Goal: Transaction & Acquisition: Purchase product/service

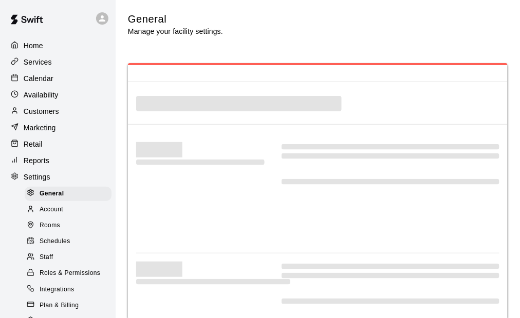
select select "**"
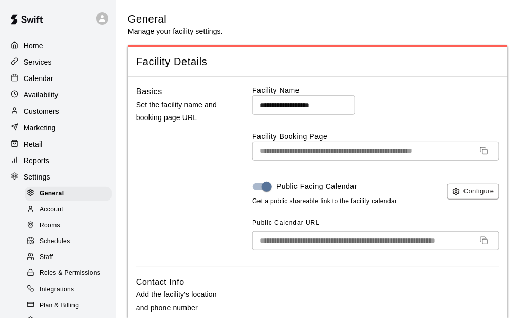
click at [288, 13] on div "General Manage your facility settings." at bounding box center [318, 24] width 380 height 24
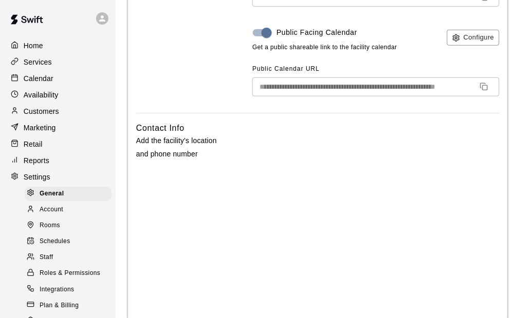
click at [50, 50] on div "Home" at bounding box center [57, 45] width 99 height 15
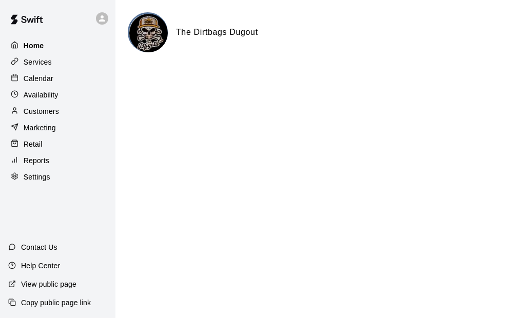
click at [46, 42] on div "Home" at bounding box center [57, 45] width 99 height 15
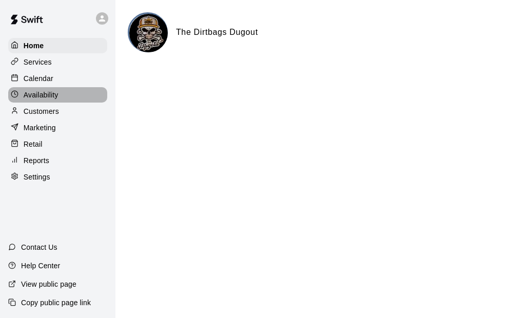
click at [52, 96] on p "Availability" at bounding box center [41, 95] width 35 height 10
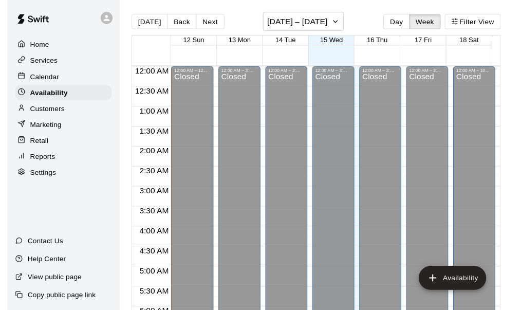
scroll to position [624, 0]
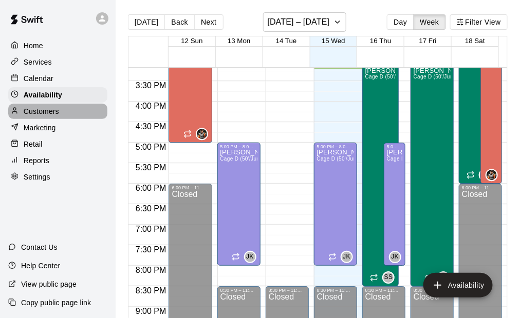
click at [65, 115] on div "Customers" at bounding box center [57, 111] width 99 height 15
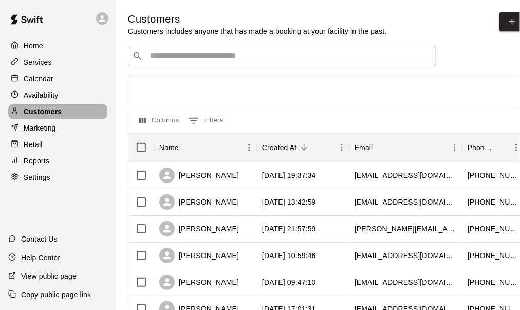
click at [59, 114] on p "Customers" at bounding box center [43, 111] width 38 height 10
click at [185, 53] on input "Search customers by name or email" at bounding box center [289, 56] width 285 height 10
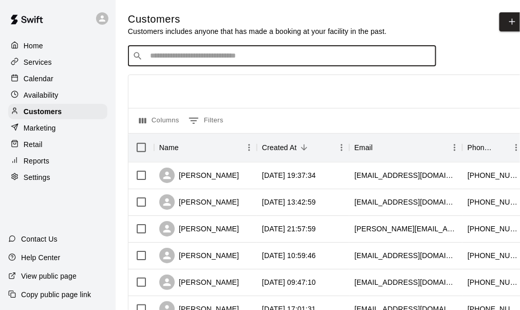
type input "*"
click at [206, 59] on input "*" at bounding box center [281, 56] width 269 height 10
type input "******"
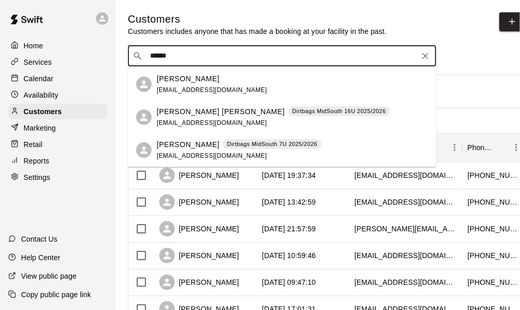
click at [185, 155] on span "sharpleslie34@gmail.com" at bounding box center [212, 155] width 110 height 7
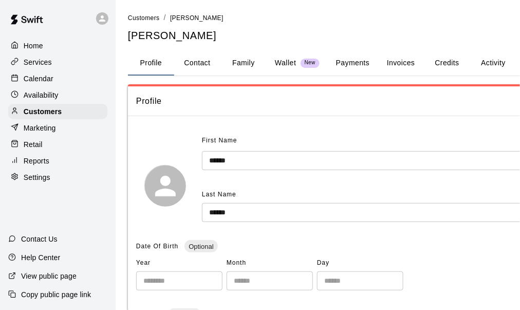
click at [361, 62] on button "Payments" at bounding box center [353, 63] width 50 height 25
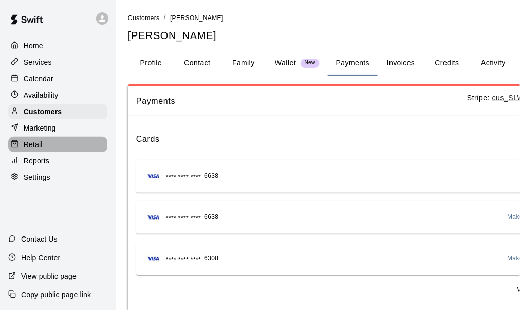
click at [56, 151] on div "Retail" at bounding box center [57, 144] width 99 height 15
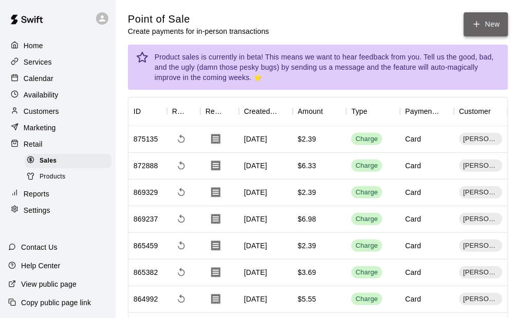
click at [471, 24] on button "New" at bounding box center [486, 24] width 44 height 24
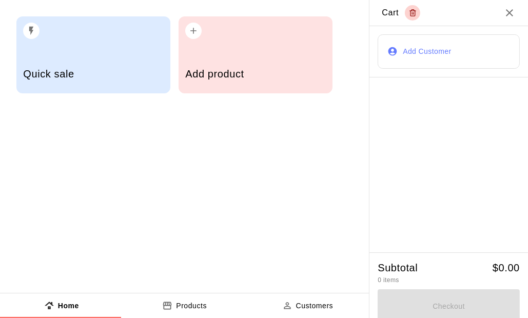
click at [240, 71] on h5 "Add product" at bounding box center [255, 74] width 140 height 14
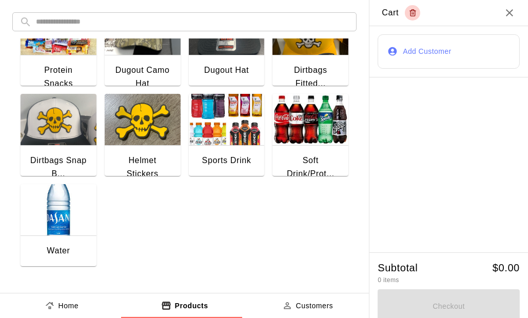
scroll to position [7, 0]
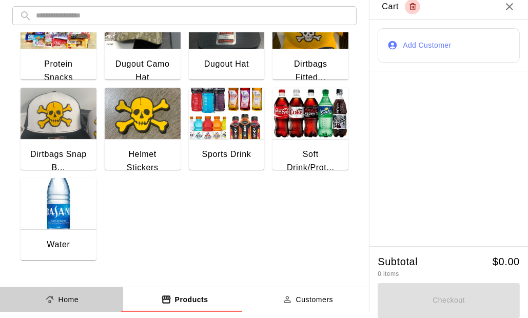
click at [90, 301] on button "Home" at bounding box center [61, 300] width 123 height 25
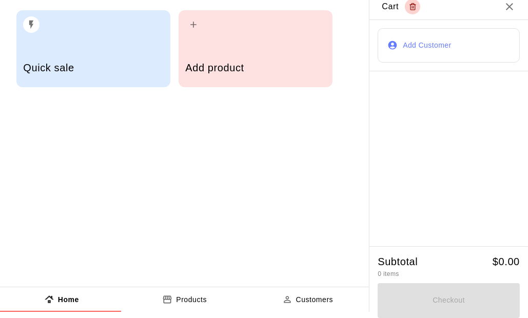
click at [196, 22] on icon "button" at bounding box center [193, 25] width 10 height 10
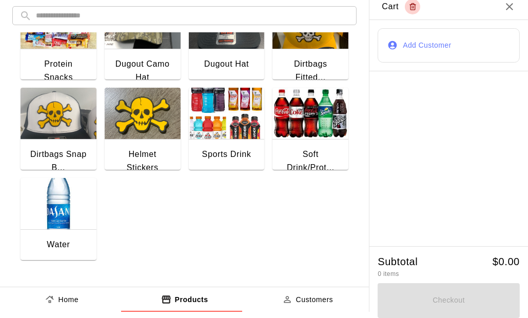
click at [79, 300] on button "Home" at bounding box center [61, 300] width 123 height 25
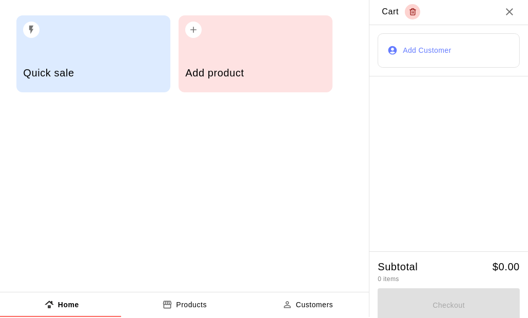
scroll to position [0, 0]
click at [216, 303] on button "Products" at bounding box center [184, 306] width 123 height 25
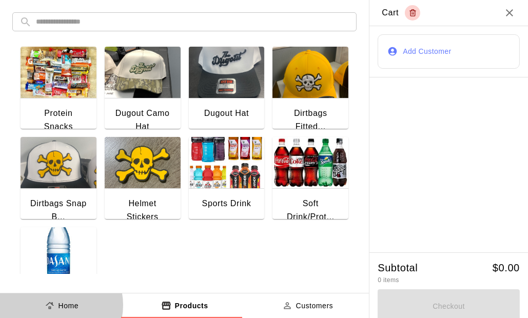
click at [56, 307] on div "Home" at bounding box center [62, 306] width 34 height 11
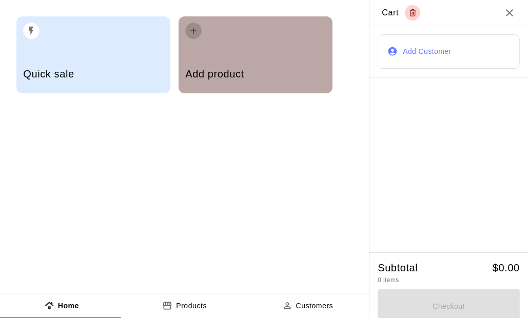
click at [198, 29] on icon "button" at bounding box center [193, 31] width 10 height 10
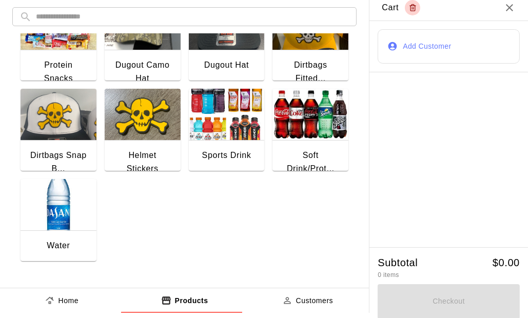
scroll to position [7, 0]
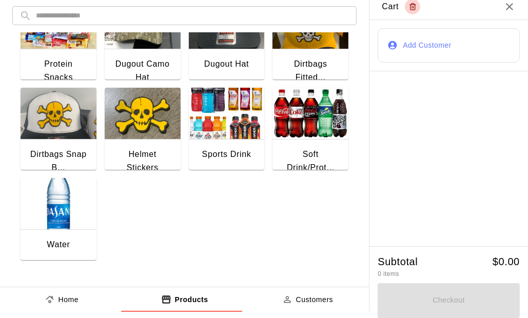
click at [164, 296] on icon "product sales tabs" at bounding box center [166, 300] width 10 height 10
click at [182, 217] on div "Protein Snacks Dugout Camo Hat Dugout Hat Dirtbags Fitted... Dirtbags Snap B...…" at bounding box center [180, 124] width 336 height 271
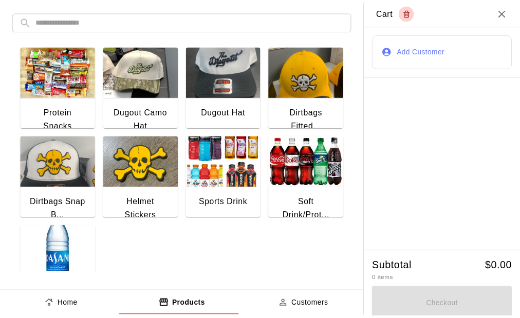
scroll to position [0, 0]
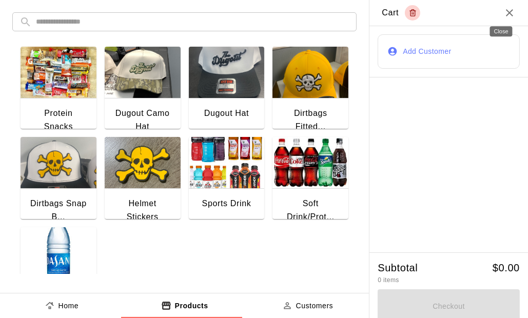
drag, startPoint x: 499, startPoint y: 14, endPoint x: 513, endPoint y: 0, distance: 19.6
click at [504, 14] on icon "Close" at bounding box center [510, 13] width 12 height 12
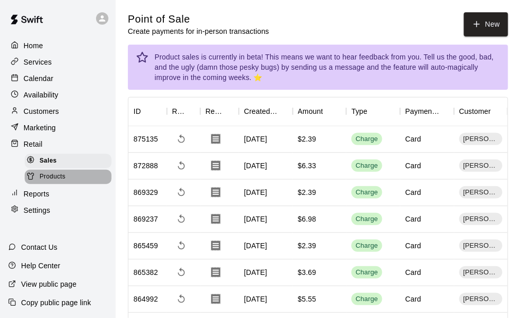
click at [59, 178] on span "Products" at bounding box center [53, 177] width 26 height 10
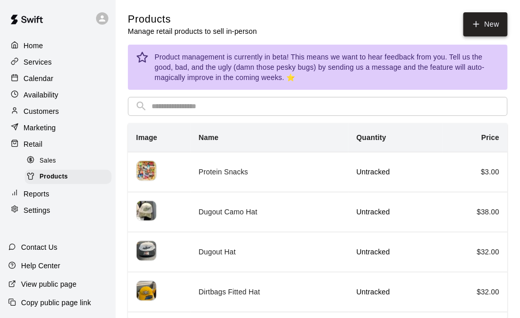
click at [494, 27] on link "New" at bounding box center [485, 24] width 44 height 24
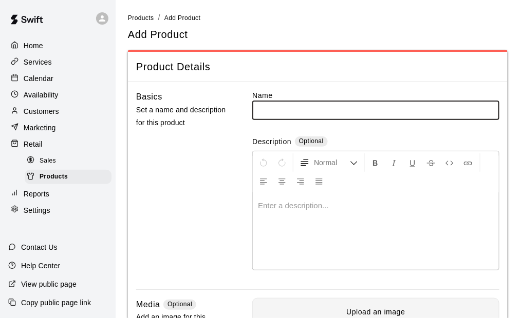
click at [275, 111] on input "text" at bounding box center [375, 110] width 247 height 19
type input "*******"
click at [288, 218] on div at bounding box center [376, 231] width 246 height 77
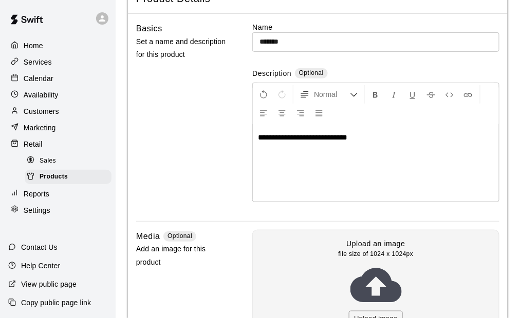
scroll to position [103, 0]
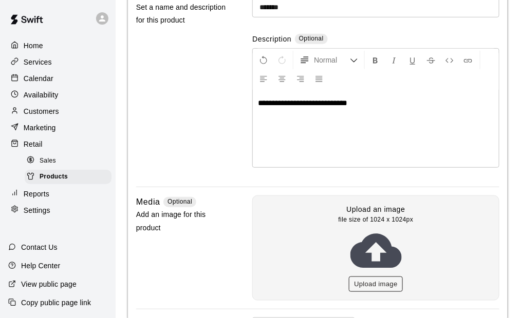
click at [377, 287] on button "Upload image" at bounding box center [376, 285] width 54 height 16
click at [383, 251] on icon at bounding box center [375, 250] width 51 height 51
click at [379, 282] on button "Upload image" at bounding box center [376, 285] width 54 height 16
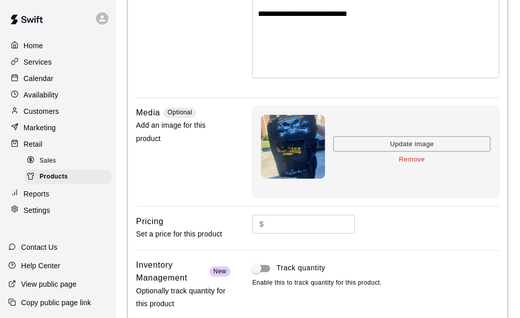
scroll to position [249, 0]
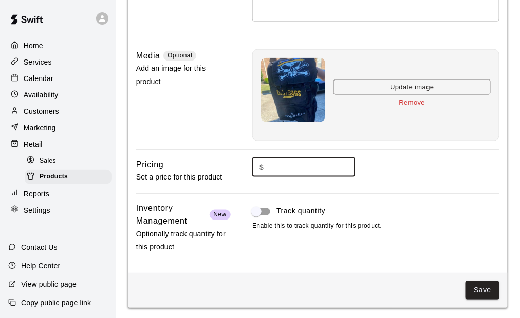
click at [277, 162] on input "text" at bounding box center [311, 167] width 87 height 19
type input "*"
type input "*****"
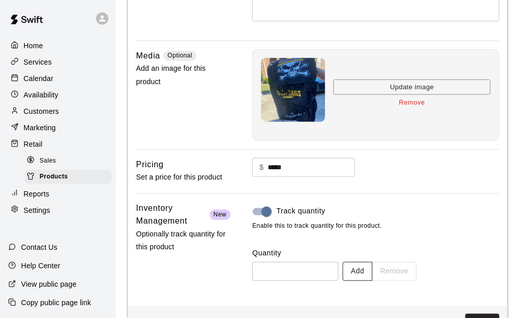
click at [372, 273] on button "Add" at bounding box center [358, 271] width 30 height 19
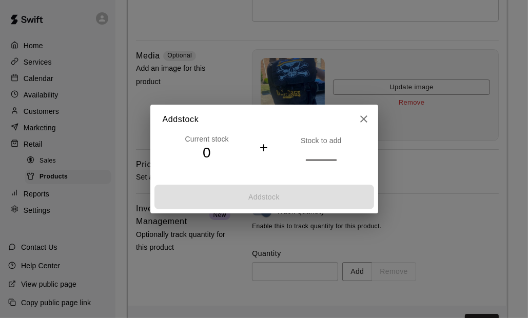
click at [326, 149] on input "number" at bounding box center [321, 153] width 31 height 15
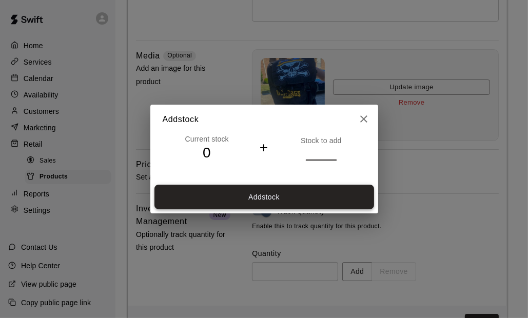
type input "***"
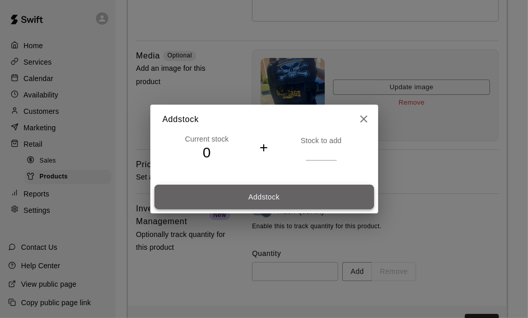
click at [292, 197] on button "Add stock" at bounding box center [265, 197] width 220 height 25
type input "***"
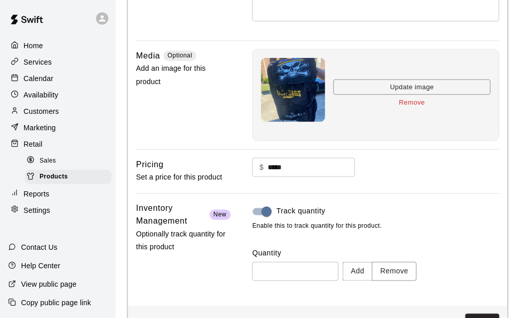
scroll to position [282, 0]
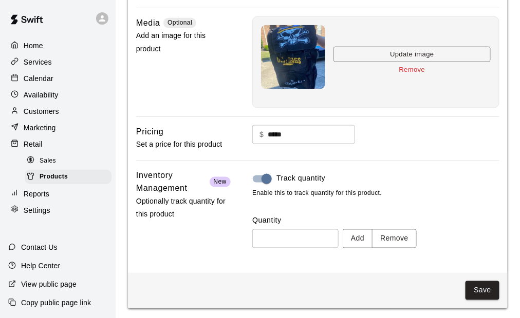
click at [483, 290] on button "Save" at bounding box center [482, 290] width 34 height 19
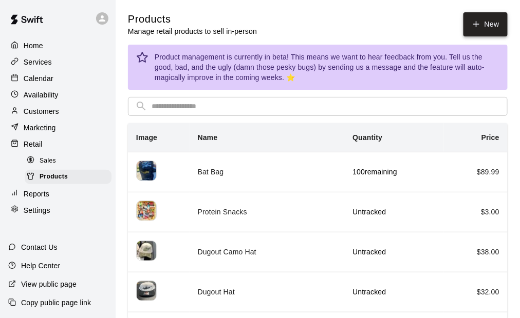
click at [492, 18] on link "New" at bounding box center [485, 24] width 44 height 24
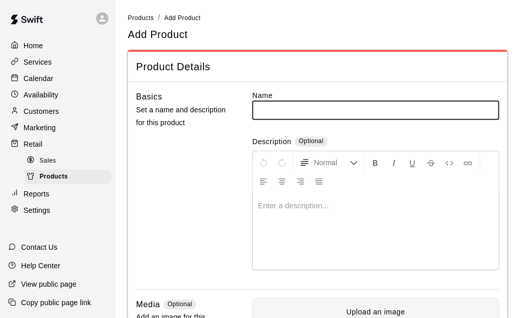
click at [284, 110] on input "text" at bounding box center [375, 110] width 247 height 19
click at [50, 182] on span "Products" at bounding box center [54, 177] width 28 height 10
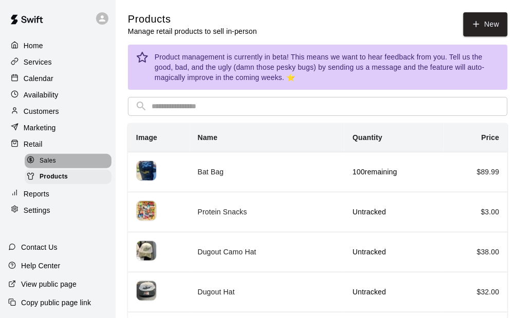
click at [55, 168] on div "Sales" at bounding box center [68, 161] width 87 height 14
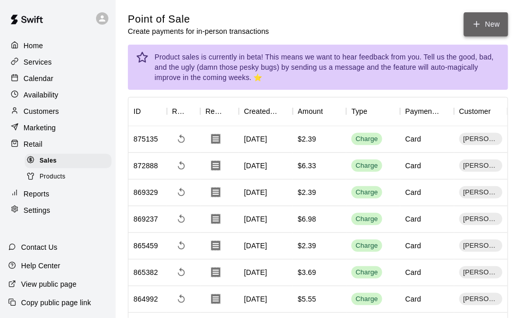
click at [493, 22] on button "New" at bounding box center [486, 24] width 44 height 24
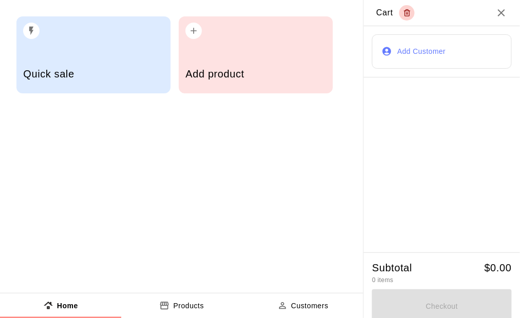
click at [241, 78] on h5 "Add product" at bounding box center [255, 74] width 140 height 14
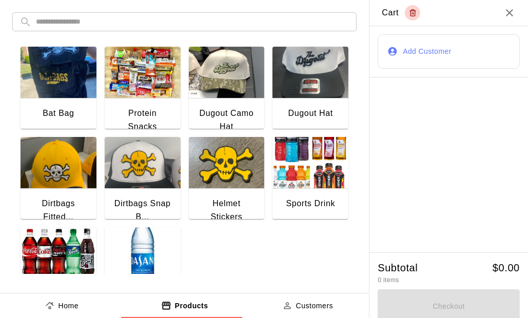
click at [76, 81] on img "button" at bounding box center [59, 72] width 76 height 51
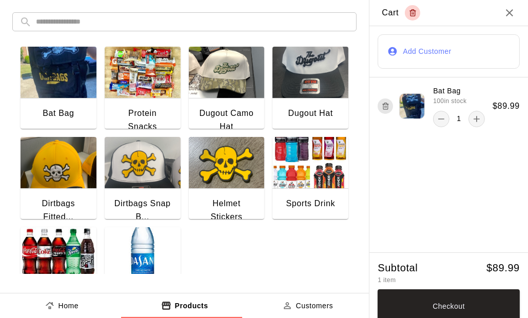
click at [425, 50] on button "Add Customer" at bounding box center [449, 51] width 142 height 34
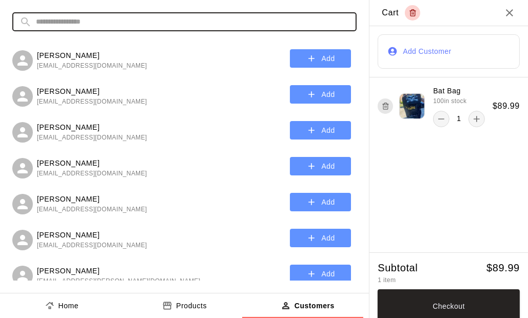
click at [102, 26] on input "text" at bounding box center [193, 21] width 314 height 19
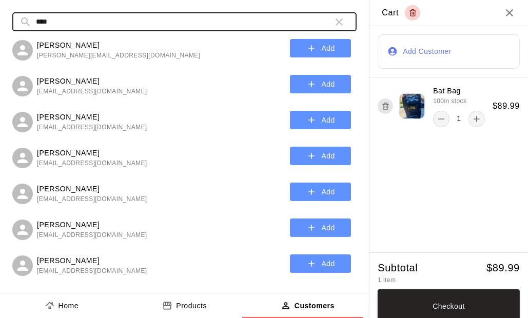
scroll to position [308, 0]
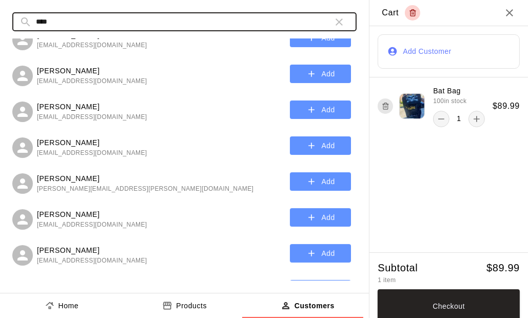
type input "****"
click at [295, 114] on button "Add" at bounding box center [320, 110] width 61 height 19
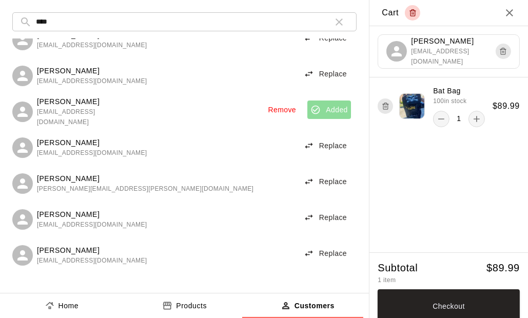
scroll to position [7, 0]
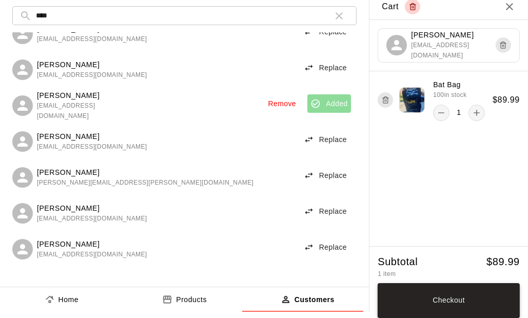
click at [456, 302] on button "Checkout" at bounding box center [449, 301] width 142 height 35
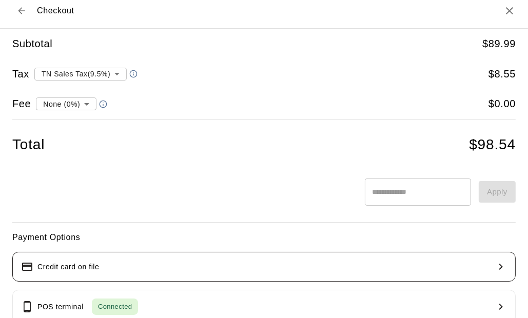
type input "**********"
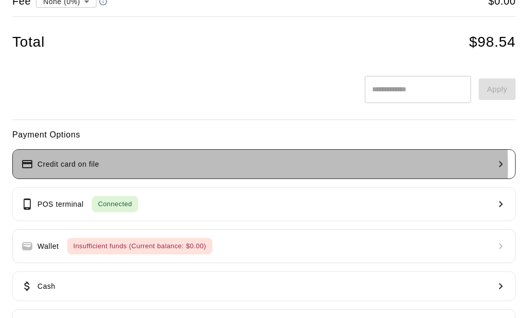
click at [111, 165] on button "Credit card on file" at bounding box center [264, 164] width 504 height 30
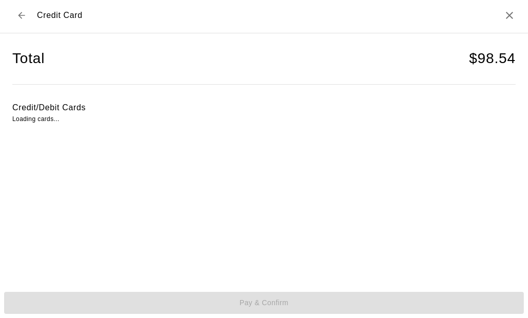
scroll to position [2, 0]
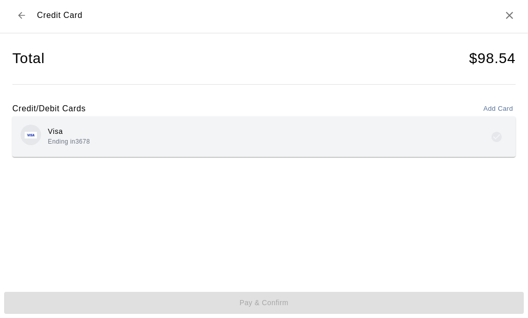
click at [258, 145] on div "Visa Ending in 3678" at bounding box center [264, 137] width 487 height 24
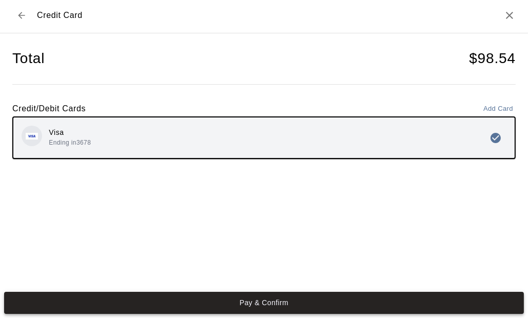
click at [277, 301] on button "Pay & Confirm" at bounding box center [264, 303] width 520 height 22
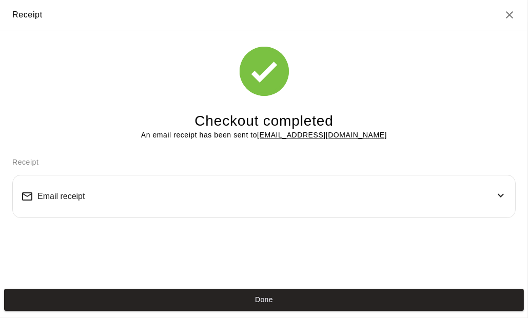
scroll to position [0, 0]
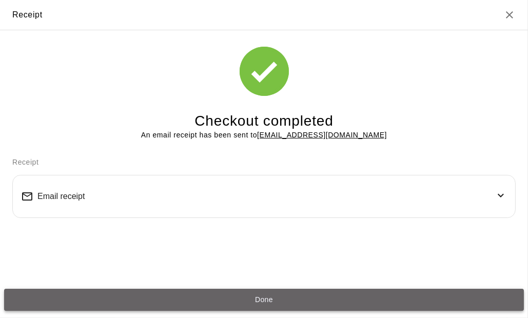
click at [261, 302] on button "Done" at bounding box center [264, 300] width 520 height 22
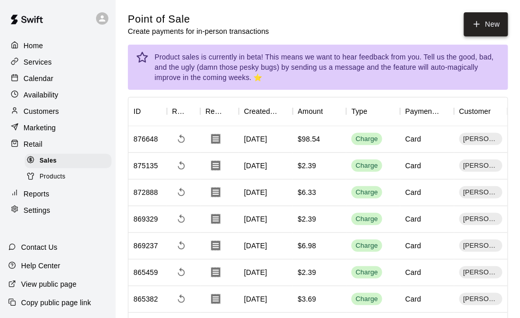
click at [492, 22] on button "New" at bounding box center [486, 24] width 44 height 24
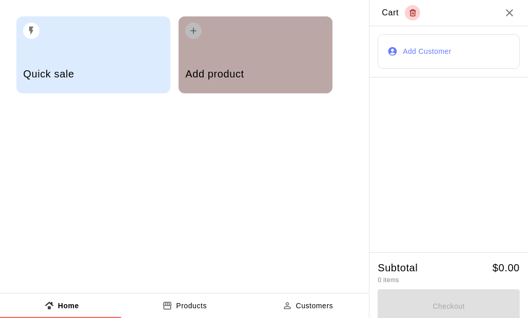
click at [282, 65] on div "Add product" at bounding box center [255, 75] width 140 height 36
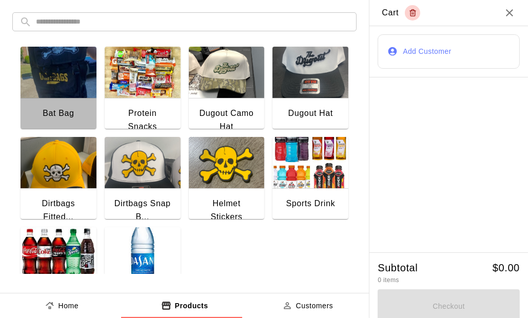
click at [63, 80] on img "button" at bounding box center [59, 72] width 76 height 51
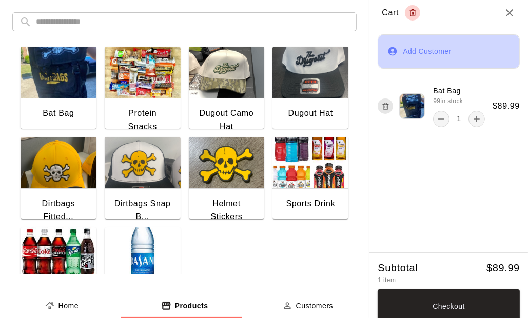
drag, startPoint x: 420, startPoint y: 55, endPoint x: 428, endPoint y: 74, distance: 20.7
click at [420, 54] on button "Add Customer" at bounding box center [449, 51] width 142 height 34
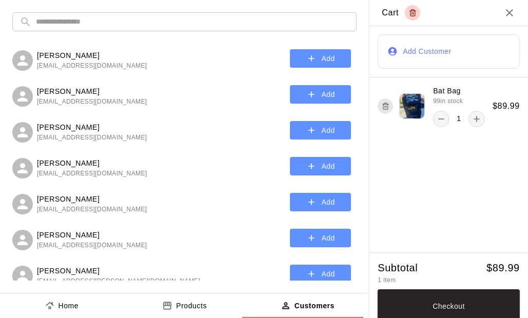
click at [115, 30] on div "​ ​ Bradley Hale mkh81311@gmail.com Add Michael Davis yourtnrealtorofchoice@gma…" at bounding box center [184, 146] width 369 height 293
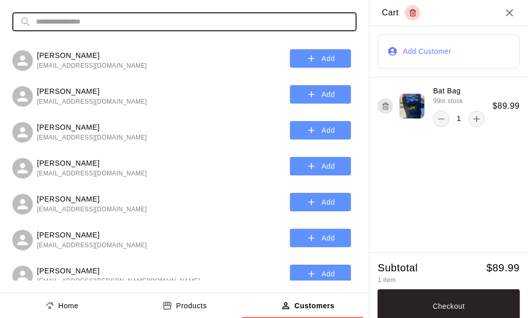
click at [115, 27] on input "text" at bounding box center [193, 21] width 314 height 19
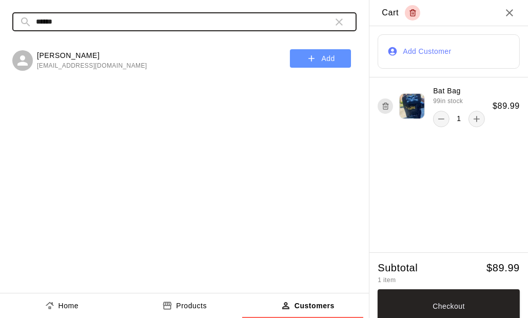
type input "******"
click at [301, 58] on button "Add" at bounding box center [320, 58] width 61 height 19
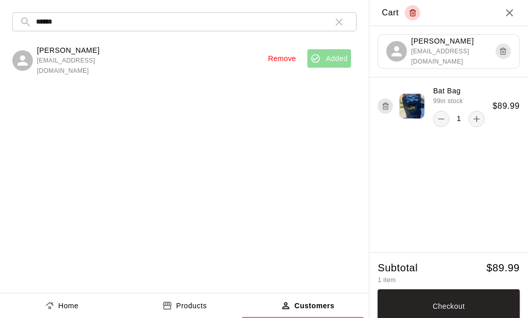
scroll to position [7, 0]
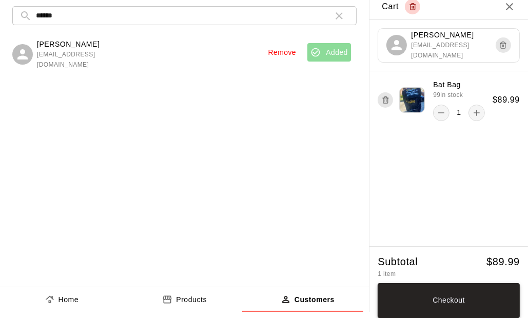
click at [427, 307] on button "Checkout" at bounding box center [449, 301] width 142 height 35
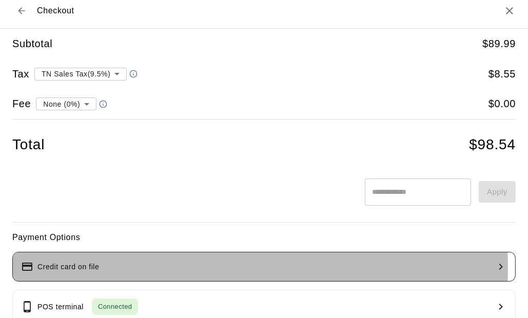
click at [68, 267] on p "Credit card on file" at bounding box center [68, 267] width 62 height 11
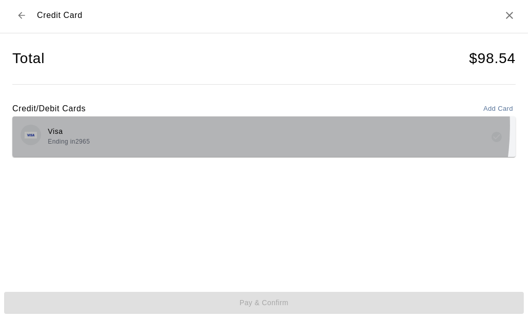
click at [258, 124] on div "Visa Ending in 2965" at bounding box center [264, 137] width 504 height 41
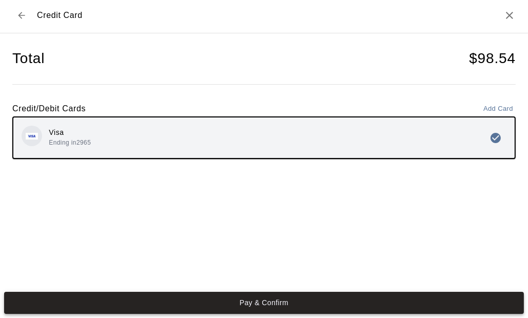
click at [309, 301] on button "Pay & Confirm" at bounding box center [264, 303] width 520 height 22
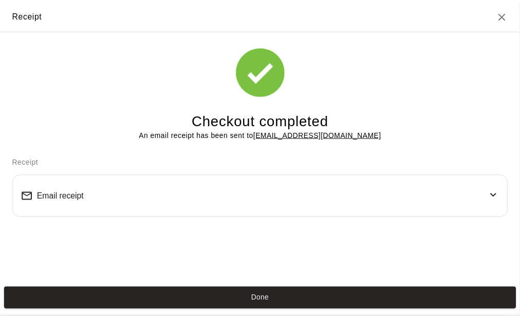
scroll to position [0, 0]
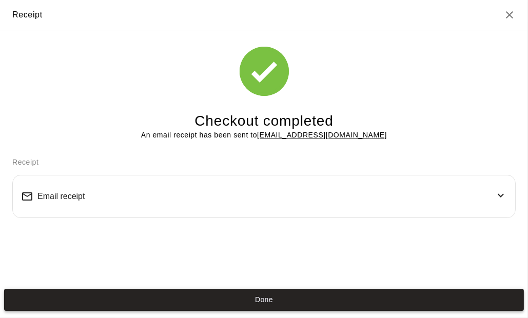
click at [270, 296] on button "Done" at bounding box center [264, 300] width 520 height 22
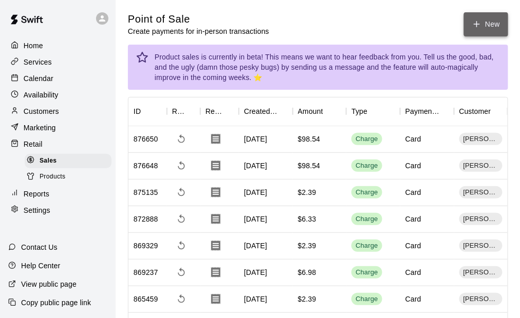
click at [483, 20] on button "New" at bounding box center [486, 24] width 44 height 24
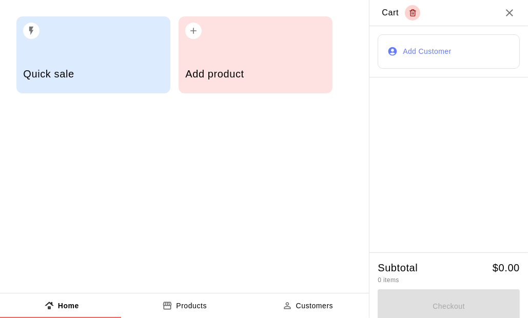
click at [254, 63] on div "Add product" at bounding box center [255, 75] width 140 height 36
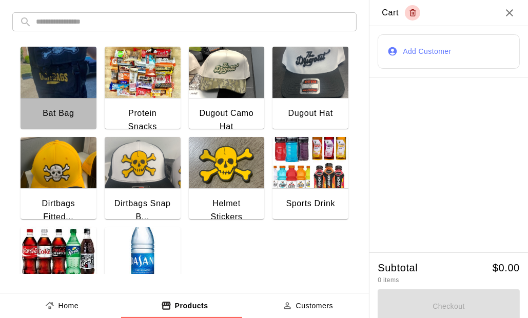
click at [55, 82] on img "button" at bounding box center [59, 72] width 76 height 51
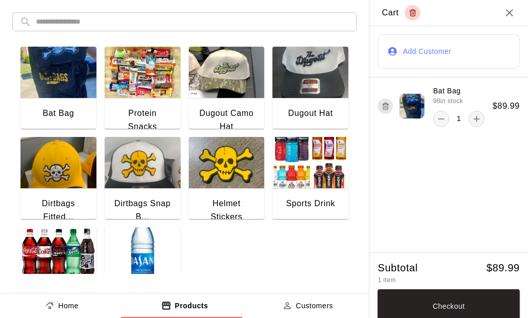
click at [443, 51] on button "Add Customer" at bounding box center [449, 51] width 142 height 34
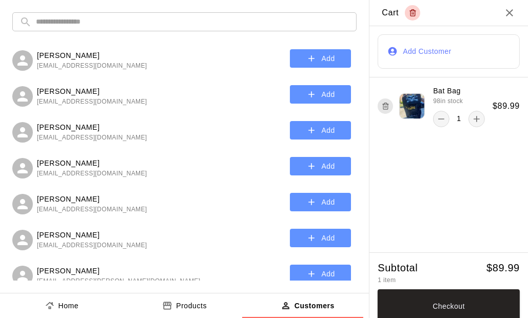
click at [84, 23] on input "text" at bounding box center [193, 21] width 314 height 19
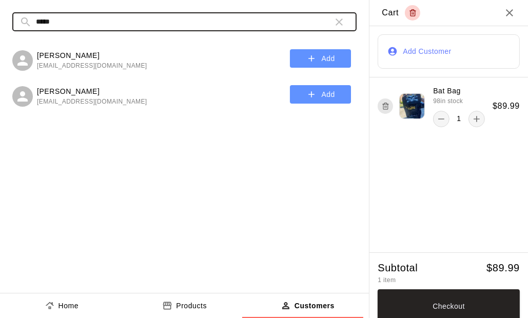
type input "*****"
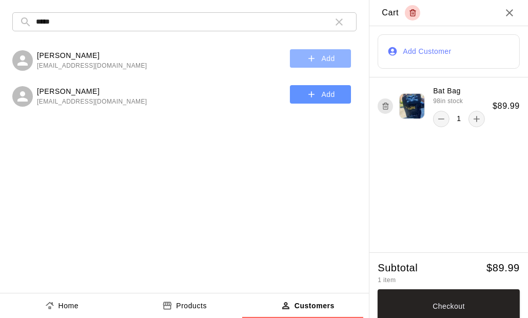
click at [322, 61] on button "Add" at bounding box center [320, 58] width 61 height 19
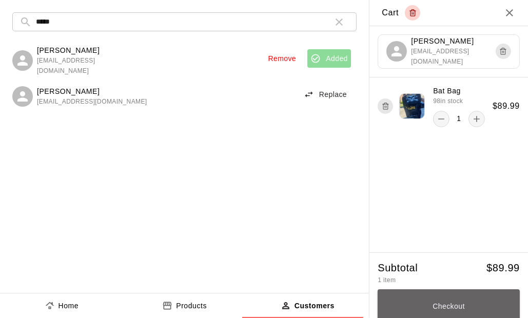
click at [469, 308] on button "Checkout" at bounding box center [449, 307] width 142 height 35
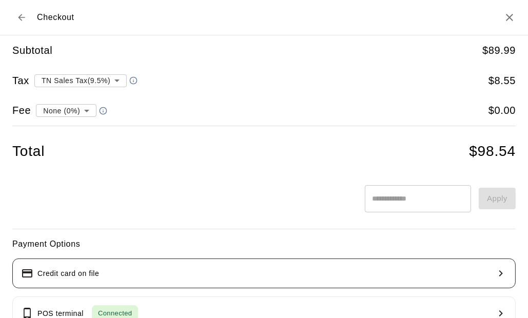
click at [65, 276] on p "Credit card on file" at bounding box center [68, 274] width 62 height 11
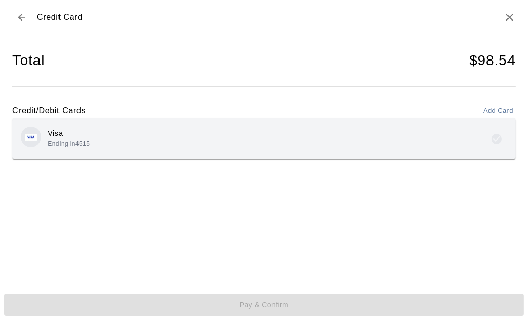
click at [194, 145] on div "Visa Ending in 4515" at bounding box center [264, 139] width 487 height 24
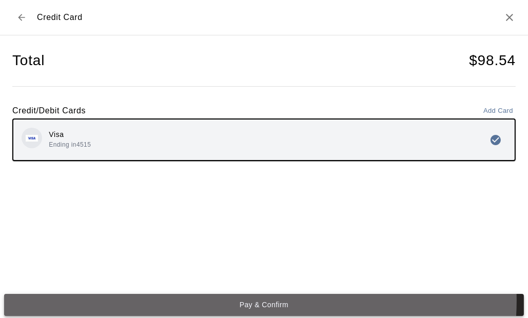
click at [255, 301] on button "Pay & Confirm" at bounding box center [264, 305] width 520 height 22
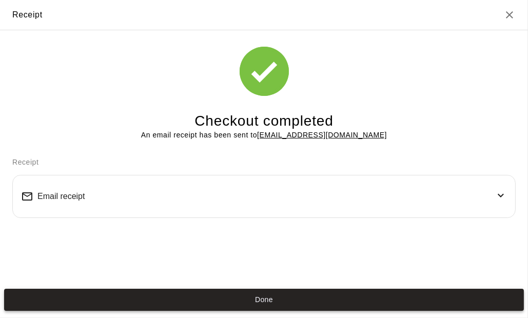
click at [263, 294] on button "Done" at bounding box center [264, 300] width 520 height 22
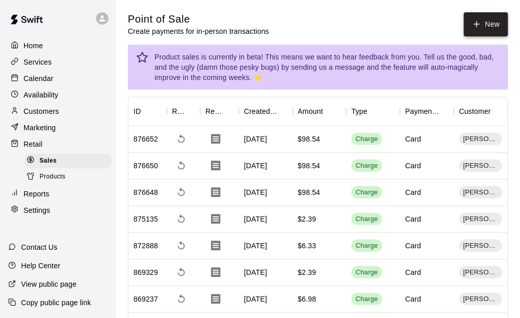
click at [482, 24] on button "New" at bounding box center [486, 24] width 44 height 24
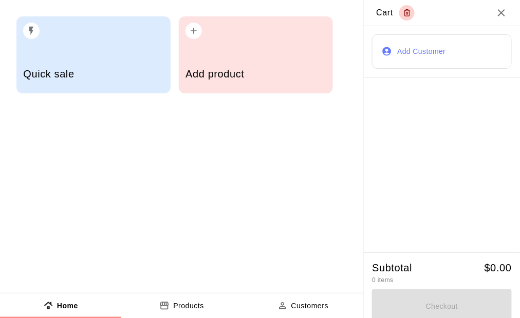
click at [201, 67] on h5 "Add product" at bounding box center [255, 74] width 140 height 14
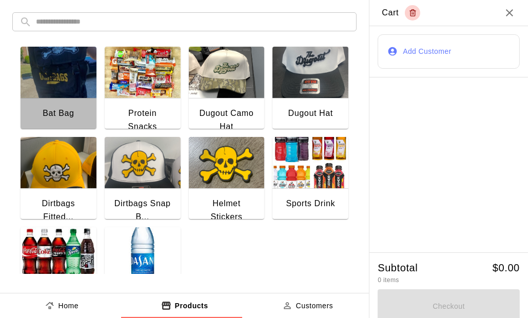
click at [72, 95] on img "button" at bounding box center [59, 72] width 76 height 51
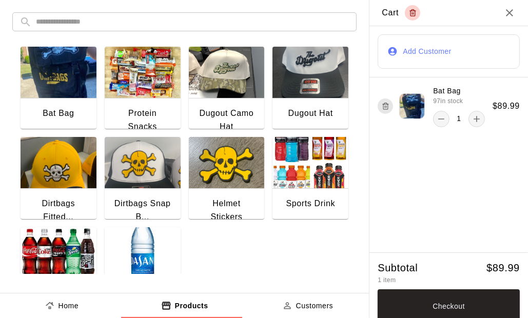
click at [413, 44] on button "Add Customer" at bounding box center [449, 51] width 142 height 34
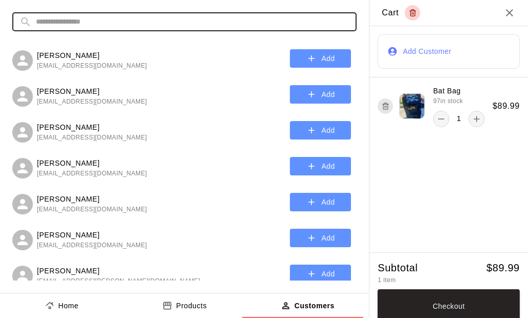
click at [105, 21] on input "text" at bounding box center [193, 21] width 314 height 19
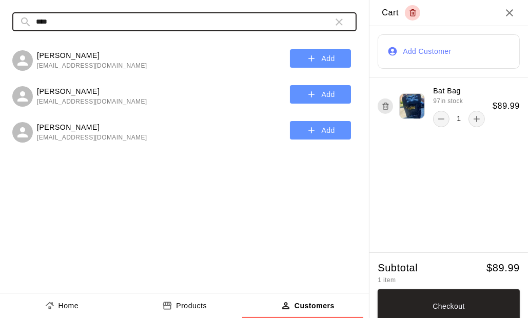
type input "****"
click at [313, 58] on icon "button" at bounding box center [312, 58] width 10 height 10
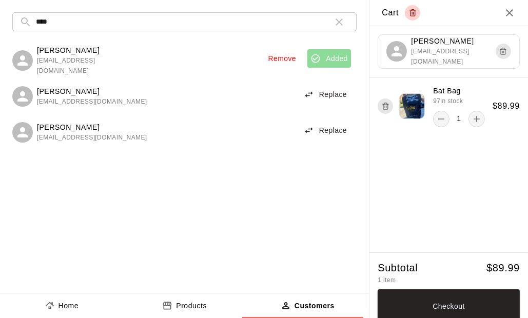
scroll to position [7, 0]
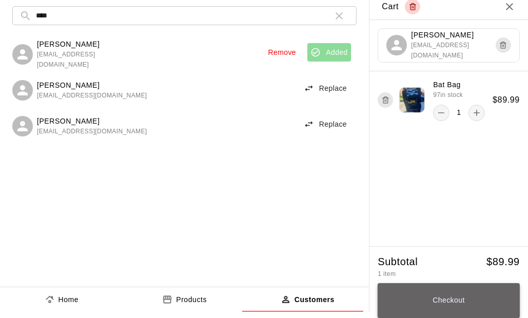
click at [455, 306] on button "Checkout" at bounding box center [449, 301] width 142 height 35
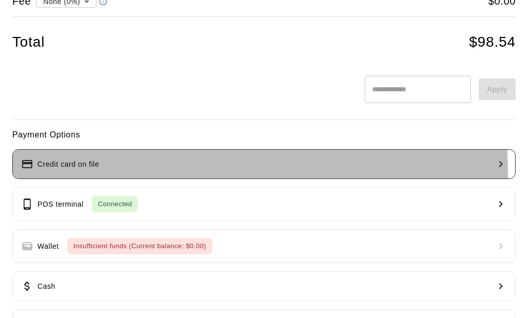
click at [92, 172] on button "Credit card on file" at bounding box center [264, 164] width 504 height 30
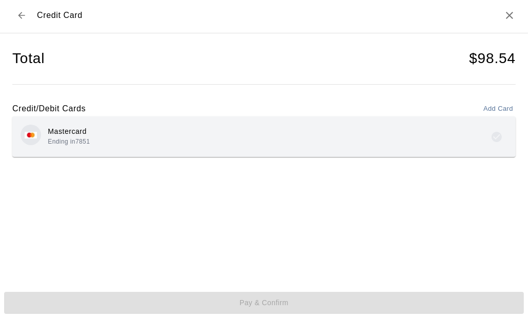
click at [105, 136] on div "Mastercard Ending in 7851" at bounding box center [264, 137] width 487 height 24
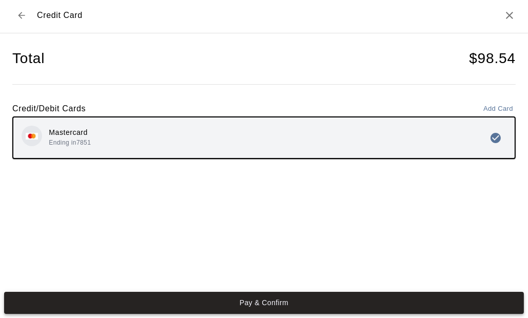
click at [236, 301] on button "Pay & Confirm" at bounding box center [264, 303] width 520 height 22
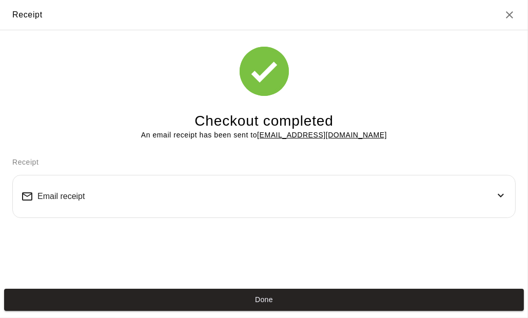
scroll to position [0, 0]
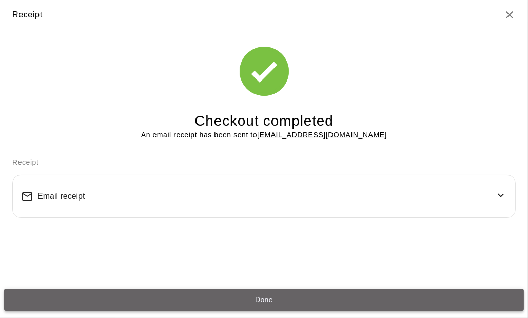
click at [237, 297] on button "Done" at bounding box center [264, 300] width 520 height 22
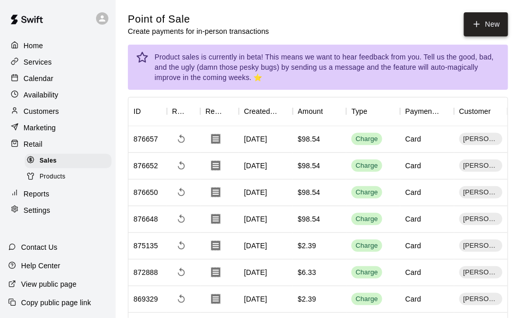
click at [486, 28] on button "New" at bounding box center [486, 24] width 44 height 24
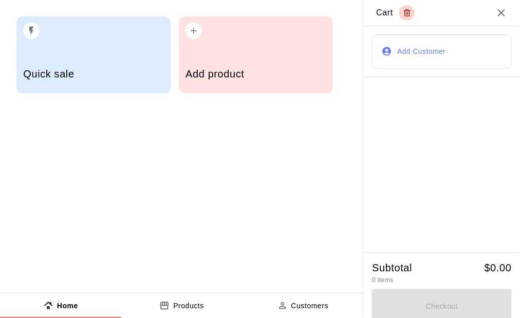
click at [255, 69] on h5 "Add product" at bounding box center [255, 74] width 140 height 14
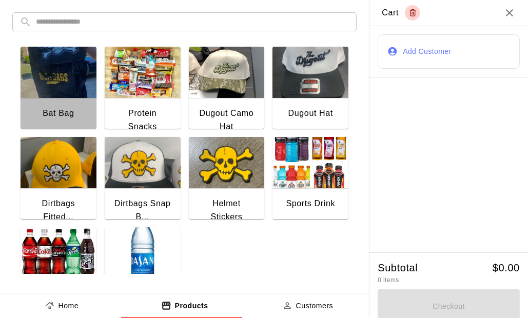
click at [56, 76] on img "button" at bounding box center [59, 72] width 76 height 51
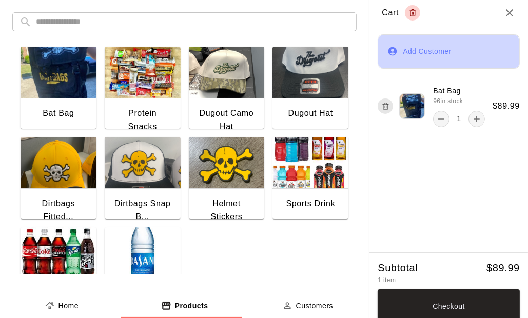
click at [430, 55] on button "Add Customer" at bounding box center [449, 51] width 142 height 34
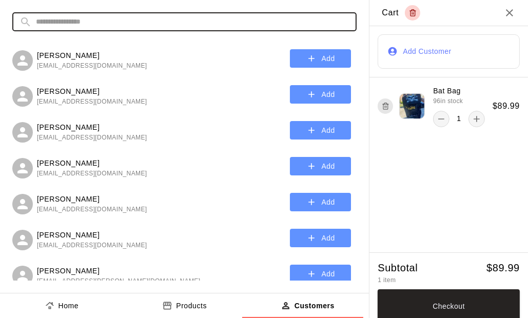
click at [110, 19] on input "text" at bounding box center [193, 21] width 314 height 19
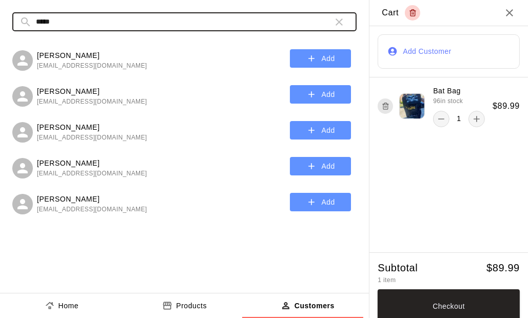
type input "*****"
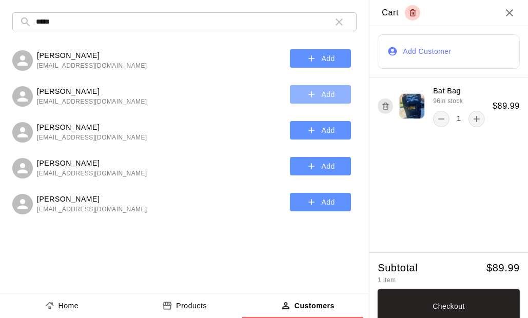
click at [293, 97] on button "Add" at bounding box center [320, 94] width 61 height 19
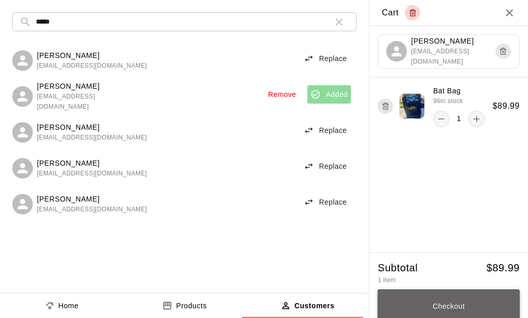
click at [453, 304] on button "Checkout" at bounding box center [449, 307] width 142 height 35
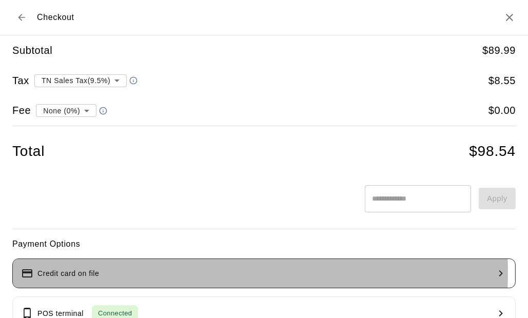
click at [105, 272] on button "Credit card on file" at bounding box center [264, 274] width 504 height 30
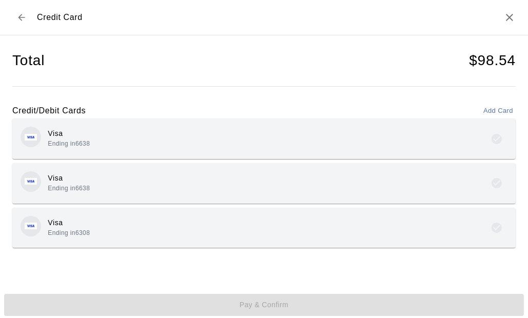
click at [119, 135] on div "Visa Ending in 6638" at bounding box center [264, 139] width 487 height 24
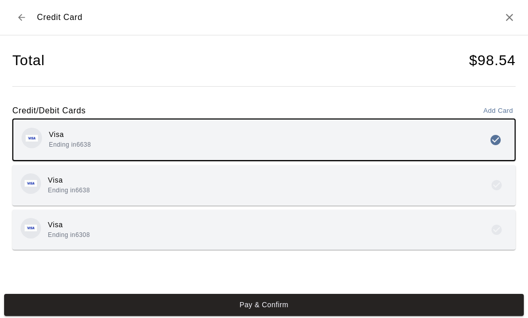
scroll to position [2, 0]
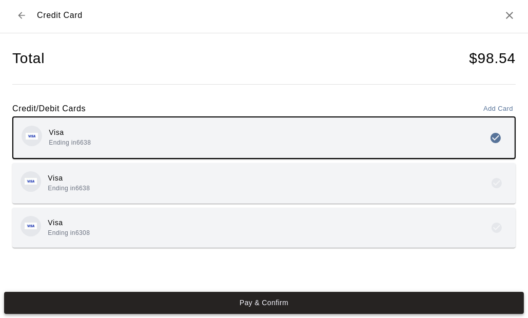
click at [270, 303] on button "Pay & Confirm" at bounding box center [264, 303] width 520 height 22
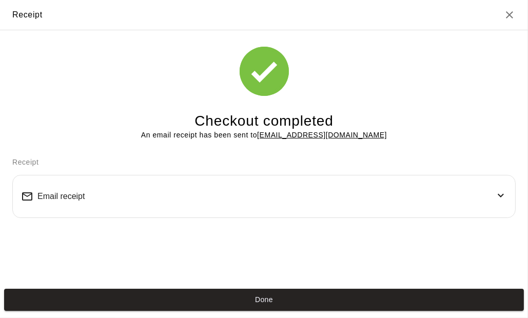
scroll to position [0, 0]
click at [272, 300] on button "Done" at bounding box center [264, 300] width 520 height 22
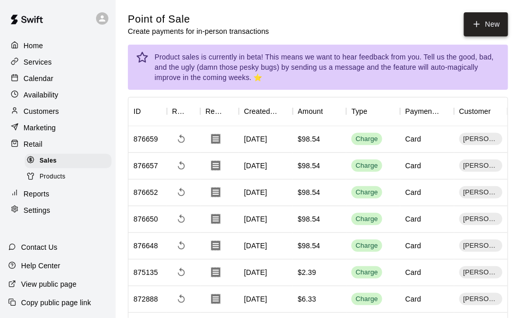
click at [489, 23] on button "New" at bounding box center [486, 24] width 44 height 24
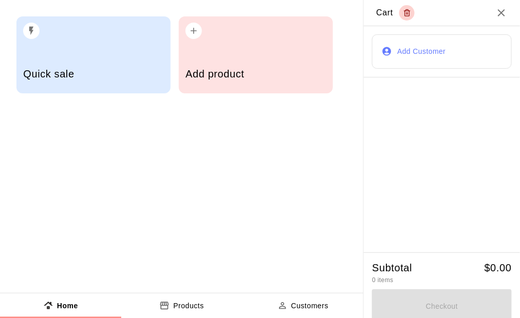
click at [249, 54] on div "Add product" at bounding box center [256, 54] width 154 height 77
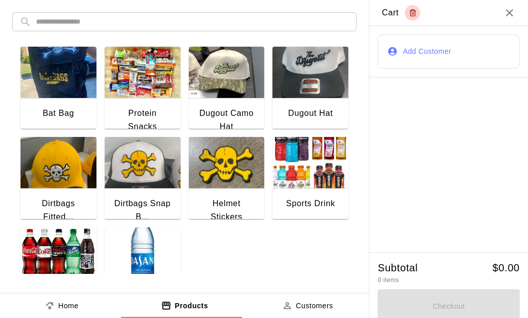
click at [48, 92] on img "button" at bounding box center [59, 72] width 76 height 51
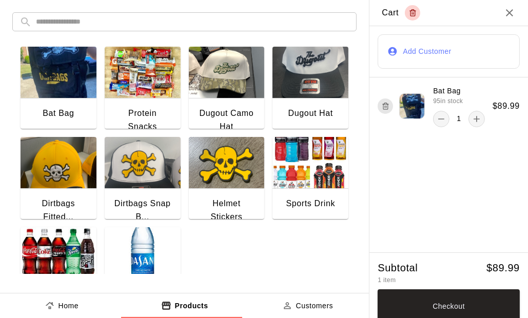
click at [430, 53] on button "Add Customer" at bounding box center [449, 51] width 142 height 34
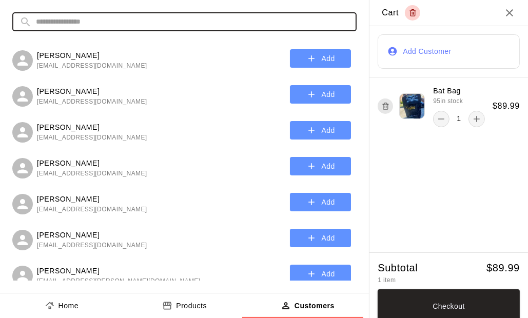
click at [83, 22] on input "text" at bounding box center [193, 21] width 314 height 19
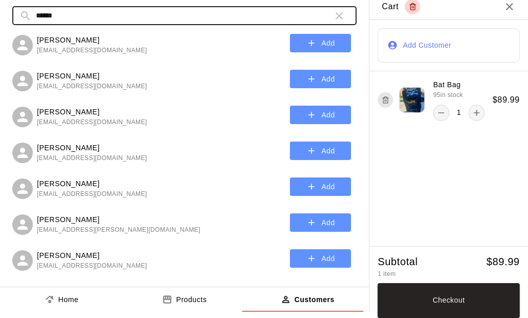
scroll to position [7, 0]
type input "******"
click at [311, 216] on button "Add" at bounding box center [320, 223] width 61 height 19
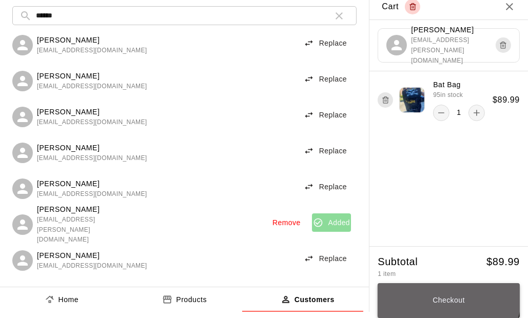
click at [437, 295] on button "Checkout" at bounding box center [449, 301] width 142 height 35
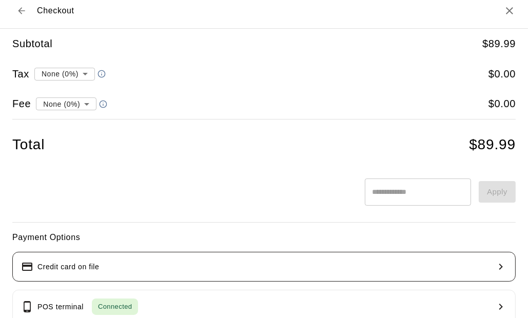
type input "**********"
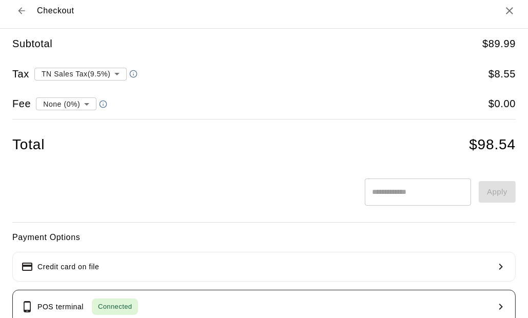
scroll to position [146, 0]
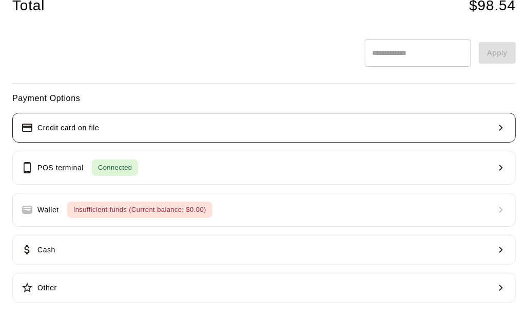
click at [86, 118] on button "Credit card on file" at bounding box center [264, 128] width 504 height 30
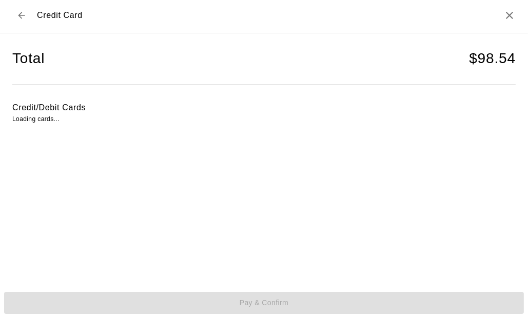
scroll to position [2, 0]
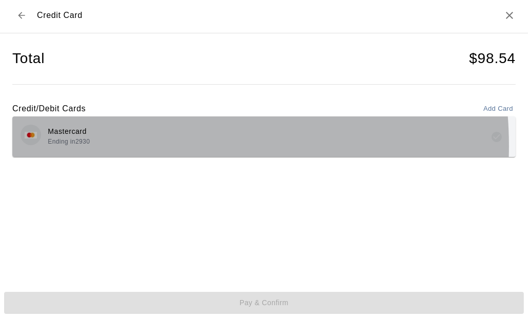
click at [126, 145] on div "Mastercard Ending in 2930" at bounding box center [264, 137] width 487 height 24
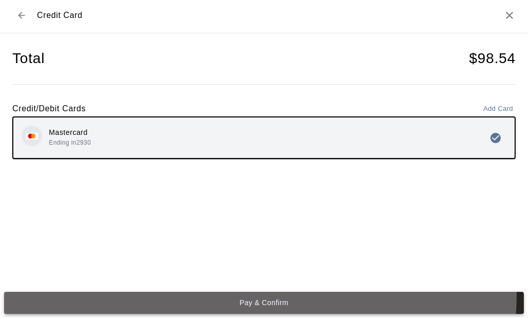
click at [253, 296] on button "Pay & Confirm" at bounding box center [264, 303] width 520 height 22
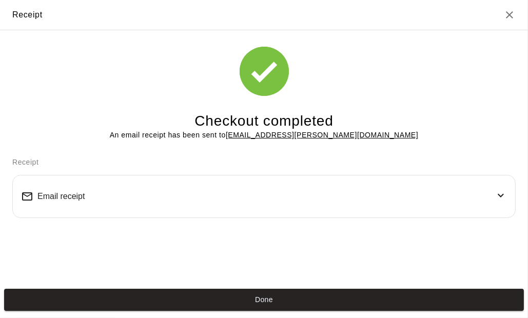
scroll to position [0, 0]
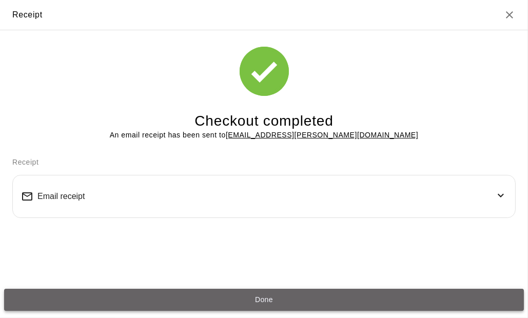
click at [298, 301] on button "Done" at bounding box center [264, 300] width 520 height 22
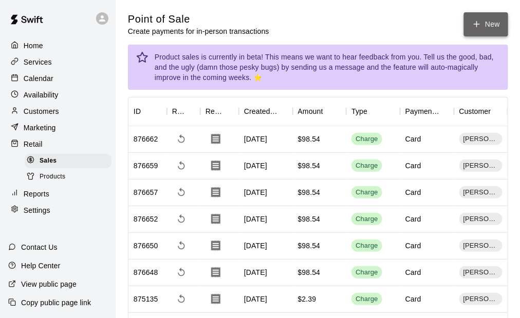
click at [474, 15] on button "New" at bounding box center [486, 24] width 44 height 24
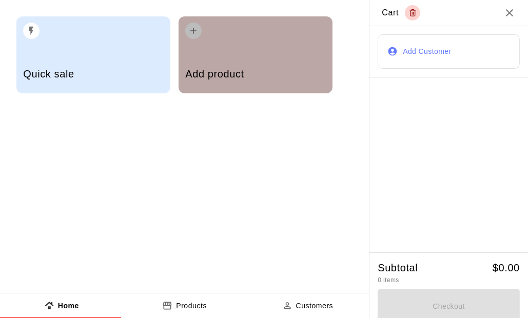
click at [228, 59] on div "Add product" at bounding box center [255, 75] width 140 height 36
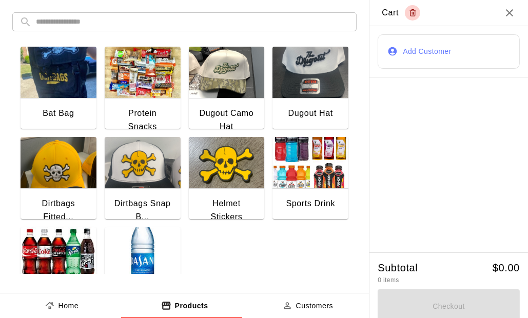
click at [66, 75] on img "button" at bounding box center [59, 72] width 76 height 51
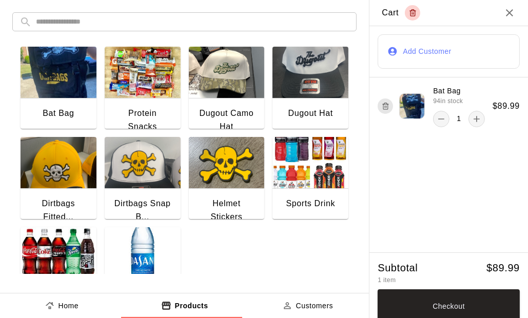
click at [392, 54] on button "Add Customer" at bounding box center [449, 51] width 142 height 34
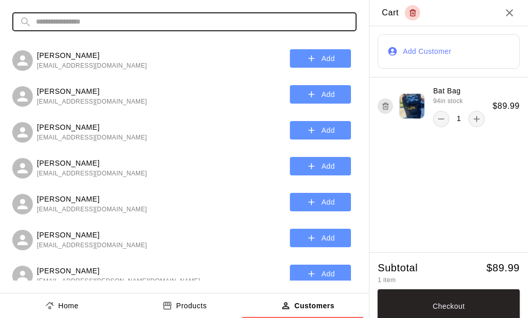
click at [103, 20] on input "text" at bounding box center [193, 21] width 314 height 19
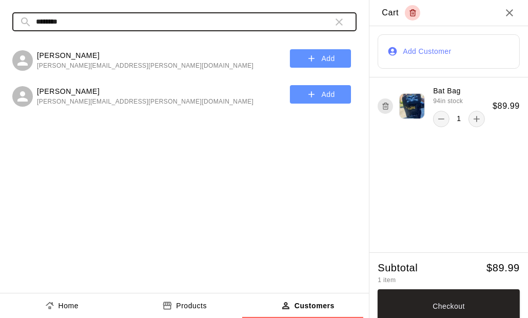
type input "********"
click at [314, 99] on icon "button" at bounding box center [312, 94] width 10 height 10
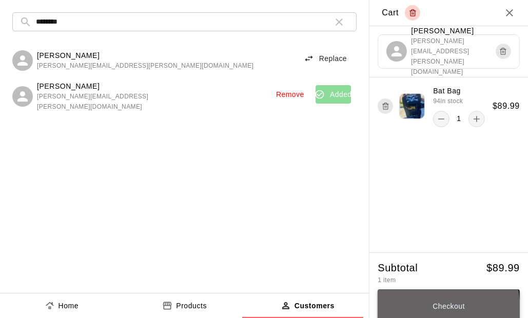
click at [418, 312] on button "Checkout" at bounding box center [449, 307] width 142 height 35
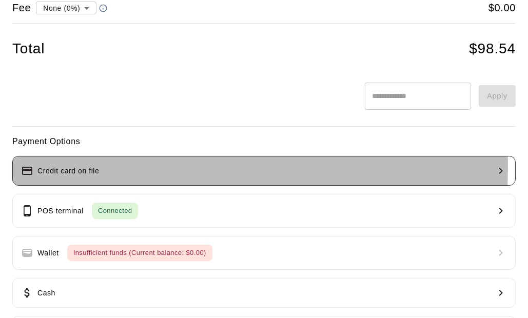
click at [61, 166] on p "Credit card on file" at bounding box center [68, 171] width 62 height 11
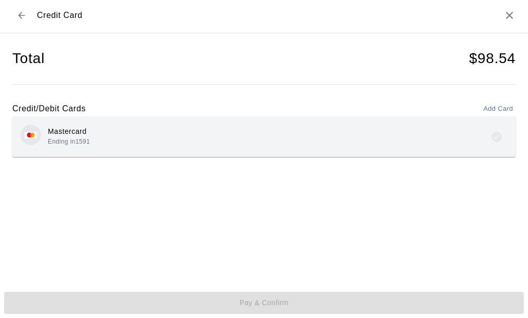
click at [182, 145] on div "Mastercard Ending in 1591" at bounding box center [264, 137] width 487 height 24
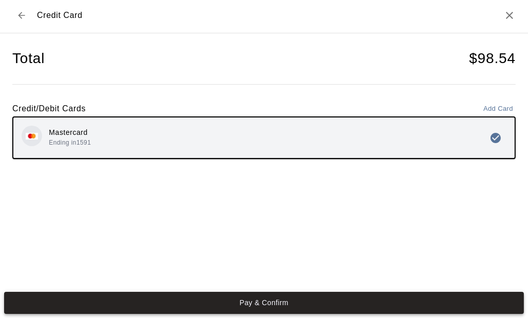
click at [228, 296] on button "Pay & Confirm" at bounding box center [264, 303] width 520 height 22
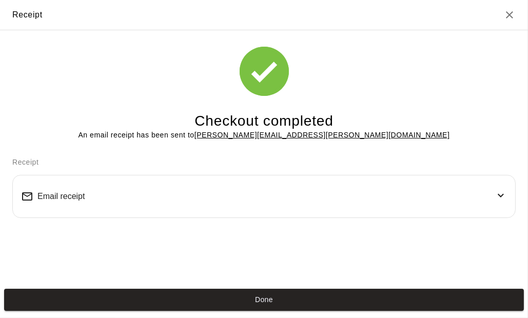
scroll to position [0, 0]
drag, startPoint x: 288, startPoint y: 297, endPoint x: 289, endPoint y: 172, distance: 125.3
click at [288, 298] on button "Done" at bounding box center [264, 300] width 520 height 22
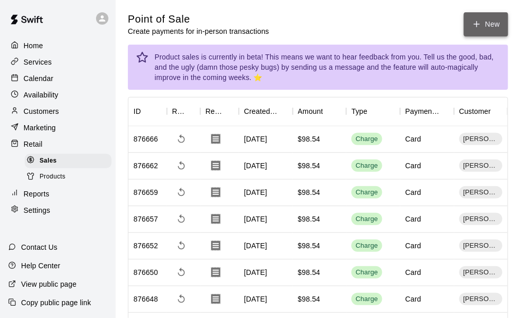
click at [487, 25] on button "New" at bounding box center [486, 24] width 44 height 24
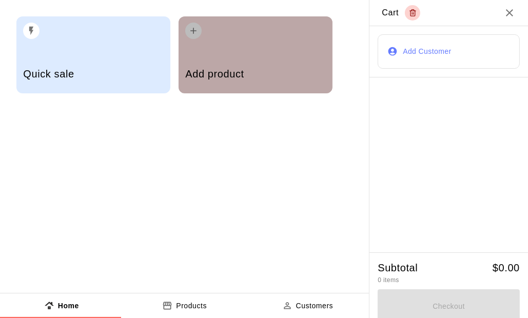
click at [250, 55] on div "Add product" at bounding box center [256, 54] width 154 height 77
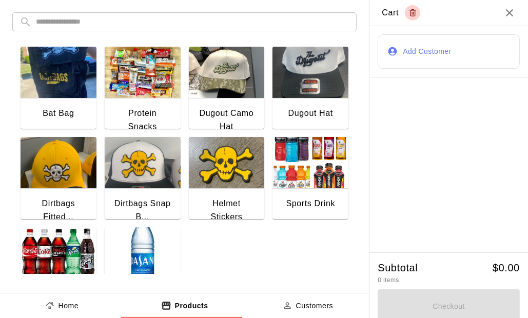
click at [433, 53] on button "Add Customer" at bounding box center [449, 51] width 142 height 34
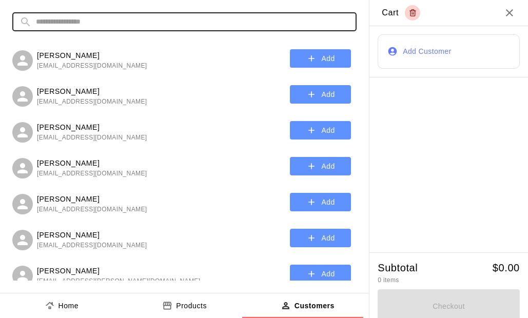
click at [70, 23] on input "text" at bounding box center [193, 21] width 314 height 19
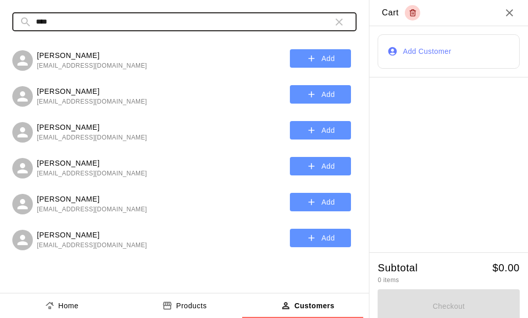
type input "****"
click at [319, 130] on button "Add" at bounding box center [320, 130] width 61 height 19
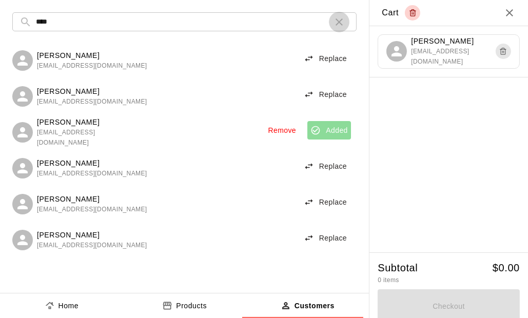
click at [336, 22] on icon "button" at bounding box center [339, 21] width 7 height 7
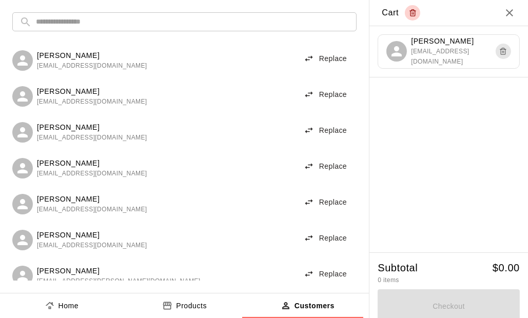
click at [443, 128] on div at bounding box center [449, 165] width 159 height 175
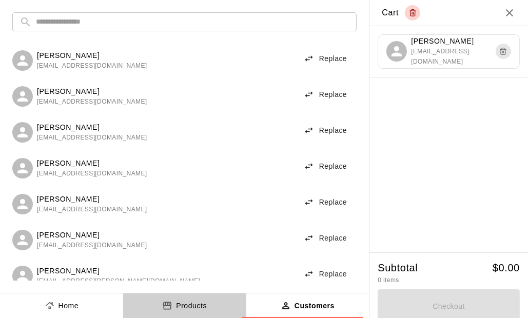
click at [190, 308] on p "Products" at bounding box center [191, 306] width 31 height 11
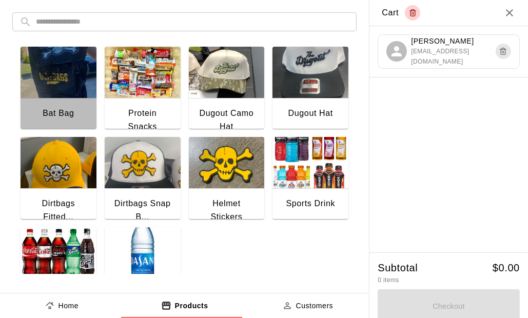
click at [37, 77] on img "button" at bounding box center [59, 72] width 76 height 51
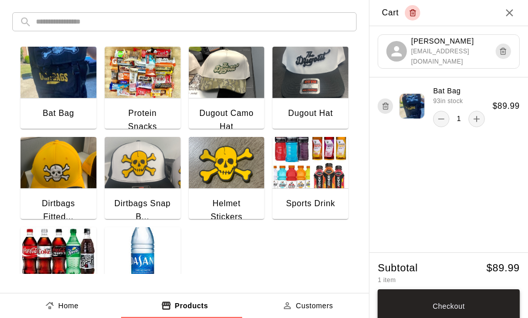
click at [437, 306] on button "Checkout" at bounding box center [449, 307] width 142 height 35
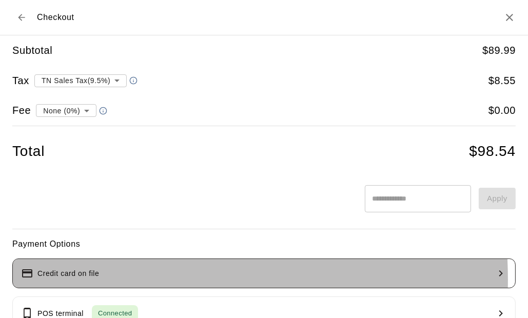
click at [96, 279] on button "Credit card on file" at bounding box center [264, 274] width 504 height 30
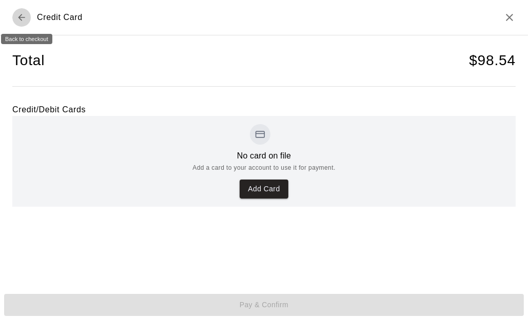
click at [17, 15] on icon "Back to checkout" at bounding box center [21, 17] width 10 height 10
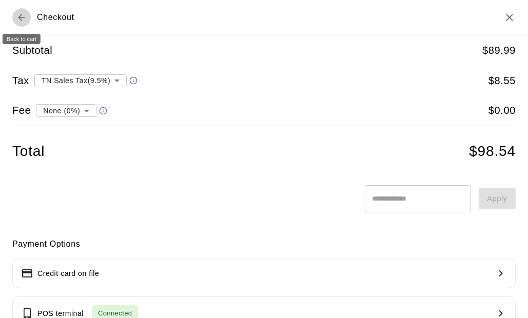
click at [20, 16] on icon "Back to cart" at bounding box center [21, 17] width 10 height 10
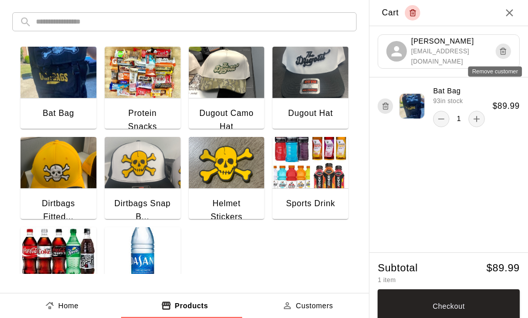
click at [500, 53] on icon "Remove customer" at bounding box center [504, 51] width 8 height 12
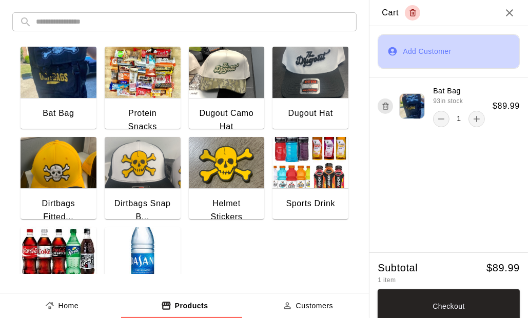
click at [465, 50] on button "Add Customer" at bounding box center [449, 51] width 142 height 34
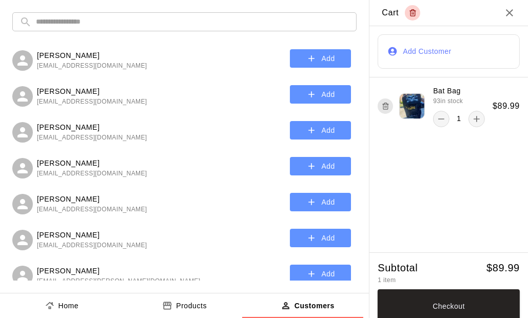
click at [99, 25] on input "text" at bounding box center [193, 21] width 314 height 19
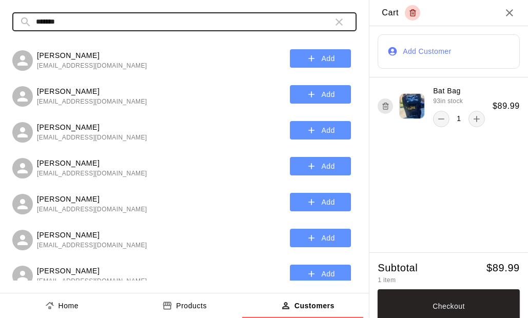
type input "*******"
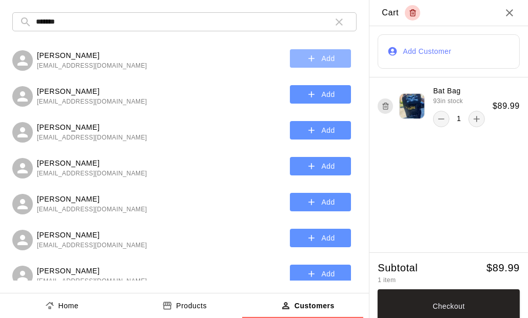
click at [298, 54] on button "Add" at bounding box center [320, 58] width 61 height 19
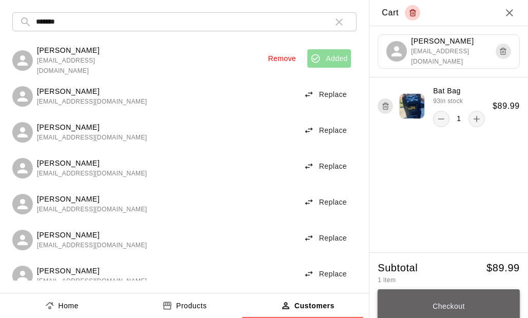
click at [457, 304] on button "Checkout" at bounding box center [449, 307] width 142 height 35
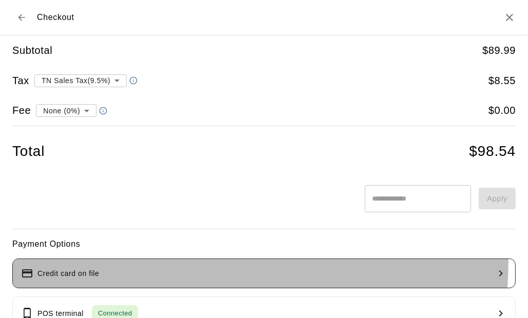
click at [203, 263] on button "Credit card on file" at bounding box center [264, 274] width 504 height 30
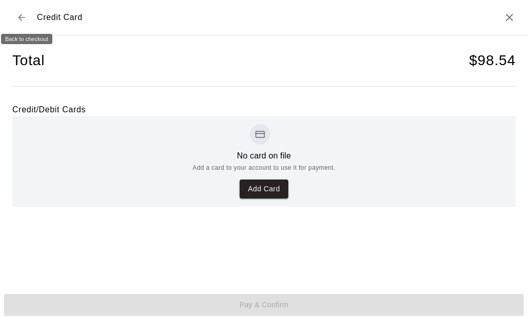
click at [20, 15] on icon "Back to checkout" at bounding box center [21, 17] width 10 height 10
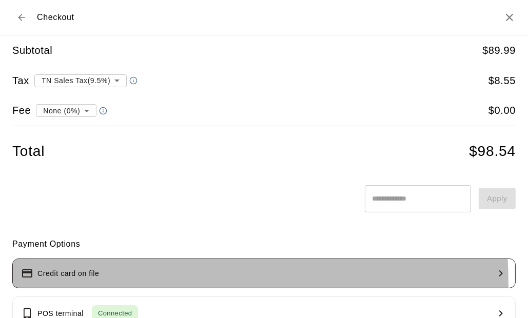
click at [110, 284] on button "Credit card on file" at bounding box center [264, 274] width 504 height 30
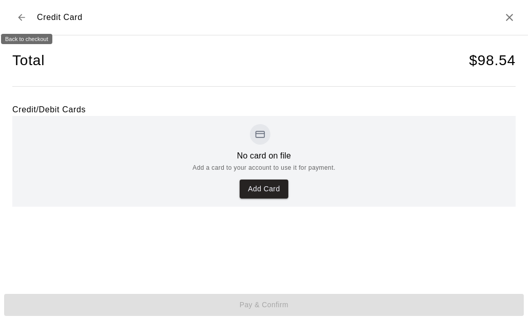
click at [23, 16] on icon "Back to checkout" at bounding box center [21, 17] width 10 height 10
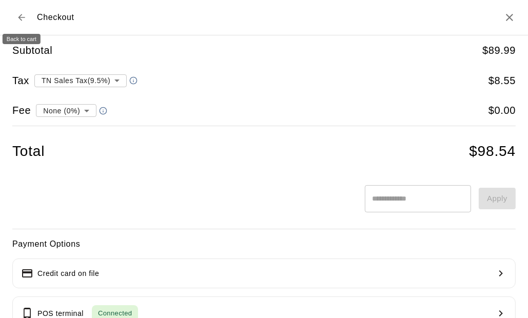
click at [23, 16] on icon "Back to cart" at bounding box center [21, 17] width 10 height 10
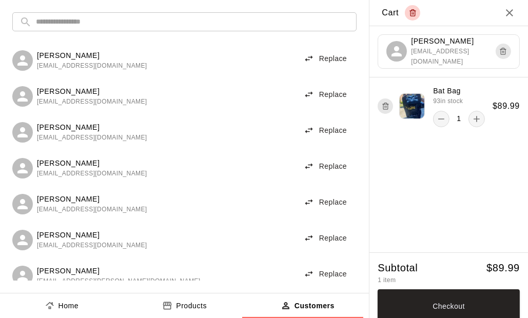
click at [53, 22] on input "text" at bounding box center [193, 21] width 314 height 19
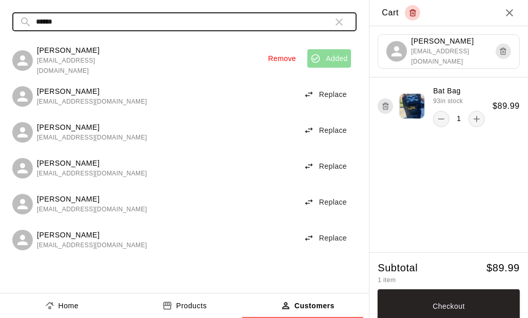
type input "******"
click at [336, 162] on button "Replace" at bounding box center [325, 166] width 51 height 19
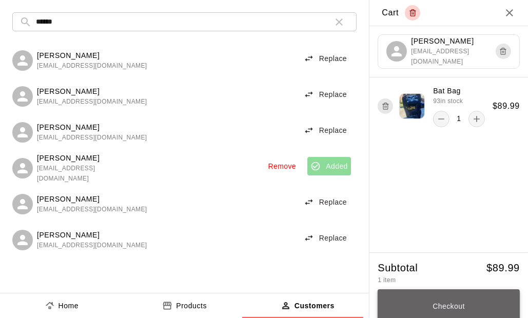
click at [456, 304] on button "Checkout" at bounding box center [449, 307] width 142 height 35
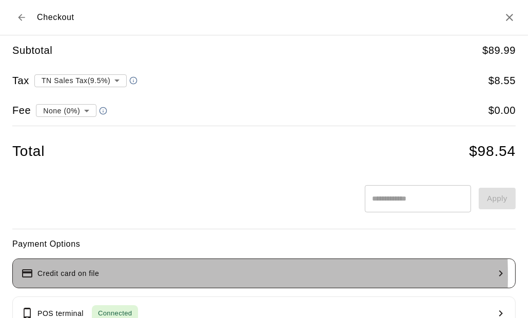
click at [76, 275] on p "Credit card on file" at bounding box center [68, 274] width 62 height 11
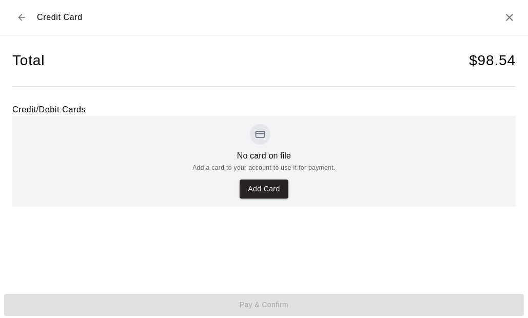
click at [13, 23] on div "Credit Card" at bounding box center [47, 17] width 70 height 18
click at [19, 17] on icon "Back to checkout" at bounding box center [21, 17] width 7 height 7
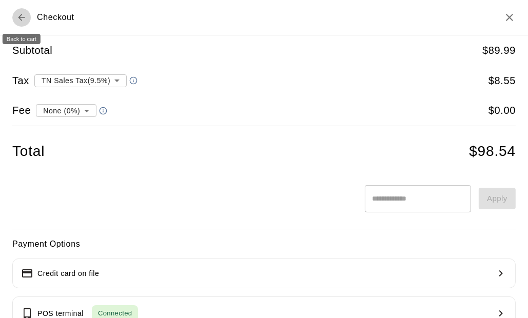
click at [19, 17] on icon "Back to cart" at bounding box center [21, 17] width 7 height 7
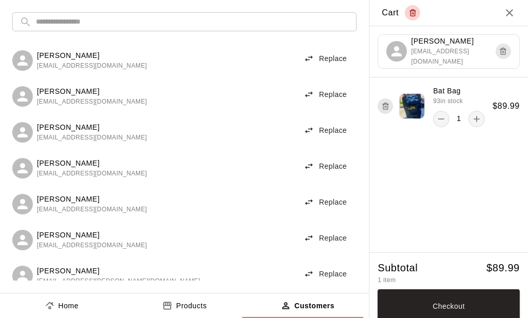
click at [79, 24] on input "text" at bounding box center [193, 21] width 314 height 19
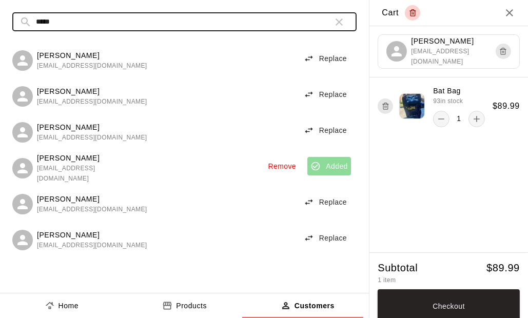
type input "*****"
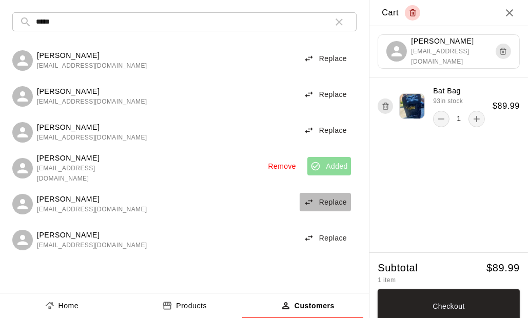
click at [327, 205] on button "Replace" at bounding box center [325, 202] width 51 height 19
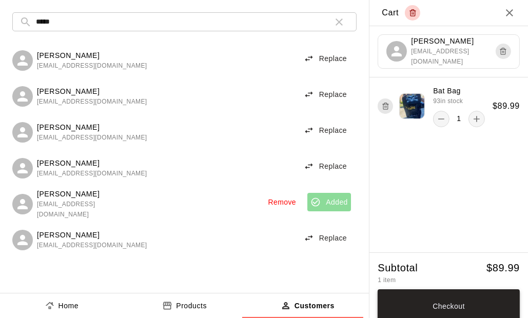
click at [427, 306] on button "Checkout" at bounding box center [449, 307] width 142 height 35
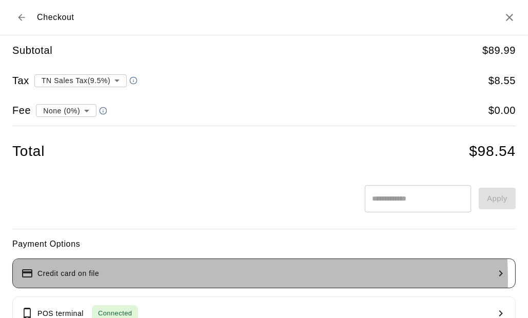
click at [131, 280] on button "Credit card on file" at bounding box center [264, 274] width 504 height 30
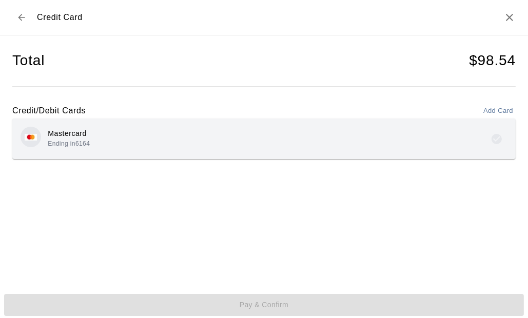
click at [144, 150] on div "Mastercard Ending in 6164" at bounding box center [264, 139] width 487 height 24
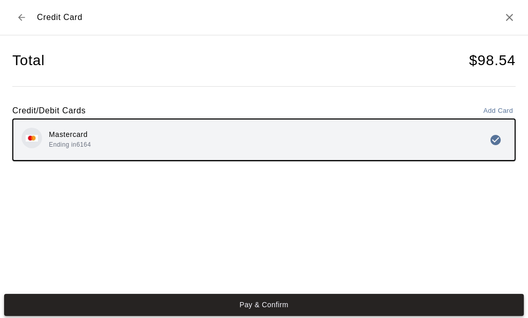
click at [263, 307] on button "Pay & Confirm" at bounding box center [264, 305] width 520 height 22
click at [280, 301] on button "Pay & Confirm" at bounding box center [264, 305] width 520 height 22
click at [270, 306] on button "Pay & Confirm" at bounding box center [264, 305] width 520 height 22
click at [19, 13] on icon "Back to checkout" at bounding box center [21, 17] width 10 height 10
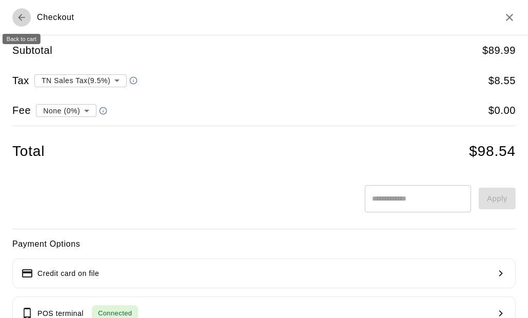
click at [24, 16] on icon "Back to cart" at bounding box center [21, 17] width 10 height 10
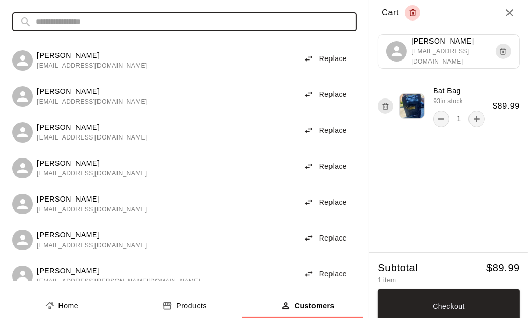
click at [114, 24] on input "text" at bounding box center [193, 21] width 314 height 19
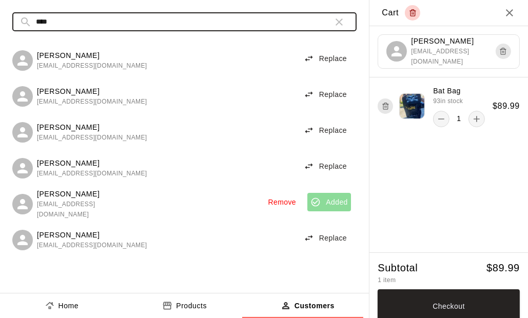
type input "****"
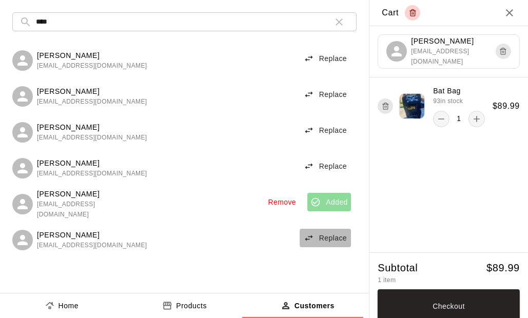
click at [337, 241] on button "Replace" at bounding box center [325, 238] width 51 height 19
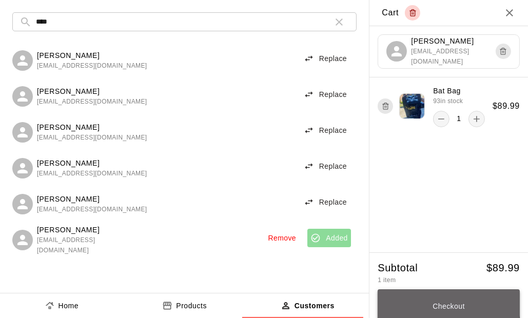
click at [423, 301] on button "Checkout" at bounding box center [449, 307] width 142 height 35
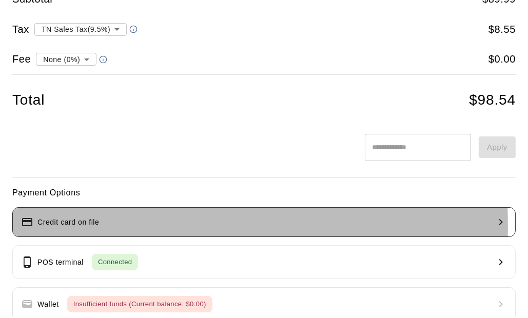
click at [120, 224] on button "Credit card on file" at bounding box center [264, 222] width 504 height 30
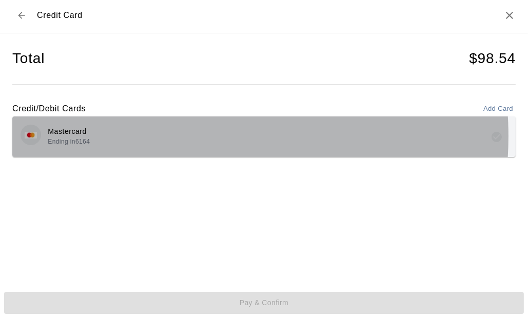
click at [165, 139] on div "Mastercard Ending in 6164" at bounding box center [264, 137] width 487 height 24
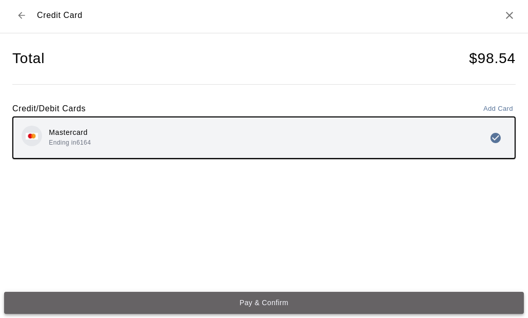
click at [264, 301] on button "Pay & Confirm" at bounding box center [264, 303] width 520 height 22
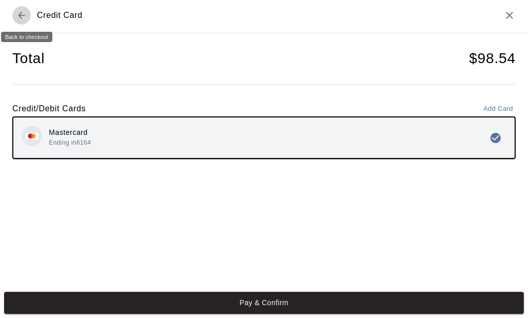
click at [20, 15] on icon "Back to checkout" at bounding box center [21, 15] width 7 height 7
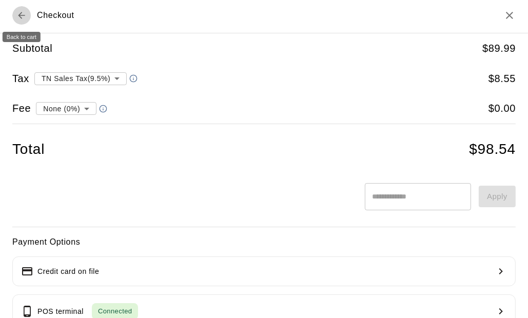
click at [21, 16] on icon "Back to cart" at bounding box center [21, 15] width 10 height 10
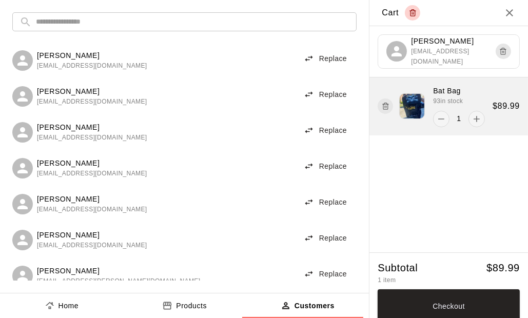
scroll to position [0, 0]
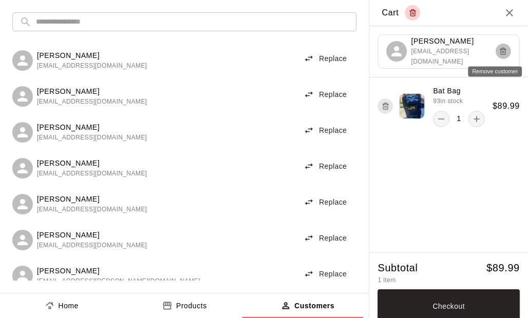
click at [500, 52] on icon "Remove customer" at bounding box center [504, 51] width 8 height 12
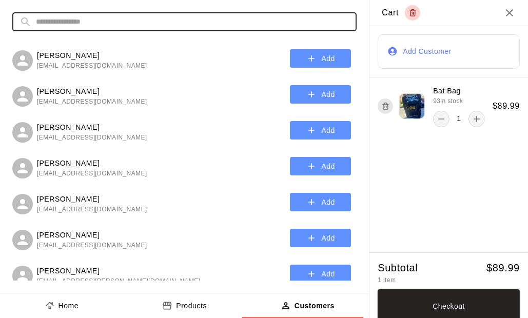
click at [91, 22] on input "text" at bounding box center [193, 21] width 314 height 19
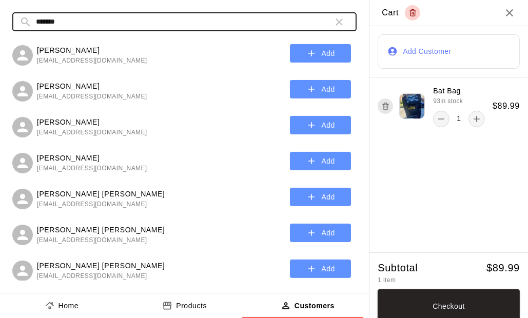
scroll to position [308, 0]
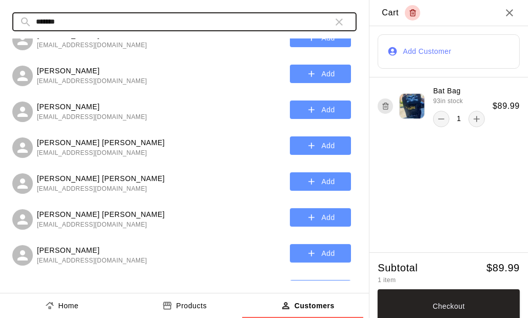
type input "*******"
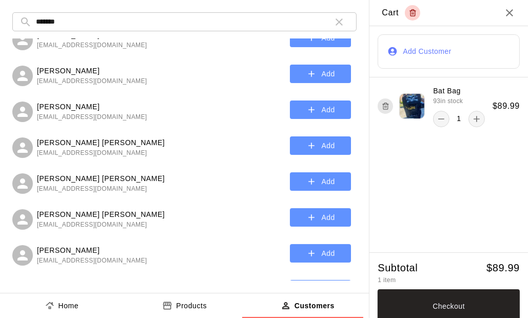
click at [71, 116] on span "andyjohnson920@gmail.com" at bounding box center [92, 117] width 110 height 10
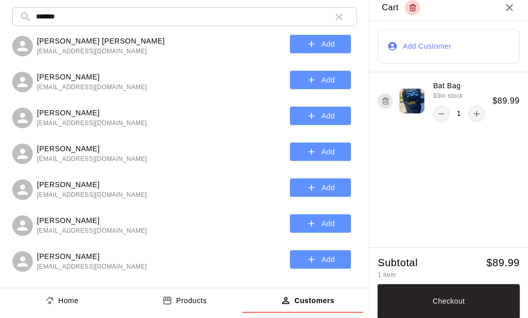
scroll to position [7, 0]
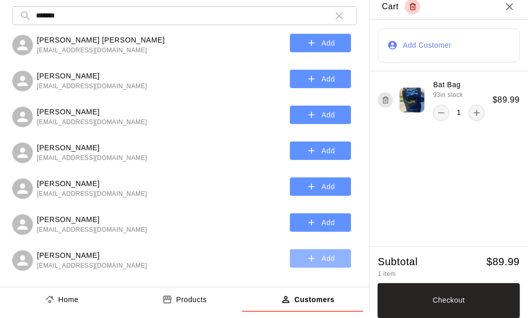
click at [307, 256] on icon "button" at bounding box center [312, 259] width 10 height 10
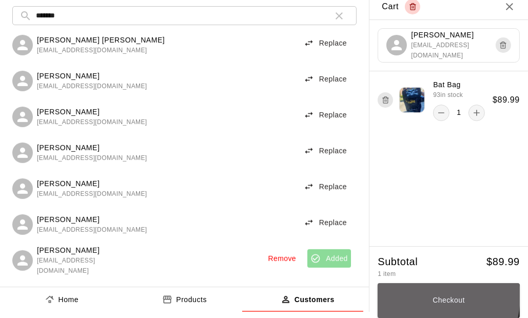
click at [420, 296] on button "Checkout" at bounding box center [449, 301] width 142 height 35
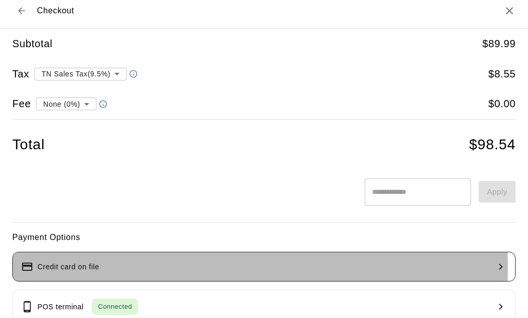
click at [134, 266] on button "Credit card on file" at bounding box center [264, 267] width 504 height 30
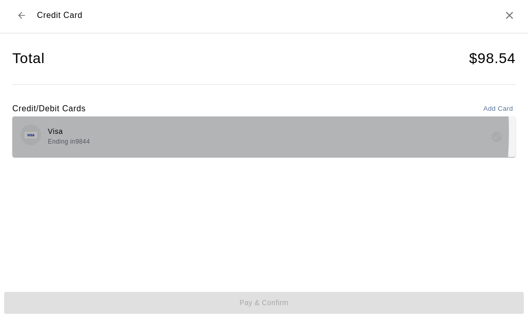
drag, startPoint x: 153, startPoint y: 131, endPoint x: 190, endPoint y: 166, distance: 51.2
click at [153, 130] on div "Visa Ending in 9844" at bounding box center [264, 137] width 487 height 24
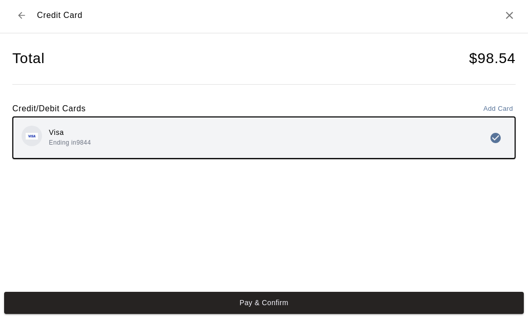
click at [276, 304] on button "Pay & Confirm" at bounding box center [264, 303] width 520 height 22
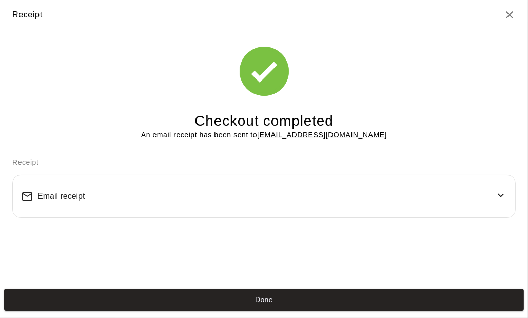
scroll to position [0, 0]
click at [281, 292] on button "Done" at bounding box center [264, 300] width 520 height 22
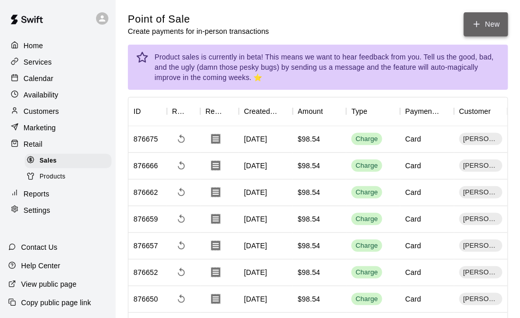
click at [470, 26] on button "New" at bounding box center [486, 24] width 44 height 24
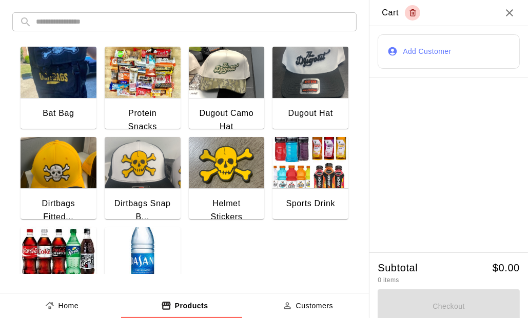
click at [74, 98] on div "Bat Bag" at bounding box center [59, 114] width 76 height 33
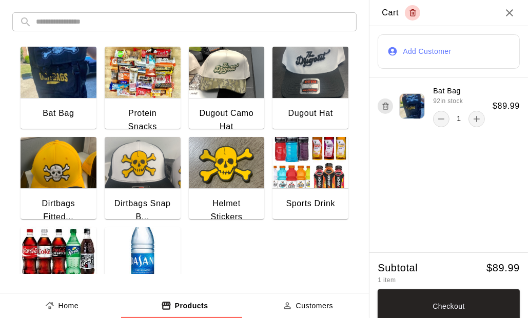
click at [439, 55] on button "Add Customer" at bounding box center [449, 51] width 142 height 34
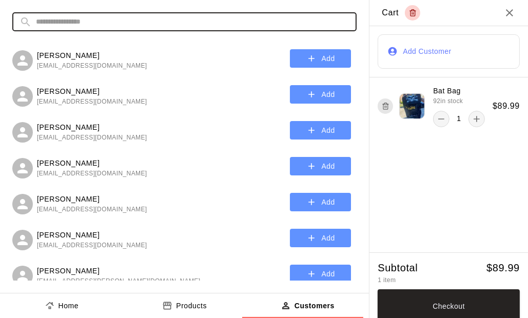
click at [129, 29] on input "text" at bounding box center [193, 21] width 314 height 19
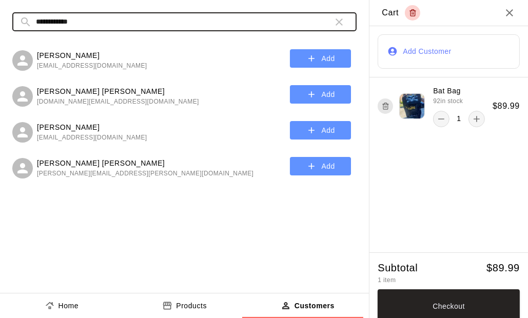
click at [102, 22] on input "**********" at bounding box center [180, 21] width 289 height 19
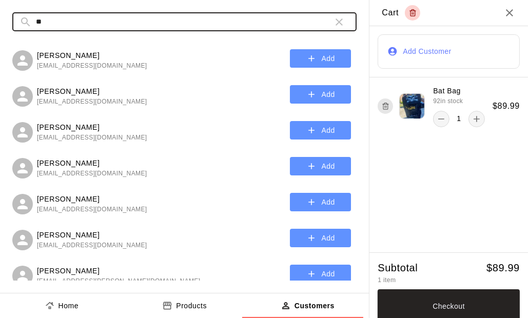
type input "*"
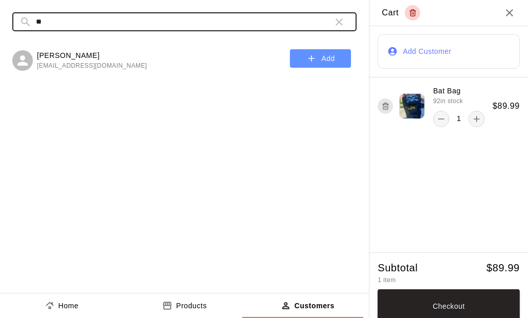
type input "*"
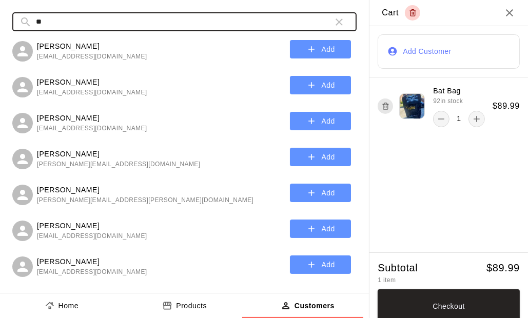
type input "*"
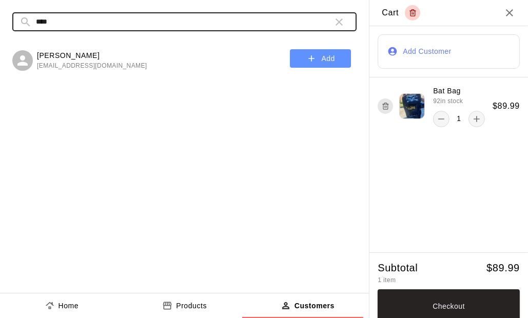
type input "****"
click at [313, 59] on icon "button" at bounding box center [312, 58] width 6 height 6
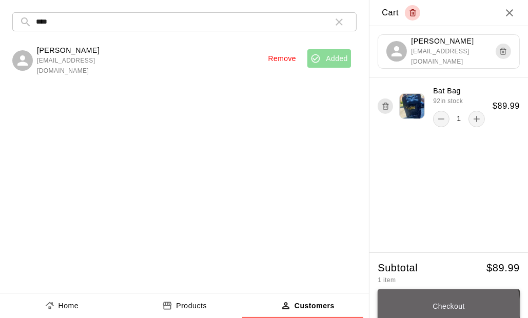
click at [432, 309] on button "Checkout" at bounding box center [449, 307] width 142 height 35
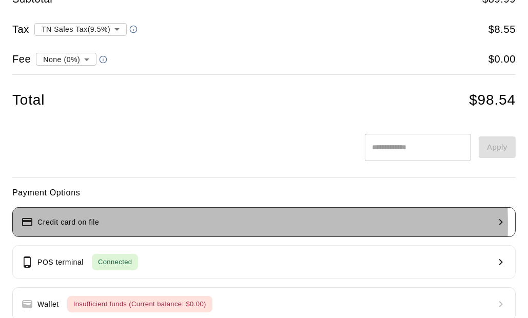
click at [97, 223] on p "Credit card on file" at bounding box center [68, 222] width 62 height 11
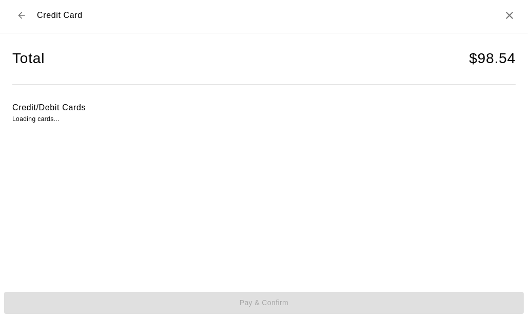
scroll to position [2, 0]
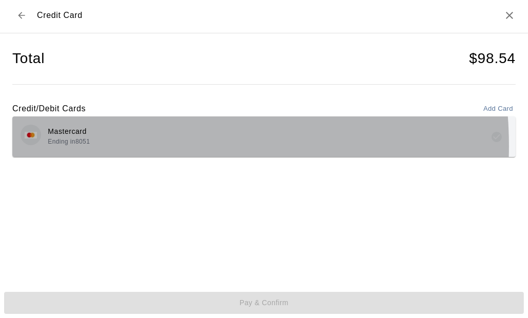
click at [114, 145] on div "Mastercard Ending in 8051" at bounding box center [264, 137] width 487 height 24
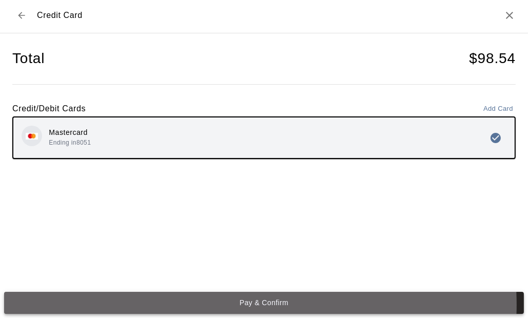
click at [249, 305] on button "Pay & Confirm" at bounding box center [264, 303] width 520 height 22
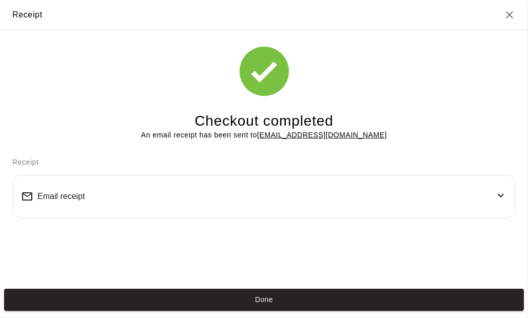
scroll to position [0, 0]
drag, startPoint x: 265, startPoint y: 309, endPoint x: 271, endPoint y: 304, distance: 7.6
click at [265, 309] on button "Done" at bounding box center [264, 300] width 520 height 22
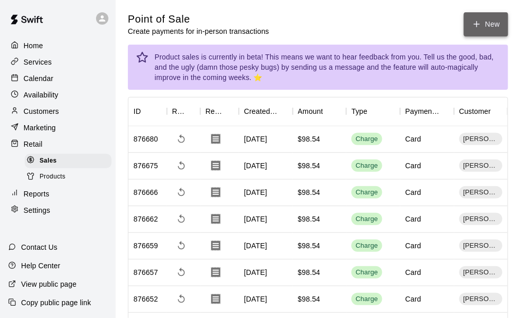
click at [490, 26] on button "New" at bounding box center [486, 24] width 44 height 24
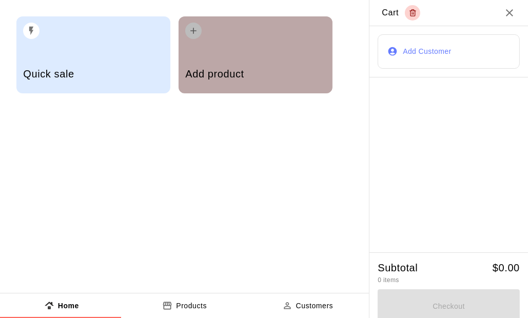
click at [260, 53] on div "Add product" at bounding box center [256, 54] width 154 height 77
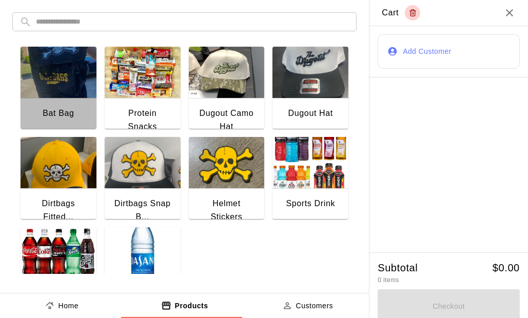
click at [45, 87] on img "button" at bounding box center [59, 72] width 76 height 51
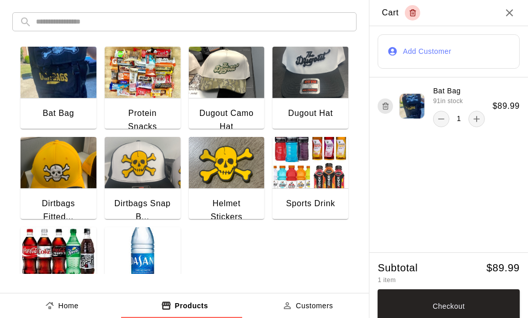
click at [419, 45] on button "Add Customer" at bounding box center [449, 51] width 142 height 34
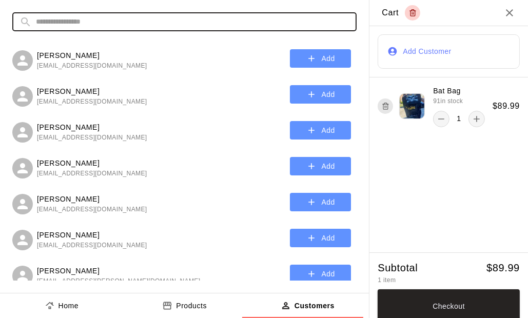
click at [83, 23] on input "text" at bounding box center [193, 21] width 314 height 19
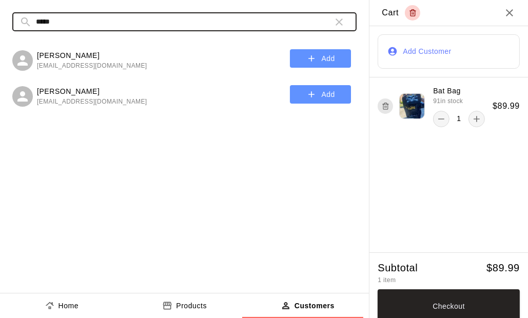
click at [321, 59] on button "Add" at bounding box center [320, 58] width 61 height 19
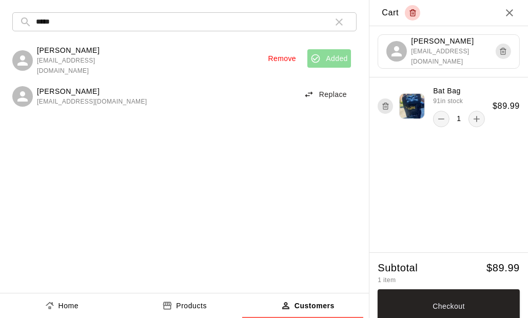
click at [92, 21] on input "*****" at bounding box center [180, 21] width 289 height 19
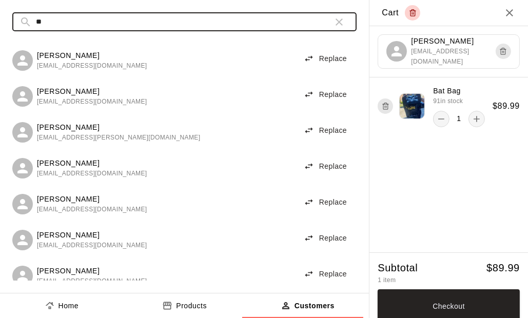
type input "*"
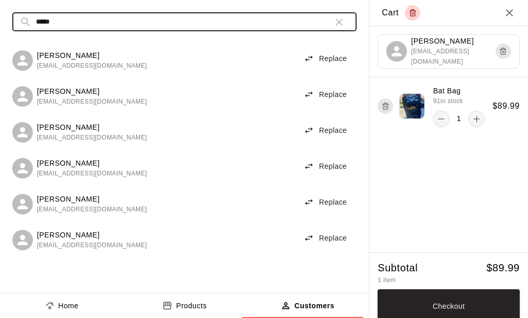
type input "*****"
click at [336, 197] on button "Replace" at bounding box center [325, 202] width 51 height 19
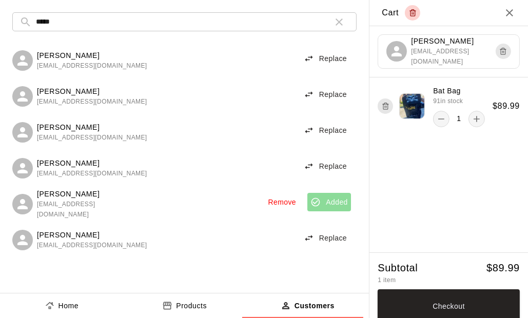
scroll to position [7, 0]
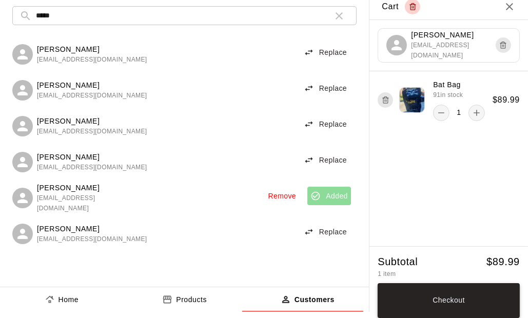
click at [475, 295] on button "Checkout" at bounding box center [449, 301] width 142 height 35
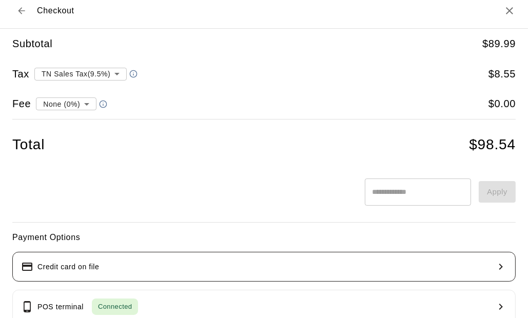
click at [139, 266] on button "Credit card on file" at bounding box center [264, 267] width 504 height 30
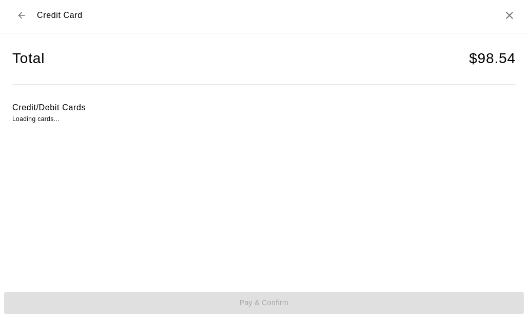
scroll to position [2, 0]
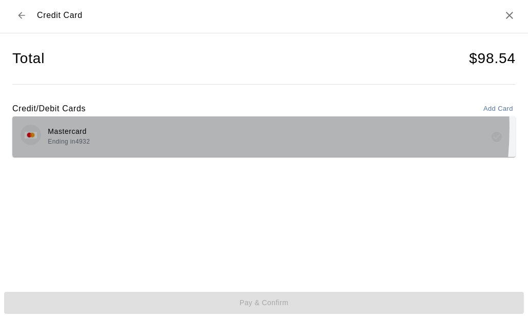
click at [178, 127] on div "Mastercard Ending in 4932" at bounding box center [264, 137] width 487 height 24
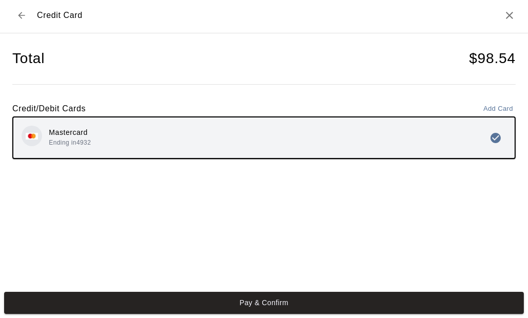
click at [254, 299] on button "Pay & Confirm" at bounding box center [264, 303] width 520 height 22
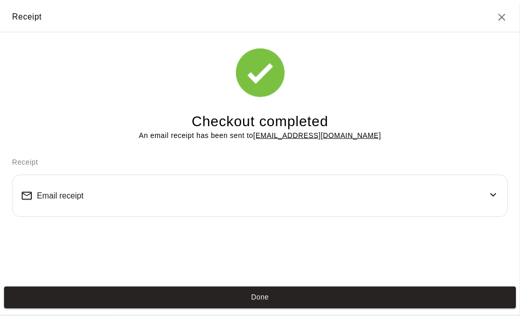
scroll to position [0, 0]
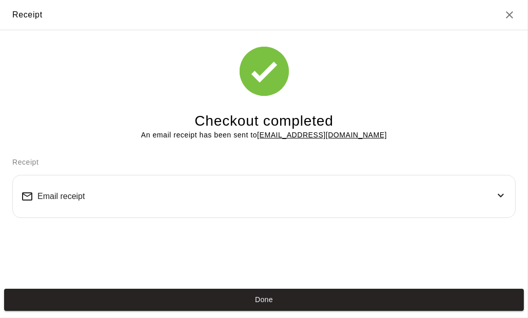
drag, startPoint x: 255, startPoint y: 299, endPoint x: 253, endPoint y: 312, distance: 12.5
click at [253, 312] on div "Done" at bounding box center [264, 300] width 528 height 30
drag, startPoint x: 268, startPoint y: 294, endPoint x: 201, endPoint y: 93, distance: 211.0
click at [268, 293] on button "Done" at bounding box center [264, 300] width 520 height 22
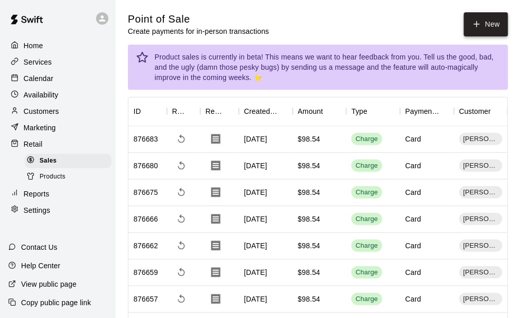
click at [489, 24] on button "New" at bounding box center [486, 24] width 44 height 24
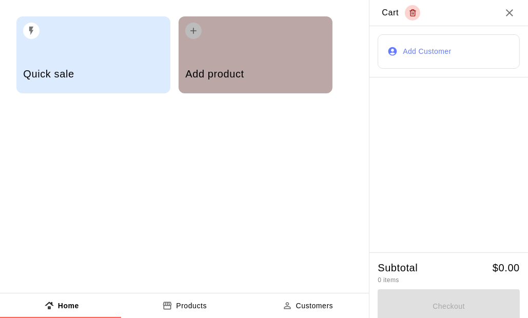
click at [235, 52] on div "Add product" at bounding box center [256, 54] width 154 height 77
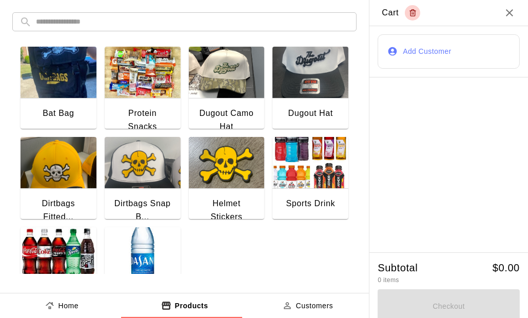
click at [61, 82] on img "button" at bounding box center [59, 72] width 76 height 51
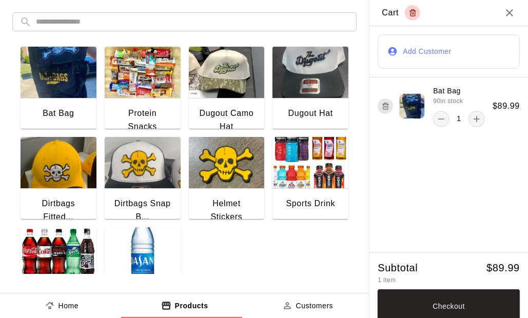
click at [418, 51] on button "Add Customer" at bounding box center [449, 51] width 142 height 34
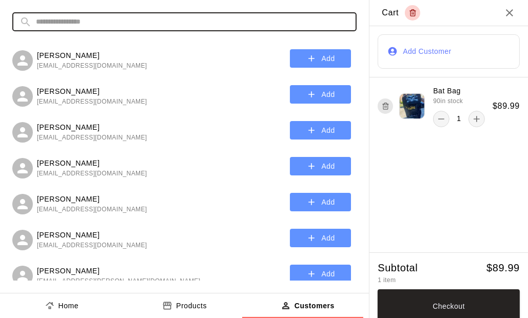
click at [67, 26] on input "text" at bounding box center [193, 21] width 314 height 19
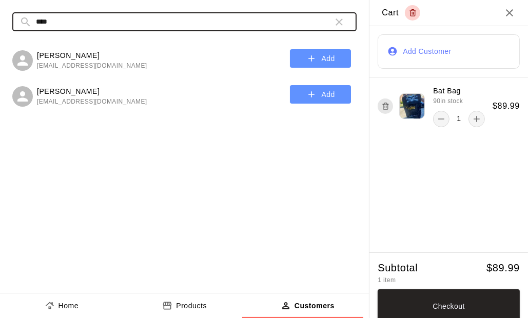
type input "****"
click at [313, 96] on icon "button" at bounding box center [312, 94] width 10 height 10
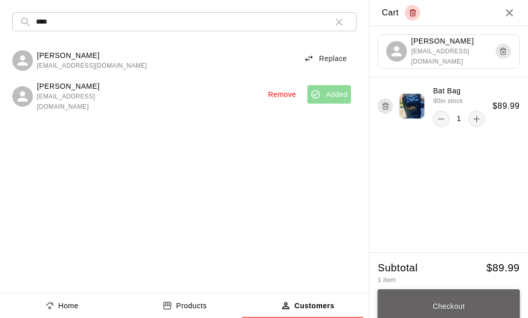
click at [452, 297] on button "Checkout" at bounding box center [449, 307] width 142 height 35
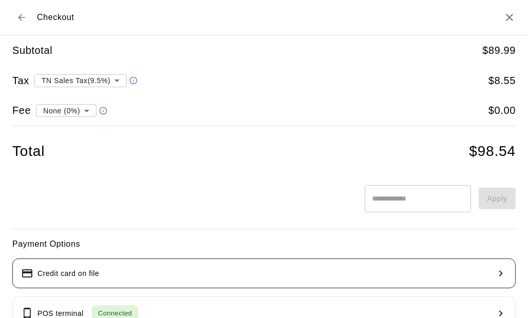
click at [79, 273] on p "Credit card on file" at bounding box center [68, 274] width 62 height 11
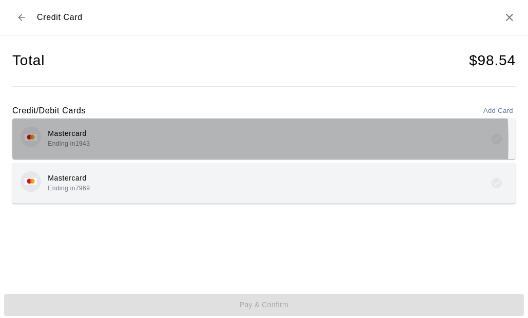
click at [111, 143] on div "Mastercard Ending in 1943" at bounding box center [264, 139] width 487 height 24
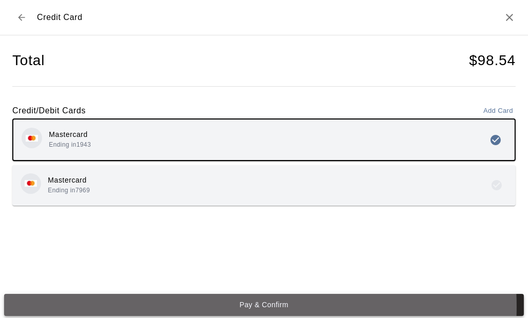
click at [201, 307] on button "Pay & Confirm" at bounding box center [264, 305] width 520 height 22
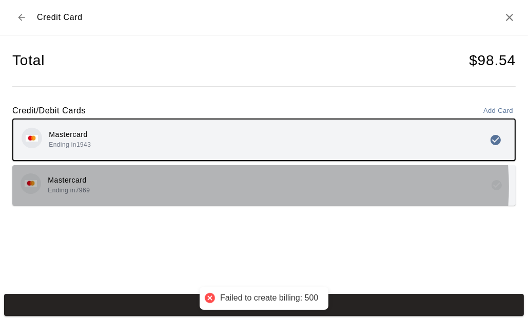
click at [252, 186] on div "Mastercard Ending in 7969" at bounding box center [264, 186] width 487 height 24
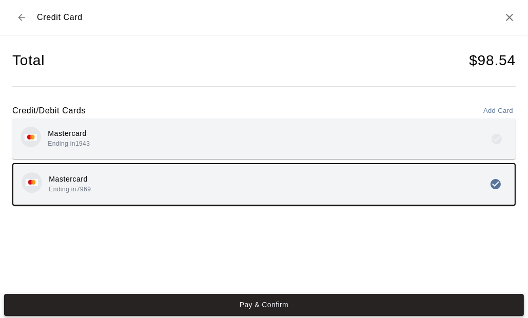
click at [218, 304] on button "Pay & Confirm" at bounding box center [264, 305] width 520 height 22
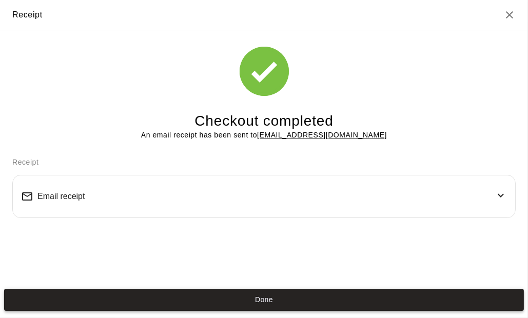
click at [263, 301] on button "Done" at bounding box center [264, 300] width 520 height 22
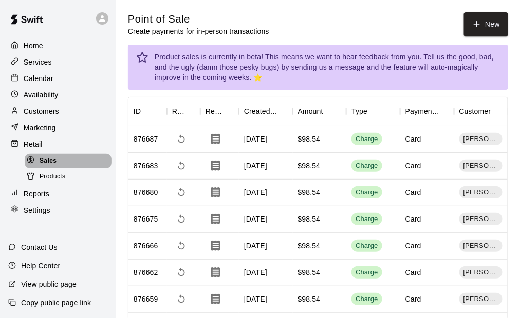
click at [52, 166] on span "Sales" at bounding box center [48, 161] width 17 height 10
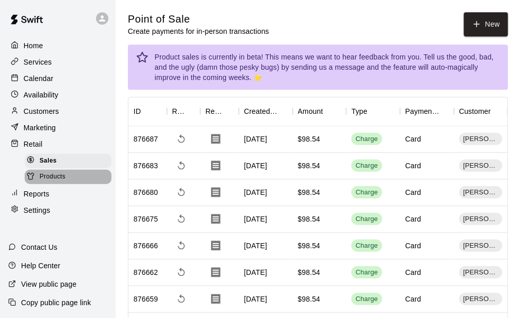
click at [61, 182] on span "Products" at bounding box center [53, 177] width 26 height 10
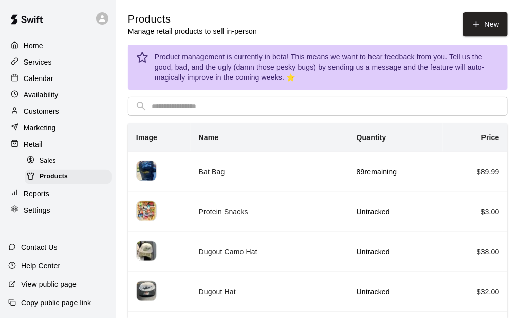
click at [61, 165] on div "Sales" at bounding box center [68, 161] width 87 height 14
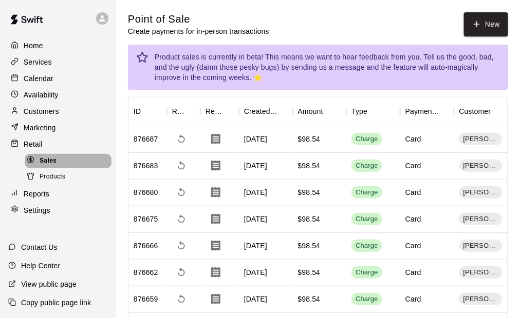
click at [56, 163] on span "Sales" at bounding box center [48, 161] width 17 height 10
click at [64, 45] on div "Home" at bounding box center [57, 45] width 99 height 15
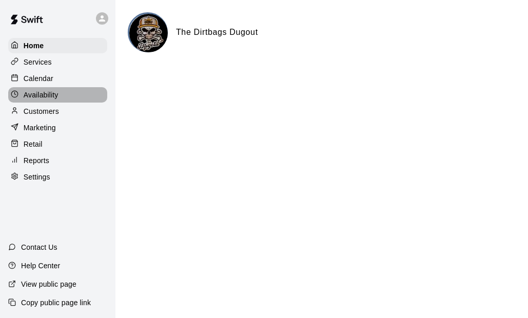
click at [42, 96] on p "Availability" at bounding box center [41, 95] width 35 height 10
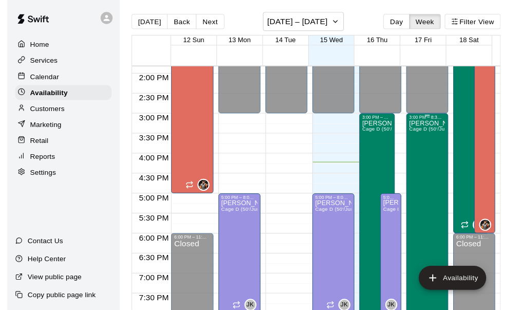
scroll to position [563, 0]
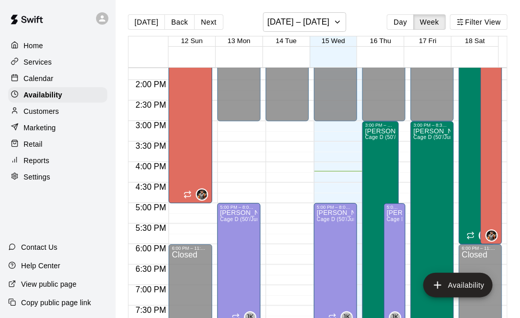
click at [43, 79] on p "Calendar" at bounding box center [39, 78] width 30 height 10
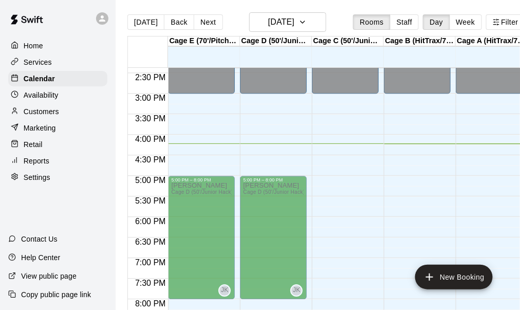
scroll to position [615, 0]
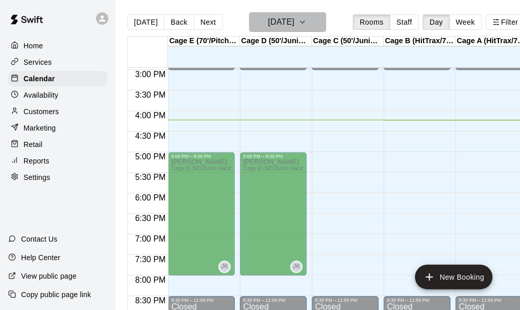
click at [307, 24] on icon "button" at bounding box center [302, 22] width 8 height 12
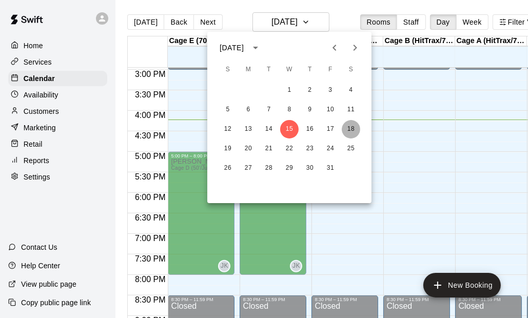
click at [352, 125] on button "18" at bounding box center [351, 129] width 18 height 18
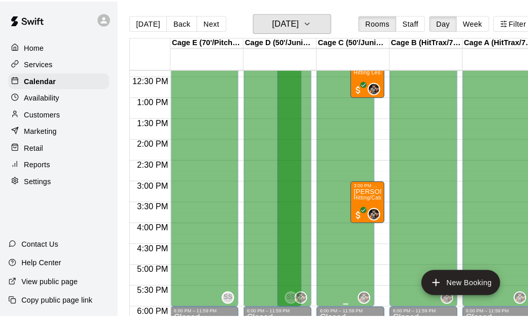
scroll to position [461, 0]
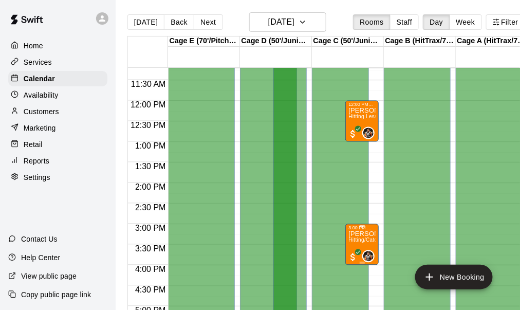
click at [352, 234] on p "Rusty Gant" at bounding box center [361, 234] width 27 height 0
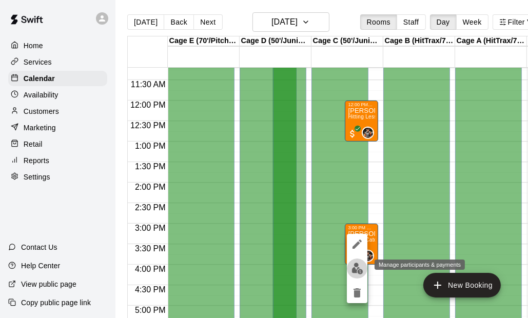
click at [358, 273] on img "edit" at bounding box center [358, 269] width 12 height 12
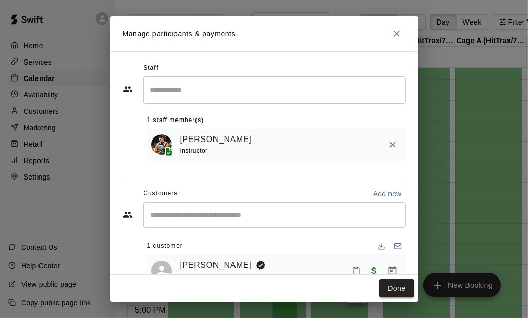
scroll to position [31, 0]
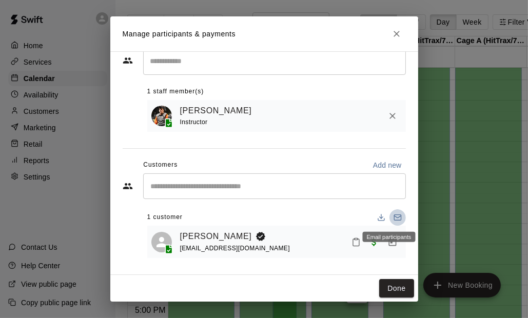
click at [394, 217] on icon "Email participants" at bounding box center [398, 218] width 8 height 8
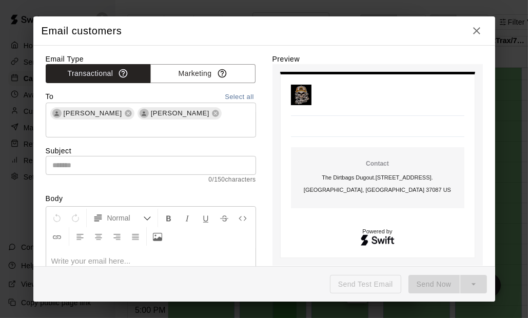
click at [96, 156] on input "text" at bounding box center [151, 165] width 211 height 19
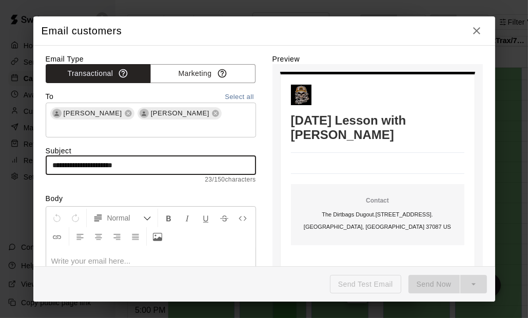
drag, startPoint x: 148, startPoint y: 154, endPoint x: 45, endPoint y: 170, distance: 104.0
click at [45, 170] on div "**********" at bounding box center [264, 156] width 462 height 222
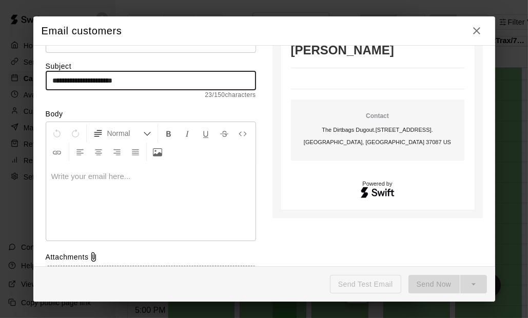
scroll to position [103, 0]
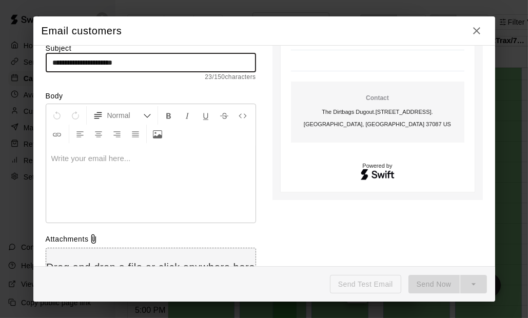
type input "**********"
click at [71, 154] on p at bounding box center [150, 159] width 199 height 10
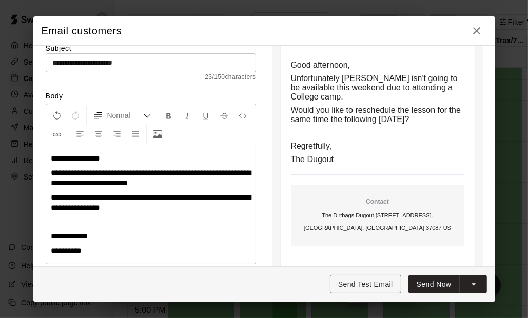
drag, startPoint x: 97, startPoint y: 159, endPoint x: 114, endPoint y: 191, distance: 36.1
click at [97, 169] on span "**********" at bounding box center [151, 178] width 200 height 18
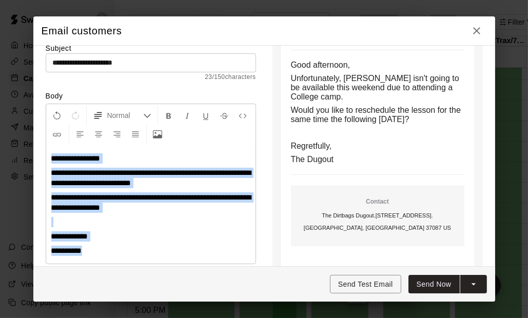
drag, startPoint x: 50, startPoint y: 143, endPoint x: 102, endPoint y: 233, distance: 103.5
click at [102, 233] on div "**********" at bounding box center [151, 205] width 210 height 118
copy div "**********"
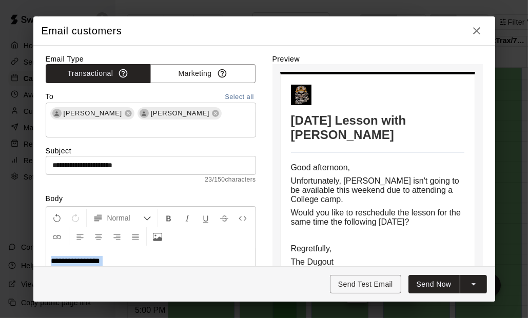
scroll to position [154, 0]
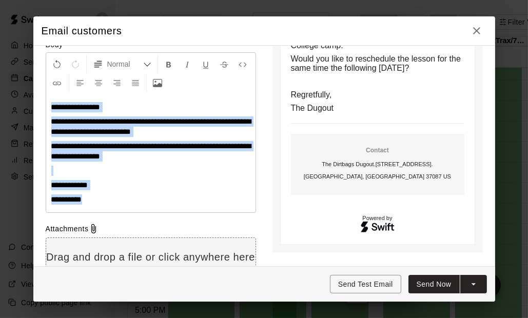
click at [435, 286] on button "Send Now" at bounding box center [434, 284] width 51 height 19
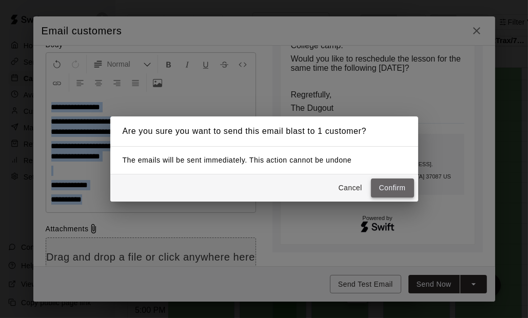
click at [389, 190] on button "Confirm" at bounding box center [392, 188] width 43 height 19
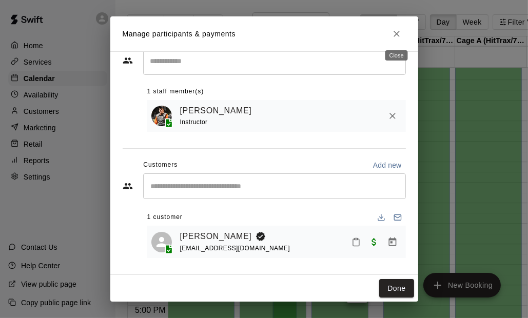
click at [401, 32] on icon "Close" at bounding box center [397, 34] width 10 height 10
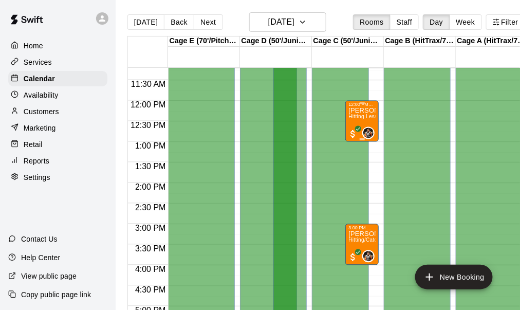
click at [361, 115] on span "Hitting Lessons (1 Hour Cage Deposit)" at bounding box center [395, 117] width 95 height 6
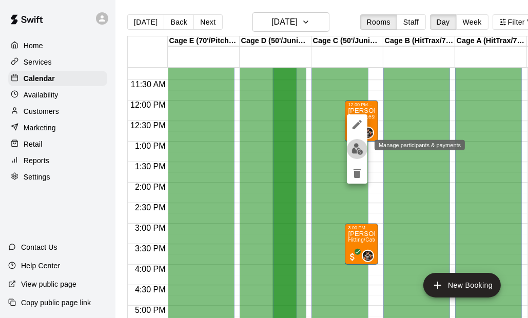
click at [358, 152] on img "edit" at bounding box center [358, 149] width 12 height 12
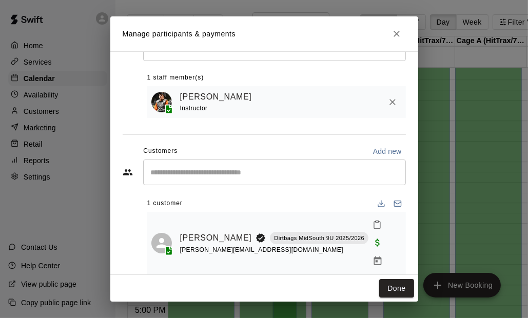
scroll to position [44, 0]
click at [394, 203] on icon "Email participants" at bounding box center [397, 202] width 7 height 2
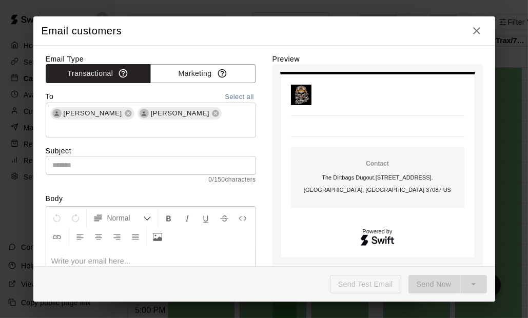
click at [70, 256] on p at bounding box center [150, 261] width 199 height 10
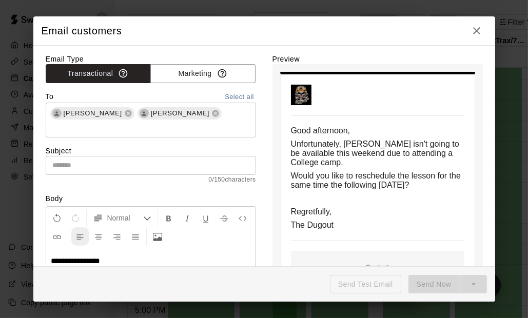
scroll to position [78, 0]
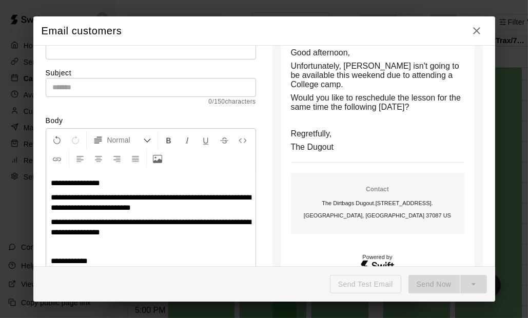
click at [63, 78] on input "text" at bounding box center [151, 87] width 211 height 19
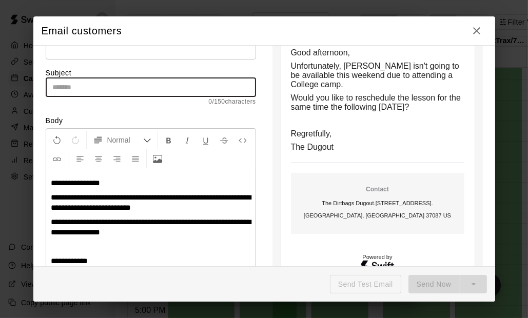
click at [64, 78] on input "text" at bounding box center [151, 87] width 211 height 19
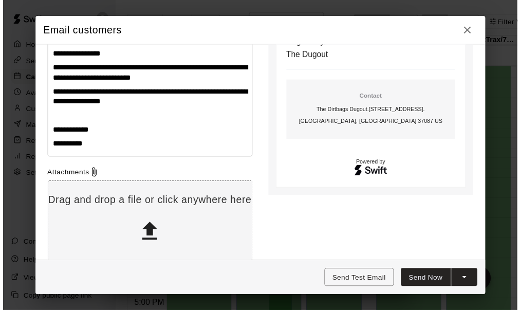
scroll to position [207, 0]
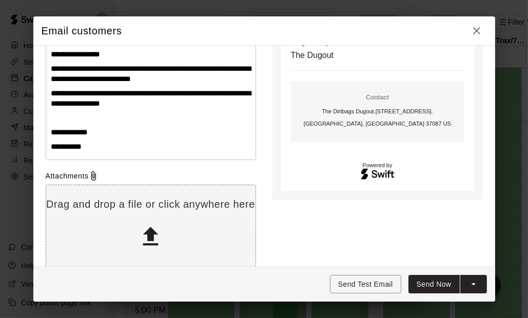
type input "**********"
click at [451, 284] on button "Send Now" at bounding box center [434, 284] width 51 height 19
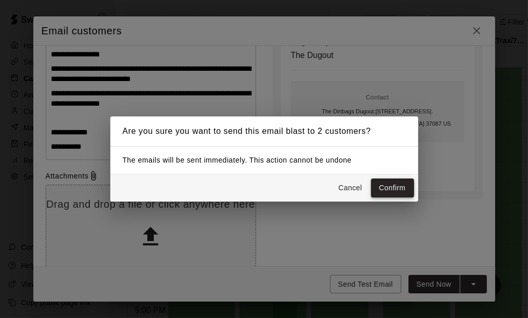
click at [386, 193] on button "Confirm" at bounding box center [392, 188] width 43 height 19
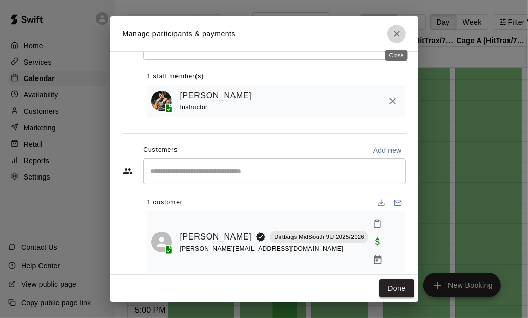
click at [397, 36] on icon "Close" at bounding box center [397, 34] width 10 height 10
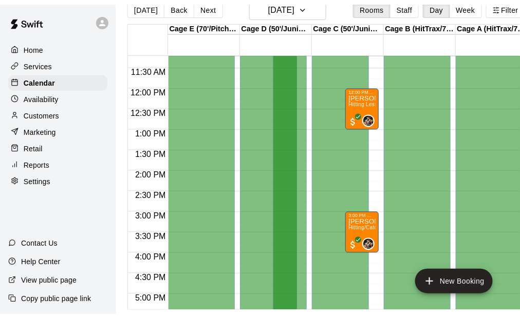
scroll to position [0, 0]
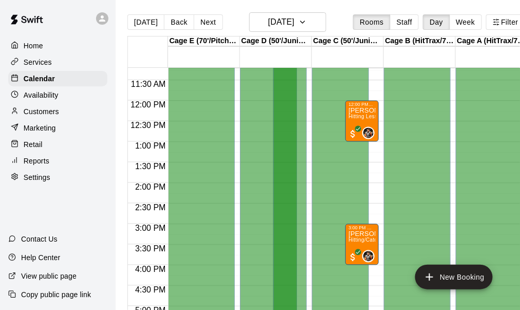
click at [50, 102] on div "Availability" at bounding box center [57, 94] width 99 height 15
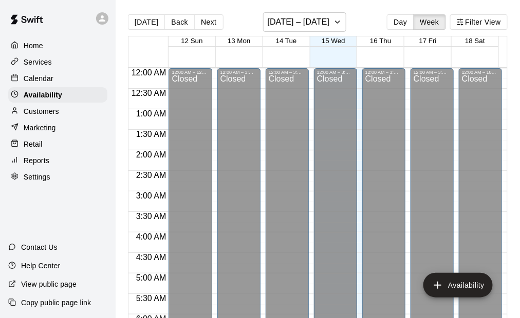
scroll to position [673, 0]
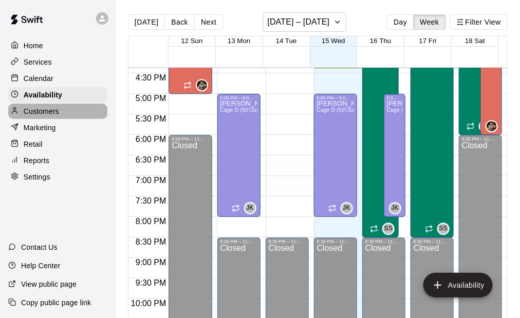
click at [44, 112] on p "Customers" at bounding box center [41, 111] width 35 height 10
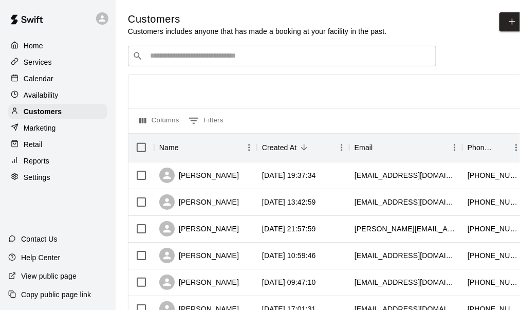
click at [40, 129] on p "Marketing" at bounding box center [40, 128] width 32 height 10
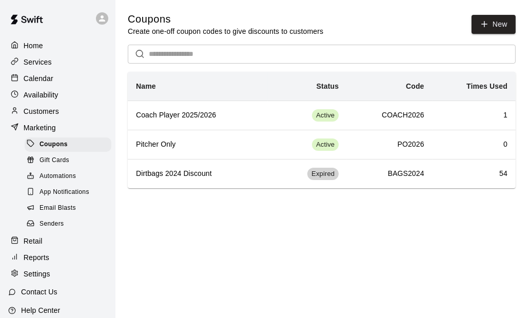
click at [47, 81] on p "Calendar" at bounding box center [39, 78] width 30 height 10
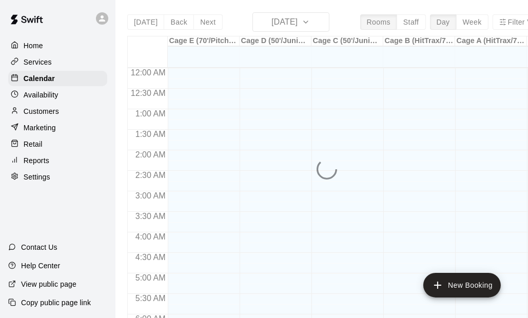
click at [42, 65] on p "Services" at bounding box center [38, 62] width 28 height 10
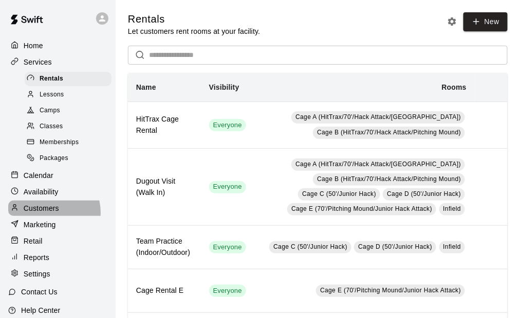
click at [47, 214] on p "Customers" at bounding box center [41, 208] width 35 height 10
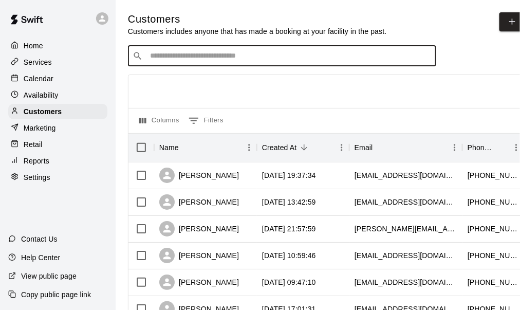
click at [181, 57] on input "Search customers by name or email" at bounding box center [289, 56] width 285 height 10
click at [40, 65] on p "Services" at bounding box center [38, 62] width 28 height 10
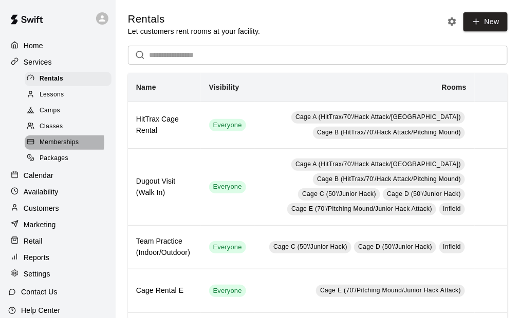
click at [58, 146] on span "Memberships" at bounding box center [59, 143] width 39 height 10
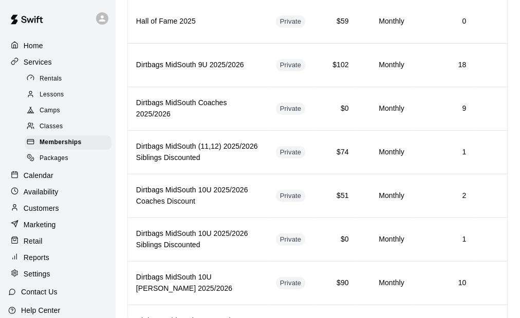
scroll to position [1315, 0]
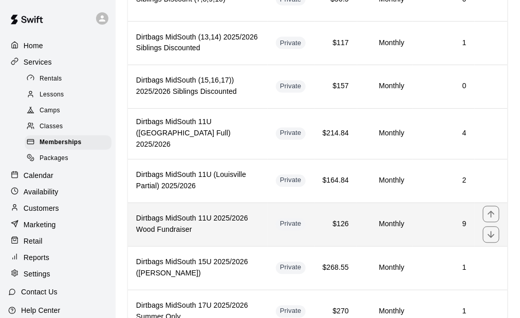
click at [222, 214] on h6 "Dirtbags MidSouth 11U 2025/2026 Wood Fundraiser" at bounding box center [197, 225] width 123 height 23
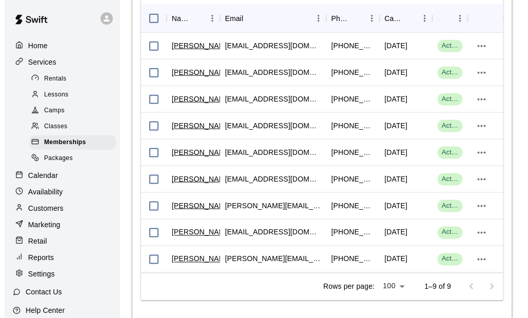
scroll to position [1165, 0]
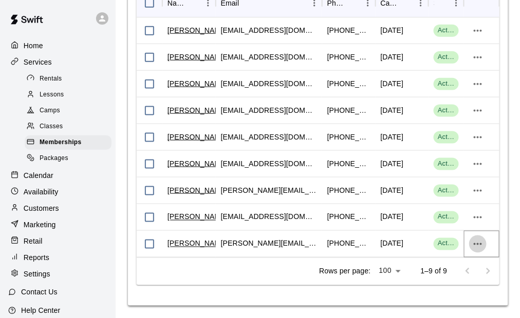
click at [477, 247] on icon "more actions" at bounding box center [477, 244] width 12 height 12
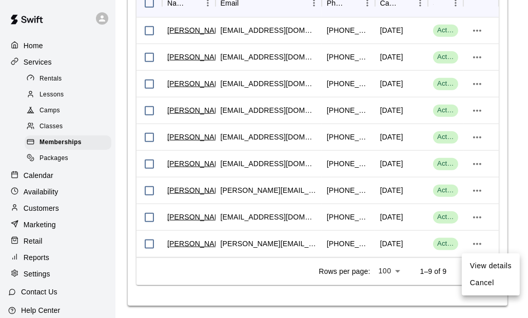
drag, startPoint x: 111, startPoint y: 248, endPoint x: 106, endPoint y: 273, distance: 25.8
click at [105, 286] on div at bounding box center [264, 159] width 528 height 318
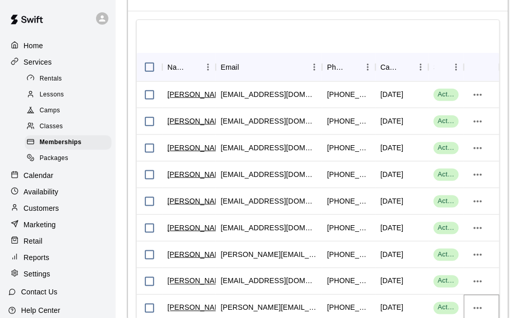
scroll to position [1108, 0]
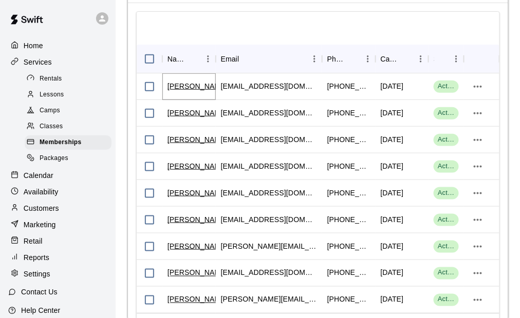
click at [194, 90] on link "Gary Hale" at bounding box center [197, 86] width 60 height 10
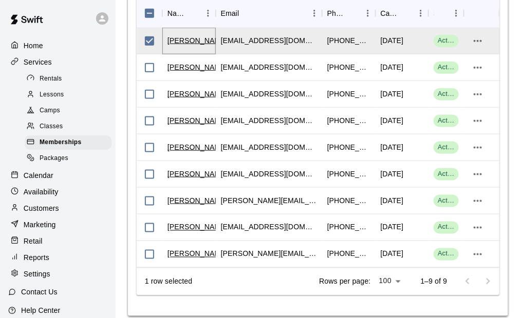
scroll to position [1159, 0]
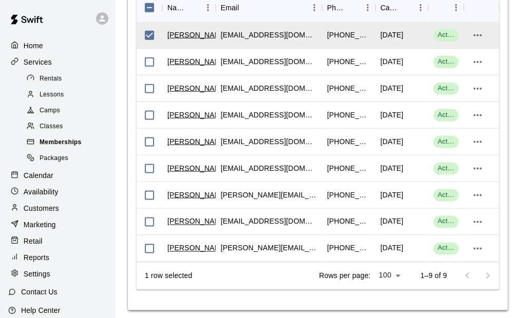
click at [65, 145] on span "Memberships" at bounding box center [61, 143] width 42 height 10
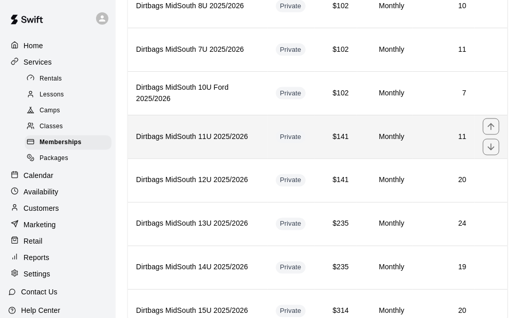
scroll to position [308, 0]
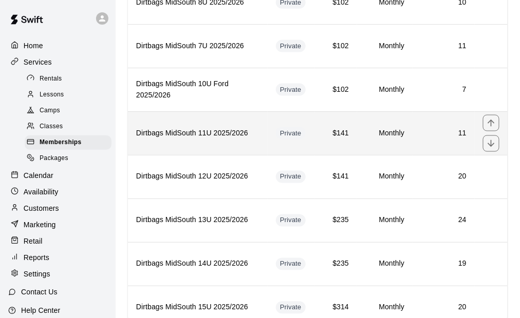
click at [200, 141] on th "Dirtbags MidSouth 11U 2025/2026" at bounding box center [198, 133] width 140 height 44
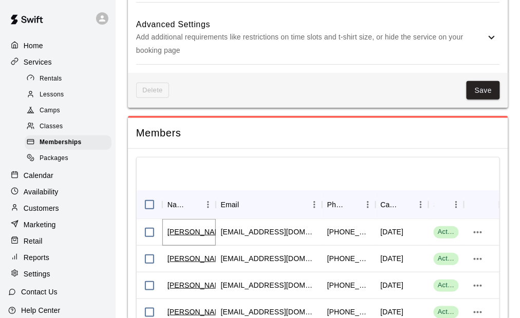
click at [194, 236] on link "Elliott Tom" at bounding box center [197, 232] width 60 height 10
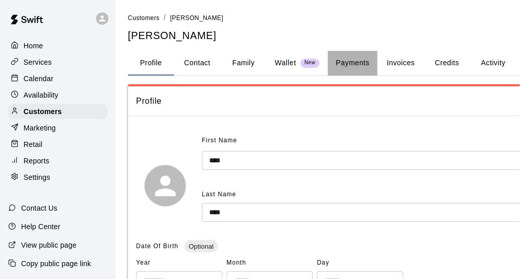
click at [353, 61] on button "Payments" at bounding box center [353, 63] width 50 height 25
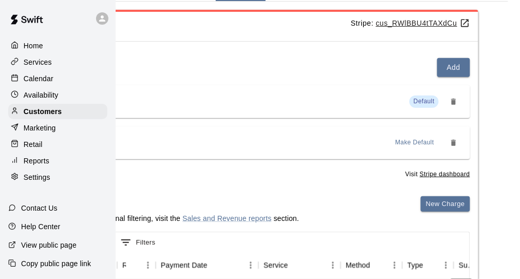
scroll to position [154, 112]
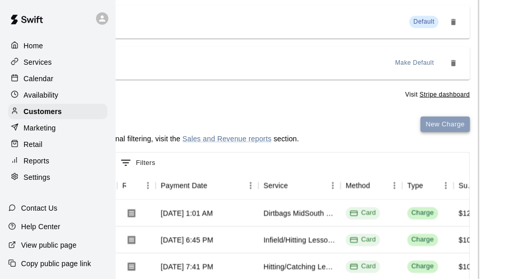
click at [440, 126] on button "New Charge" at bounding box center [445, 125] width 49 height 16
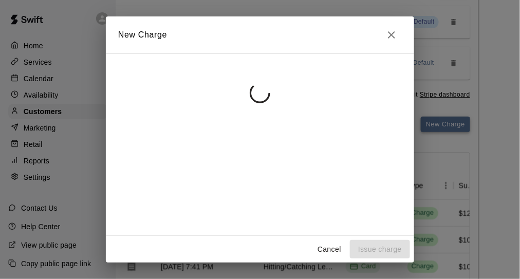
scroll to position [154, 103]
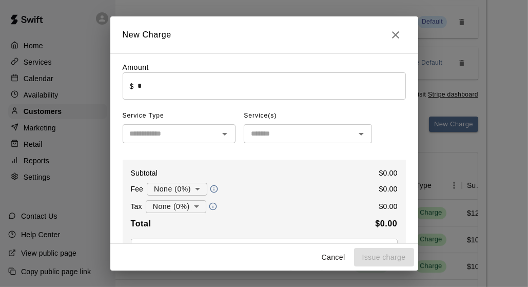
click at [165, 90] on input "*" at bounding box center [272, 85] width 268 height 27
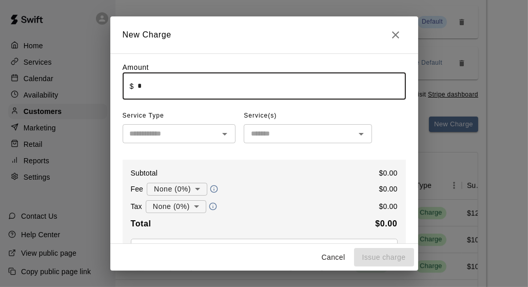
click at [400, 34] on icon "Close" at bounding box center [396, 35] width 12 height 12
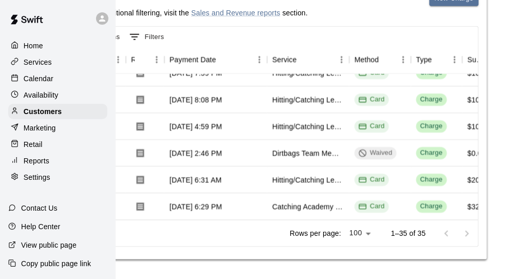
scroll to position [805, 0]
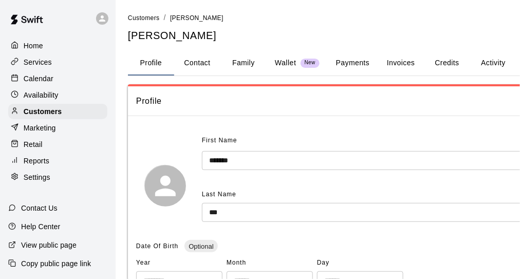
click at [366, 57] on button "Payments" at bounding box center [353, 63] width 50 height 25
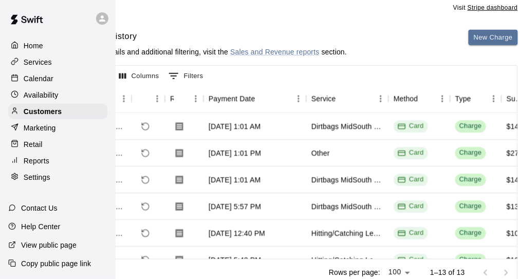
scroll to position [239, 64]
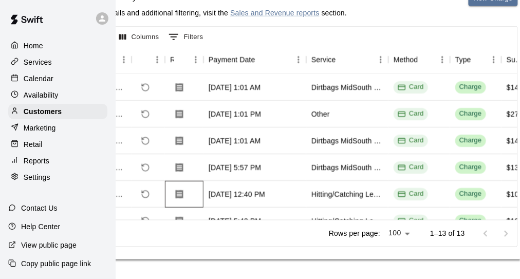
click at [186, 202] on div at bounding box center [184, 194] width 39 height 27
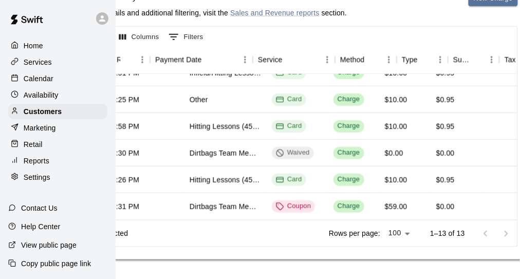
scroll to position [218, 0]
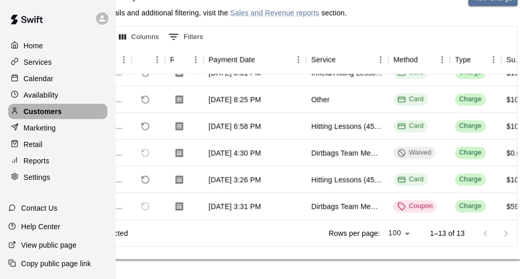
click at [42, 115] on p "Customers" at bounding box center [43, 111] width 38 height 10
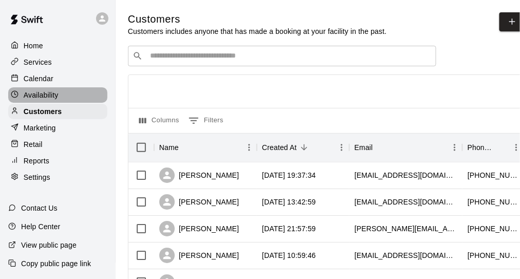
click at [41, 91] on div "Availability" at bounding box center [57, 94] width 99 height 15
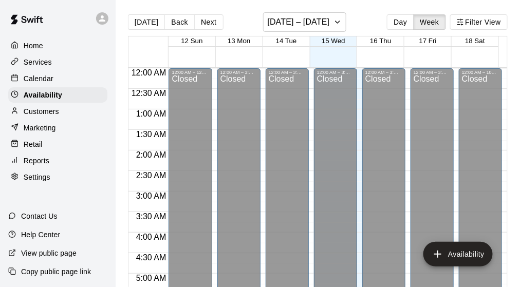
scroll to position [685, 0]
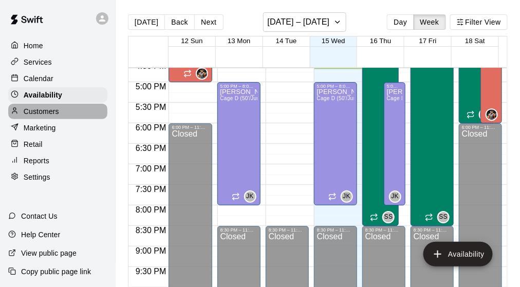
click at [44, 117] on p "Customers" at bounding box center [41, 111] width 35 height 10
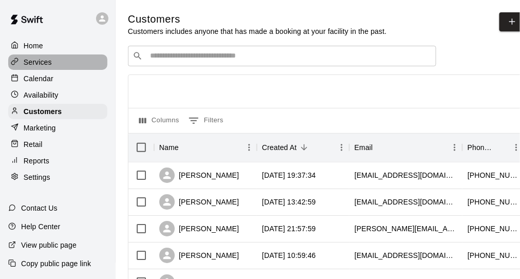
click at [31, 64] on p "Services" at bounding box center [38, 62] width 28 height 10
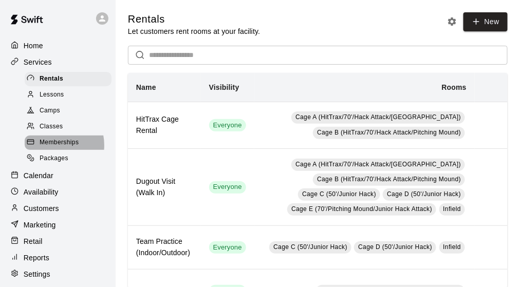
click at [50, 148] on span "Memberships" at bounding box center [59, 143] width 39 height 10
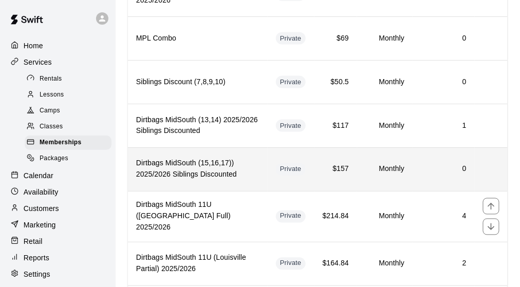
scroll to position [1335, 0]
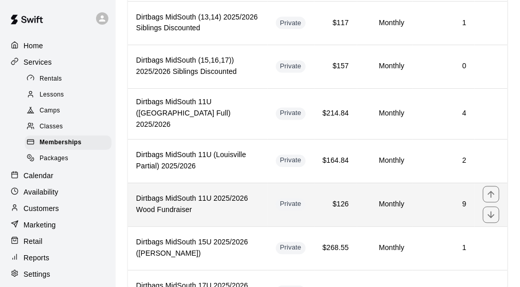
click at [220, 194] on h6 "Dirtbags MidSouth 11U 2025/2026 Wood Fundraiser" at bounding box center [197, 205] width 123 height 23
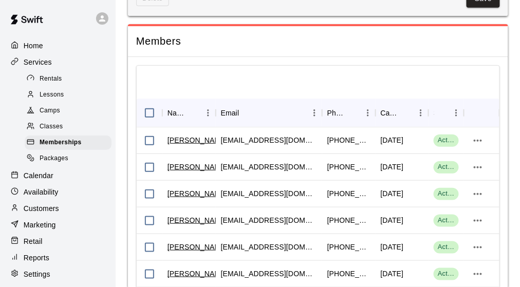
scroll to position [1060, 0]
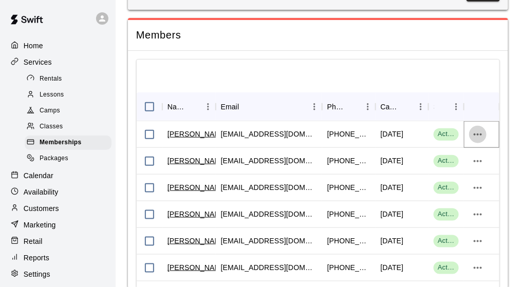
click at [479, 136] on icon "more actions" at bounding box center [477, 134] width 12 height 12
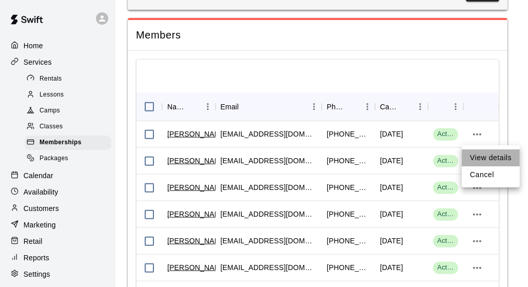
click at [481, 155] on li "View details" at bounding box center [491, 157] width 58 height 17
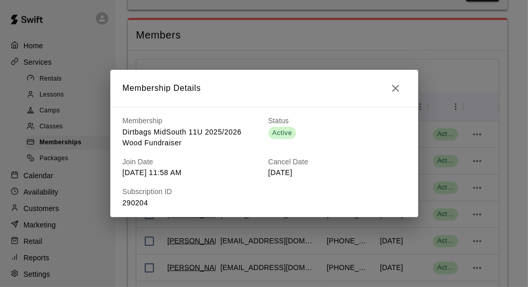
click at [395, 85] on icon "button" at bounding box center [396, 88] width 12 height 12
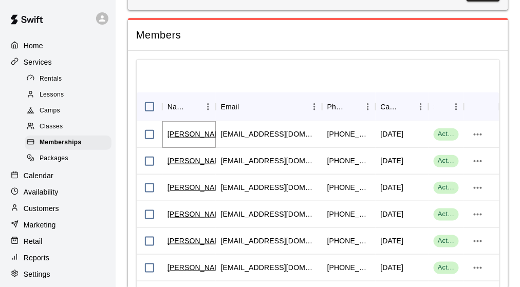
click at [177, 134] on link "Gary Hale" at bounding box center [197, 134] width 60 height 10
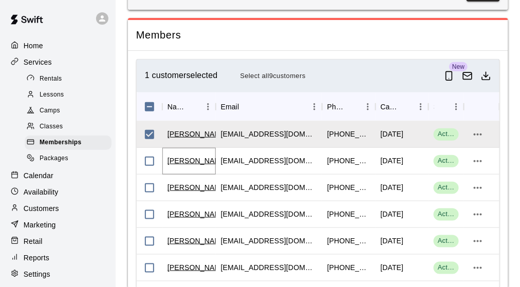
click at [189, 165] on link "[PERSON_NAME]" at bounding box center [197, 161] width 60 height 10
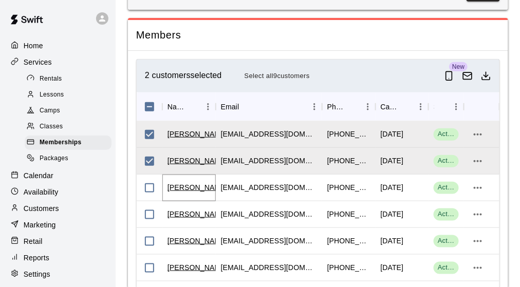
click at [179, 192] on link "Kira Watson" at bounding box center [197, 187] width 60 height 10
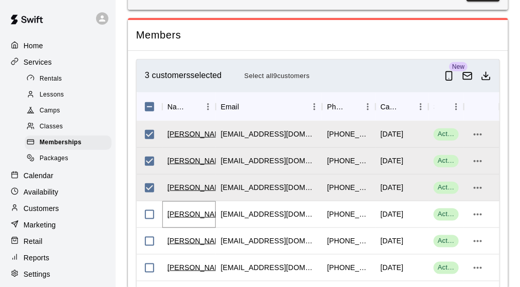
click at [176, 218] on link "Dan Siler" at bounding box center [197, 214] width 60 height 10
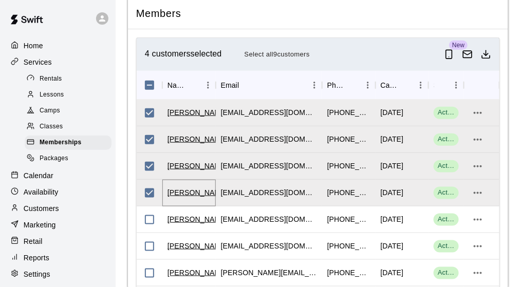
scroll to position [1111, 0]
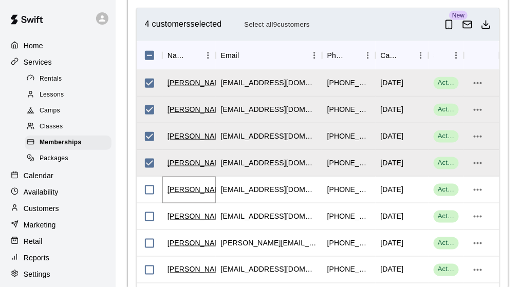
click at [185, 192] on link "Bob Rubens" at bounding box center [197, 189] width 60 height 10
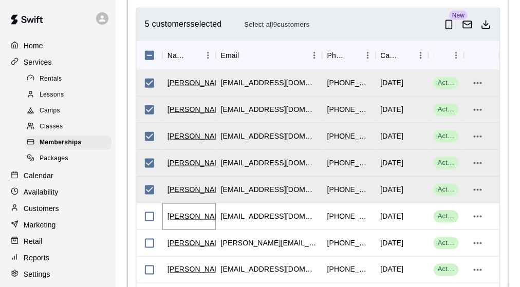
click at [205, 220] on link "Evan Haworth" at bounding box center [197, 216] width 60 height 10
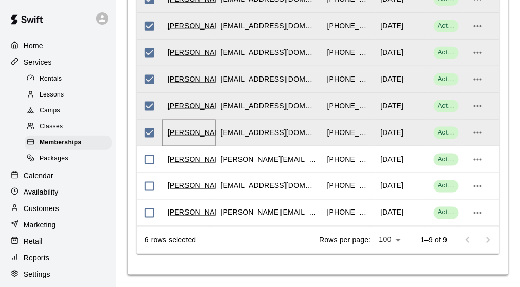
scroll to position [1197, 0]
click at [184, 161] on link "Phillip Murphy" at bounding box center [197, 159] width 60 height 10
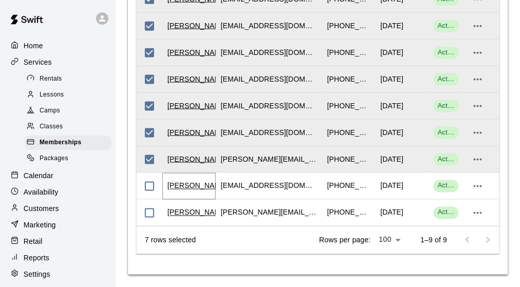
click at [187, 186] on link "Gabrielle P" at bounding box center [197, 186] width 60 height 10
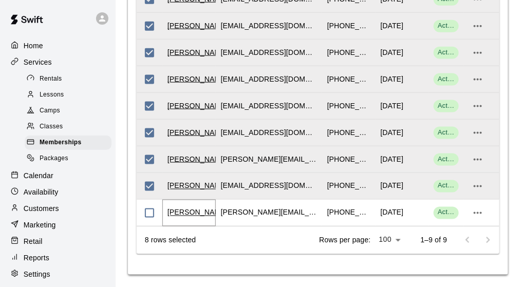
click at [196, 212] on link "Wendy Yurcic" at bounding box center [197, 212] width 60 height 10
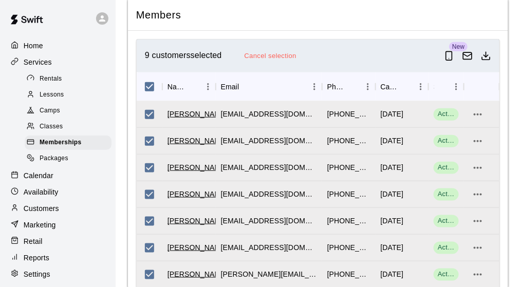
scroll to position [1094, 0]
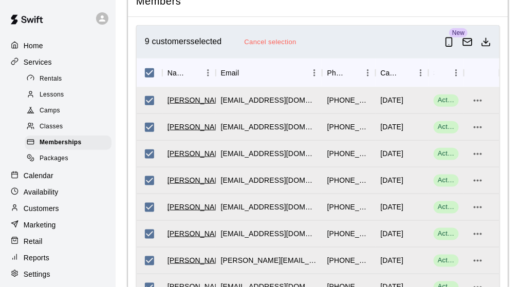
drag, startPoint x: 107, startPoint y: 66, endPoint x: 105, endPoint y: 114, distance: 47.8
click at [105, 111] on div "Home Services Rentals Lessons Camps Classes Memberships Packages Calendar Avail…" at bounding box center [58, 160] width 116 height 246
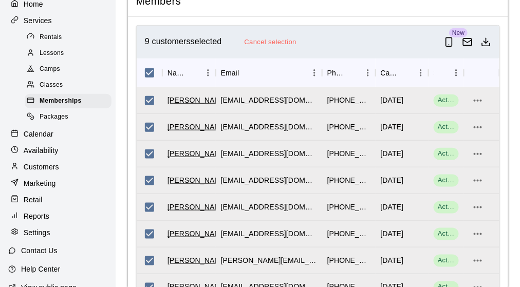
scroll to position [85, 0]
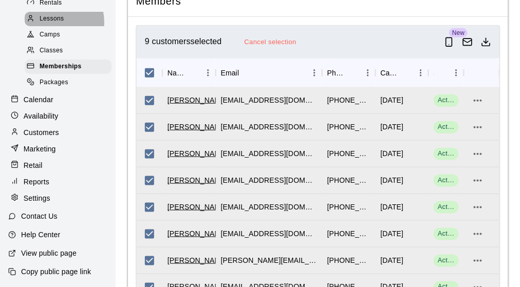
click at [52, 15] on span "Lessons" at bounding box center [52, 19] width 25 height 10
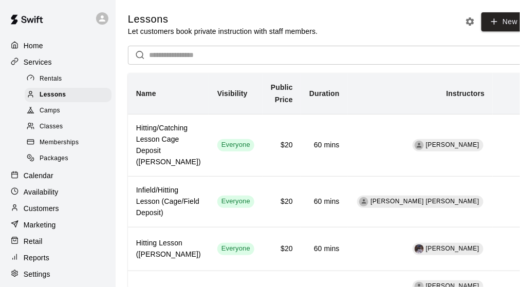
click at [45, 214] on p "Customers" at bounding box center [41, 208] width 35 height 10
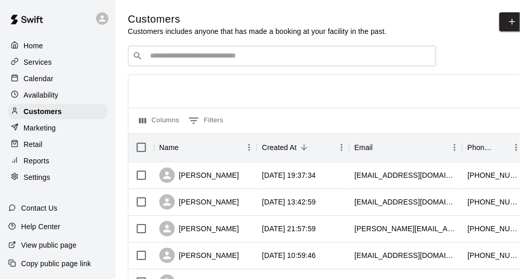
click at [44, 128] on p "Marketing" at bounding box center [40, 128] width 32 height 10
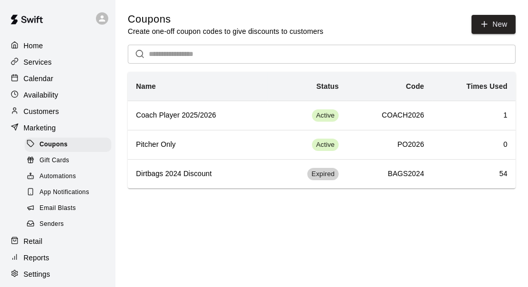
click at [63, 112] on div "Customers" at bounding box center [57, 111] width 99 height 15
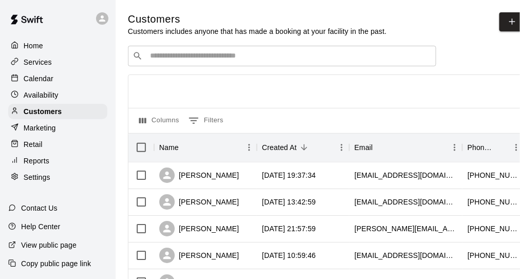
click at [50, 133] on p "Marketing" at bounding box center [40, 128] width 32 height 10
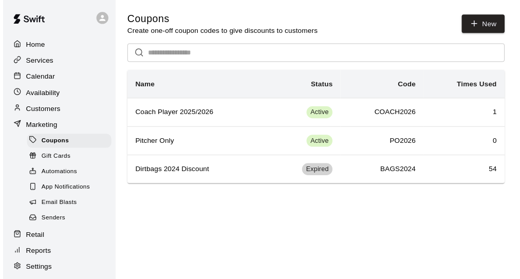
scroll to position [85, 0]
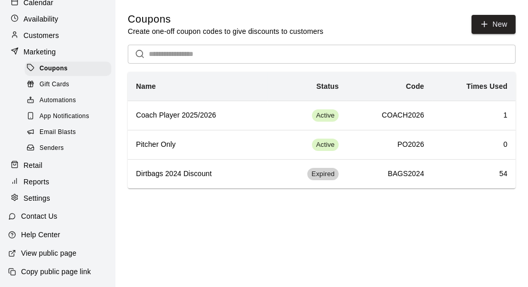
click at [59, 99] on span "Automations" at bounding box center [58, 101] width 36 height 10
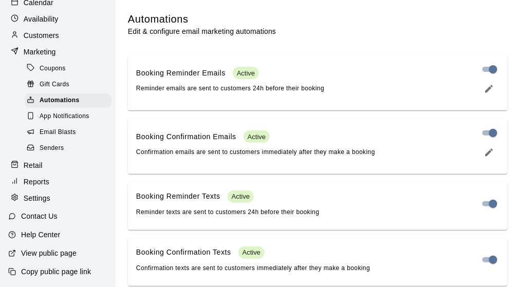
click at [49, 64] on span "Coupons" at bounding box center [53, 69] width 26 height 10
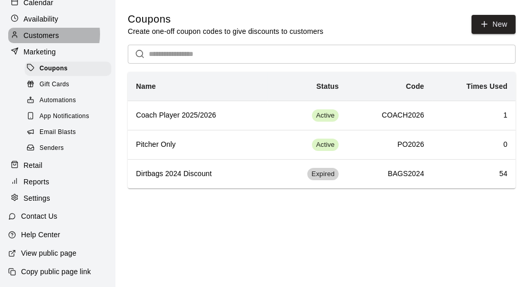
click at [46, 30] on p "Customers" at bounding box center [41, 35] width 35 height 10
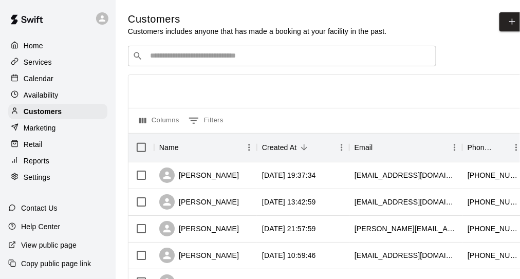
click at [41, 66] on p "Services" at bounding box center [38, 62] width 28 height 10
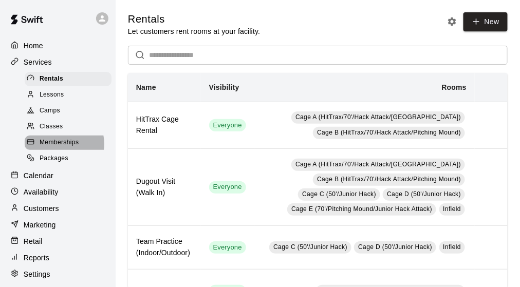
click at [59, 148] on span "Memberships" at bounding box center [59, 143] width 39 height 10
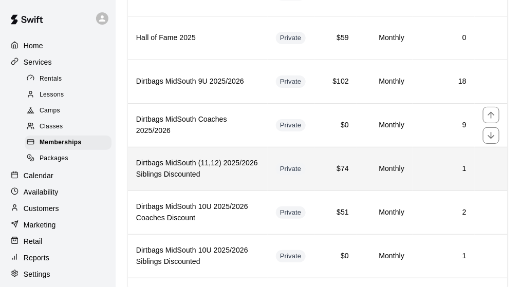
scroll to position [833, 0]
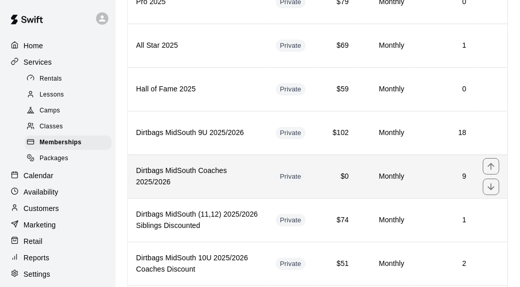
click at [213, 165] on h6 "Dirtbags MidSouth Coaches 2025/2026" at bounding box center [197, 176] width 123 height 23
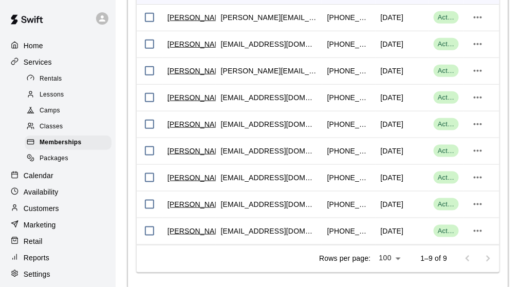
scroll to position [1130, 0]
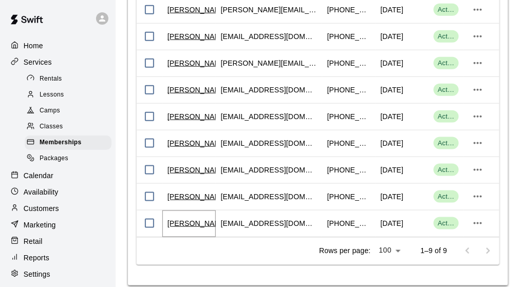
click at [199, 224] on link "Bobby Wood" at bounding box center [197, 223] width 60 height 10
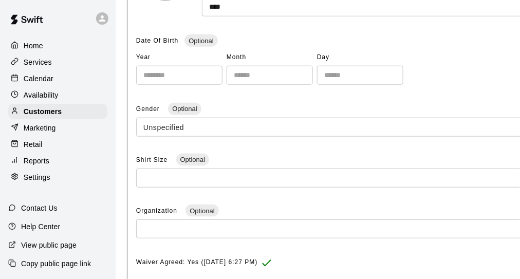
scroll to position [51, 0]
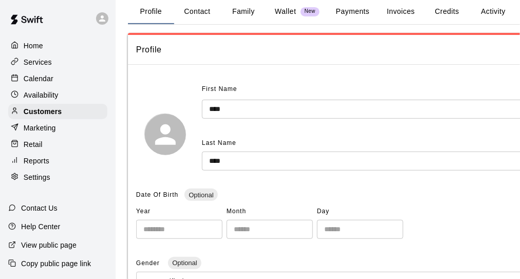
click at [357, 11] on button "Payments" at bounding box center [353, 11] width 50 height 25
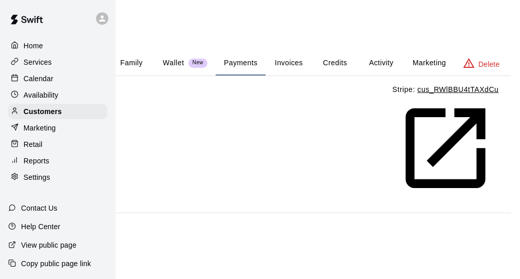
scroll to position [51, 112]
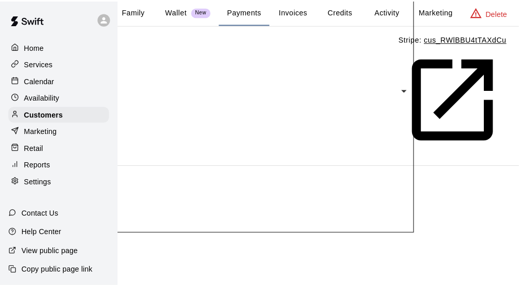
scroll to position [51, 103]
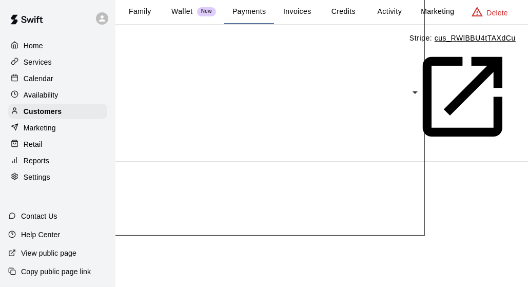
type input "*****"
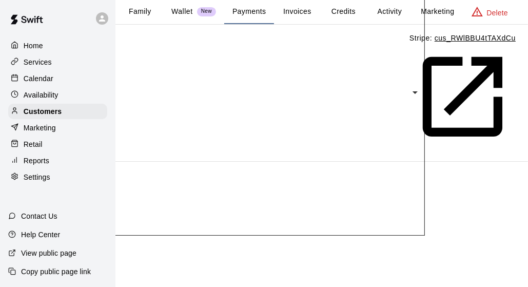
click at [282, 157] on div "OTHER" at bounding box center [315, 157] width 108 height 9
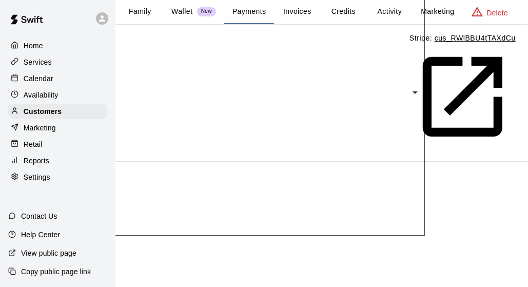
drag, startPoint x: 240, startPoint y: 201, endPoint x: 103, endPoint y: 221, distance: 138.6
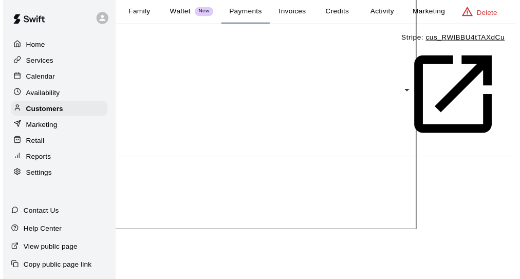
scroll to position [154, 0]
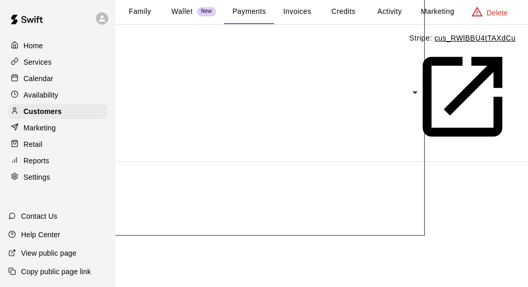
type textarea "**********"
type input "*"
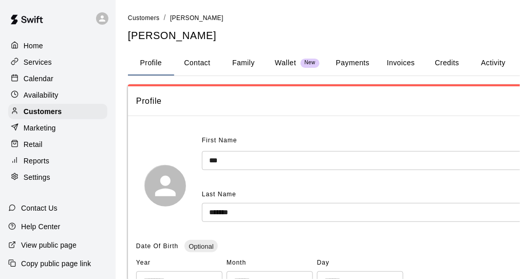
click at [350, 59] on button "Payments" at bounding box center [353, 63] width 50 height 25
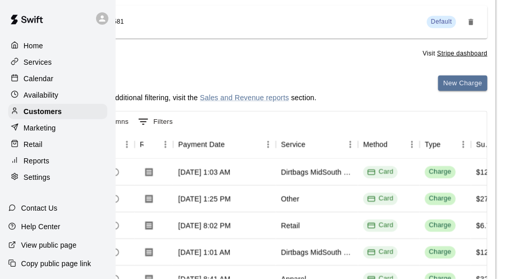
scroll to position [154, 112]
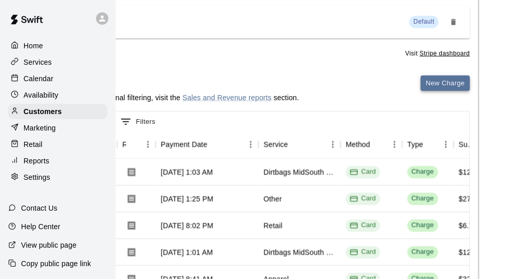
click at [438, 82] on button "New Charge" at bounding box center [445, 83] width 49 height 16
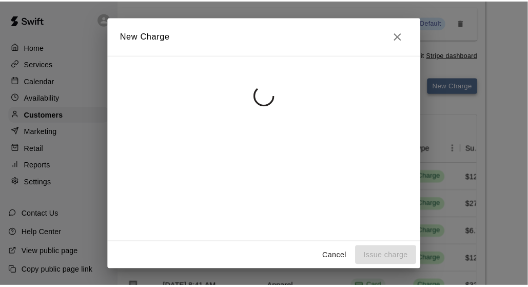
scroll to position [154, 103]
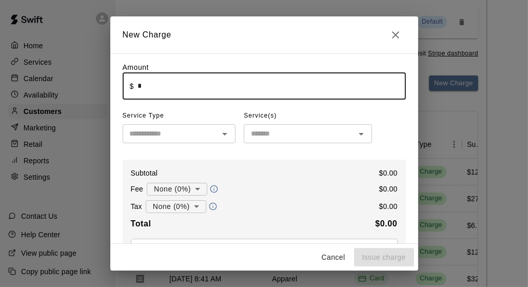
click at [160, 83] on input "*" at bounding box center [272, 85] width 268 height 27
click at [147, 134] on input "text" at bounding box center [171, 133] width 90 height 13
type input "*****"
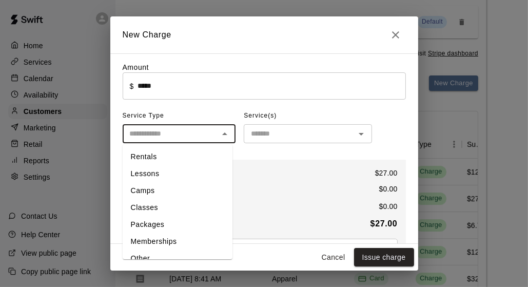
click at [151, 256] on li "Other" at bounding box center [178, 258] width 110 height 17
type input "*****"
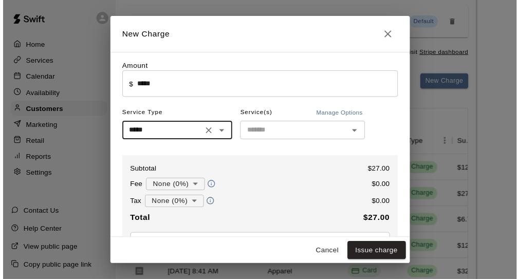
scroll to position [103, 0]
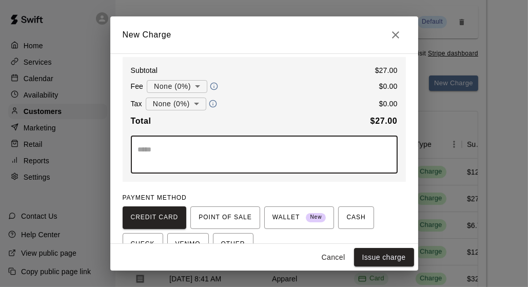
click at [170, 155] on textarea at bounding box center [264, 154] width 253 height 21
paste textarea "**********"
type textarea "**********"
click at [395, 251] on button "Issue charge" at bounding box center [384, 257] width 60 height 19
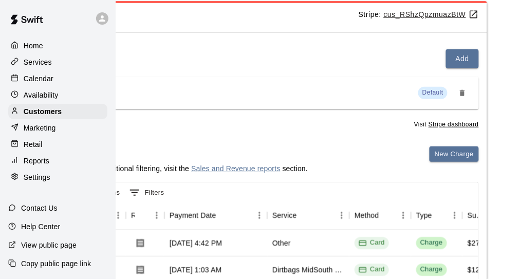
scroll to position [33, 103]
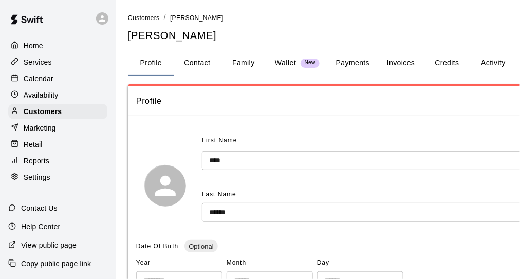
drag, startPoint x: 348, startPoint y: 52, endPoint x: 345, endPoint y: 57, distance: 5.6
click at [345, 57] on button "Payments" at bounding box center [353, 63] width 50 height 25
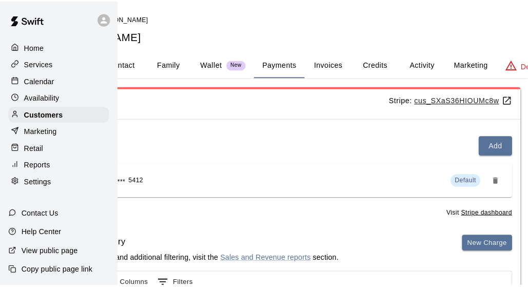
scroll to position [0, 79]
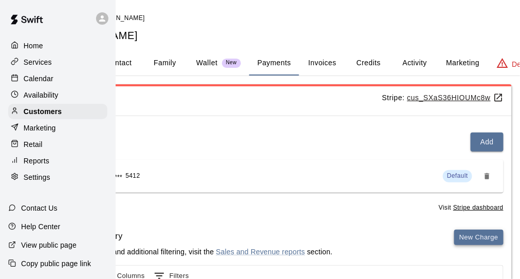
click at [476, 240] on button "New Charge" at bounding box center [478, 238] width 49 height 16
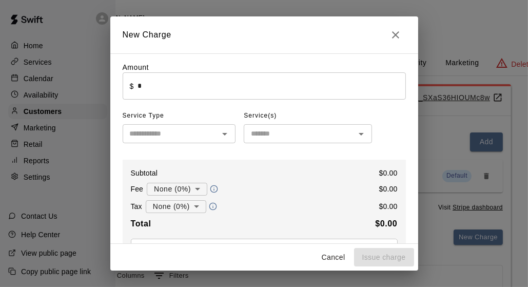
click at [153, 86] on input "*" at bounding box center [272, 85] width 268 height 27
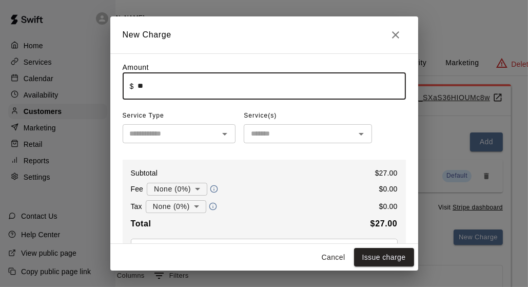
type input "*****"
click at [293, 169] on div "Subtotal $ 27.00" at bounding box center [264, 173] width 267 height 10
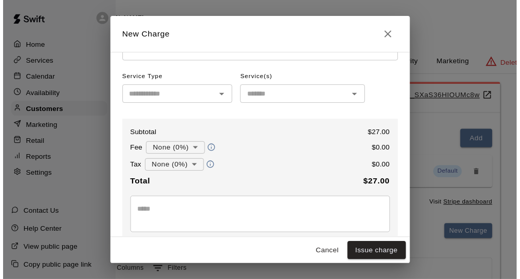
scroll to position [51, 0]
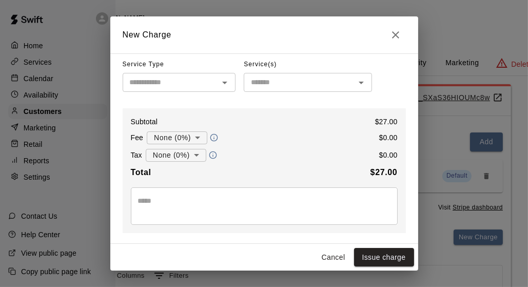
click at [188, 196] on div "* ​" at bounding box center [264, 205] width 267 height 37
drag, startPoint x: 188, startPoint y: 195, endPoint x: 161, endPoint y: 204, distance: 28.3
click at [161, 206] on textarea at bounding box center [264, 206] width 253 height 21
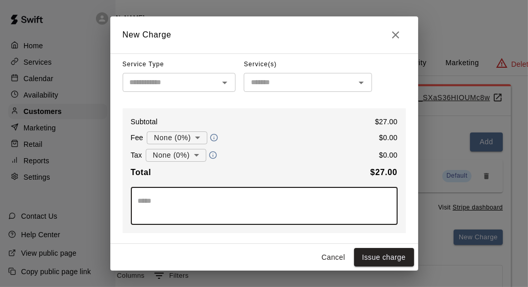
paste textarea "**********"
type textarea "**********"
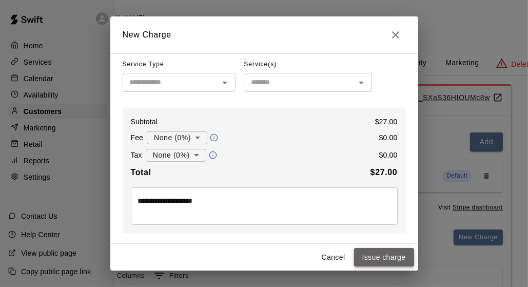
click at [390, 253] on button "Issue charge" at bounding box center [384, 257] width 60 height 19
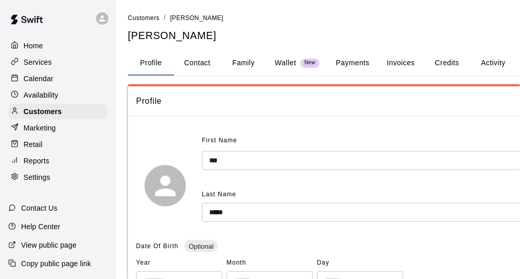
drag, startPoint x: 365, startPoint y: 67, endPoint x: 370, endPoint y: 72, distance: 7.3
click at [365, 67] on button "Payments" at bounding box center [353, 63] width 50 height 25
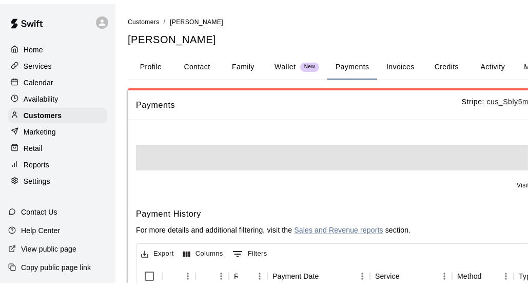
scroll to position [0, 63]
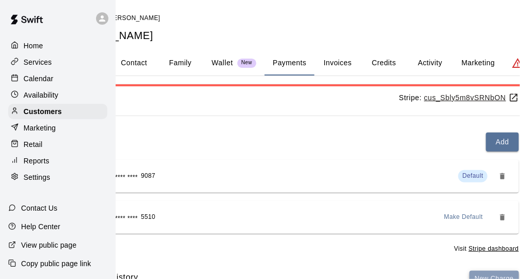
click at [484, 276] on button "New Charge" at bounding box center [493, 279] width 49 height 16
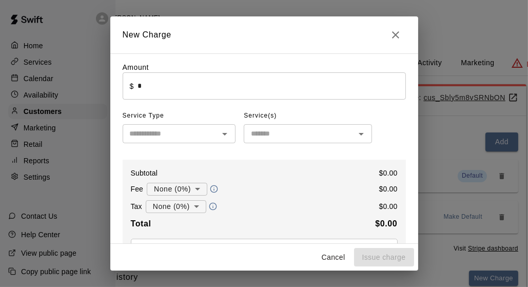
click at [161, 77] on input "*" at bounding box center [272, 85] width 268 height 27
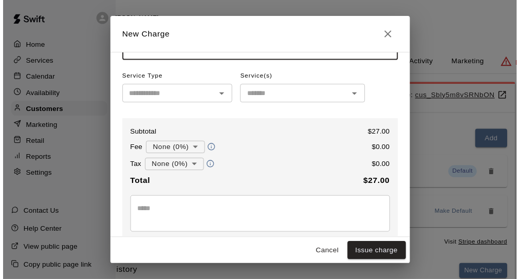
scroll to position [51, 0]
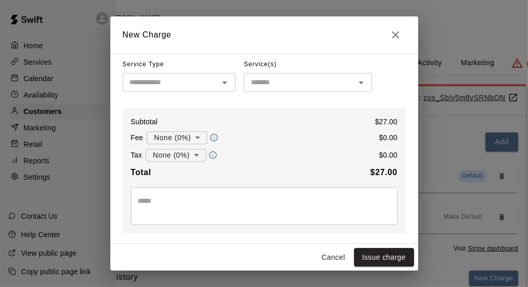
type input "*****"
click at [179, 200] on textarea at bounding box center [264, 206] width 253 height 21
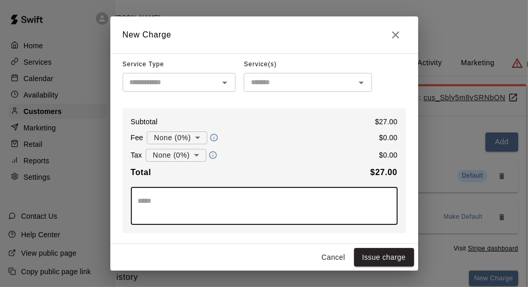
paste textarea "**********"
type textarea "**********"
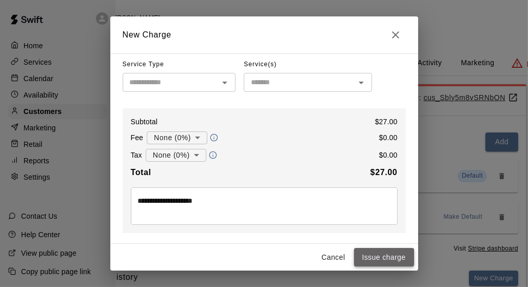
click at [391, 252] on button "Issue charge" at bounding box center [384, 257] width 60 height 19
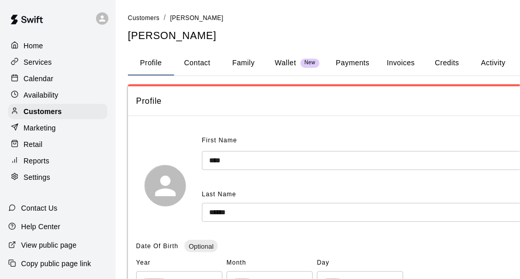
click at [355, 67] on button "Payments" at bounding box center [353, 63] width 50 height 25
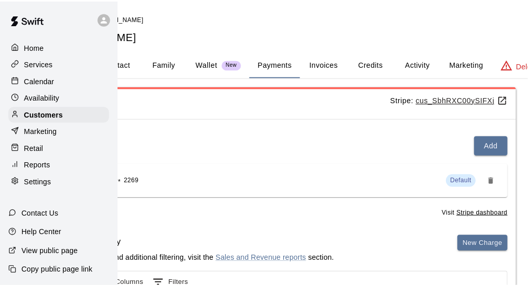
scroll to position [0, 86]
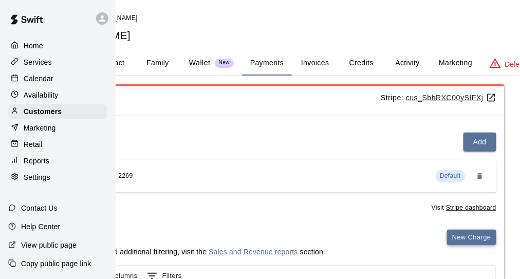
click at [458, 238] on button "New Charge" at bounding box center [471, 238] width 49 height 16
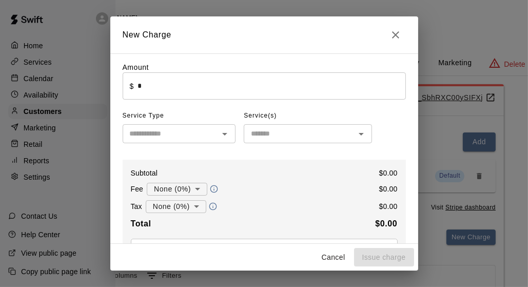
click at [171, 85] on input "*" at bounding box center [272, 85] width 268 height 27
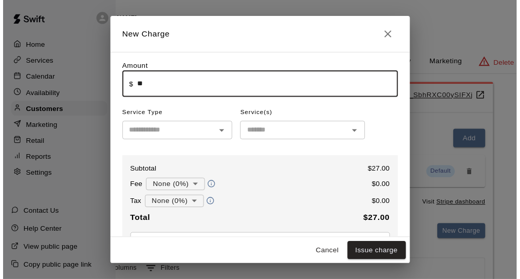
scroll to position [51, 0]
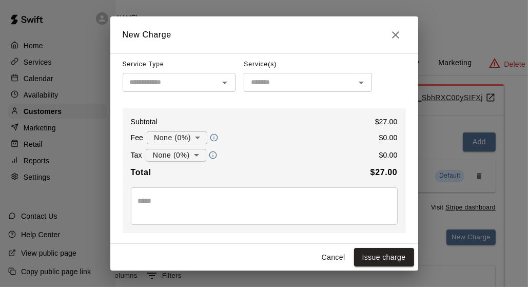
type input "*****"
click at [166, 200] on textarea at bounding box center [264, 206] width 253 height 21
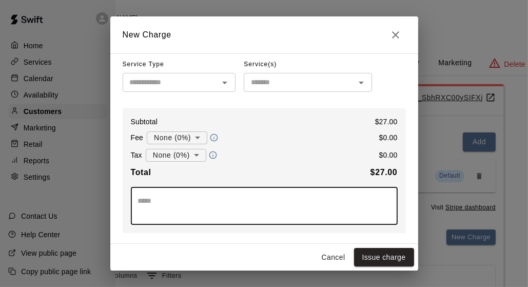
paste textarea "**********"
type textarea "**********"
click at [384, 257] on button "Issue charge" at bounding box center [384, 257] width 60 height 19
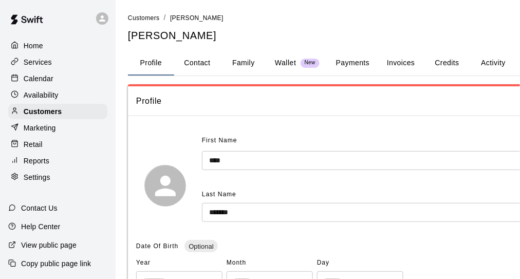
click at [348, 63] on button "Payments" at bounding box center [353, 63] width 50 height 25
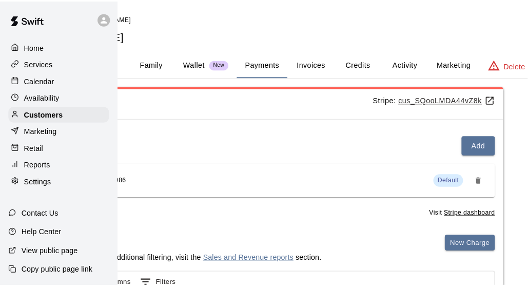
scroll to position [0, 101]
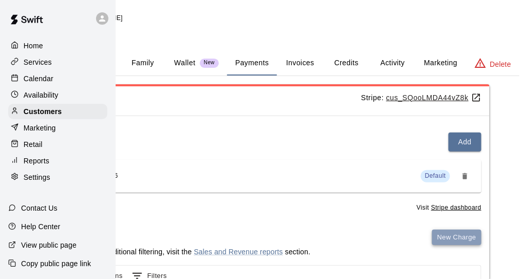
click at [455, 237] on button "New Charge" at bounding box center [456, 238] width 49 height 16
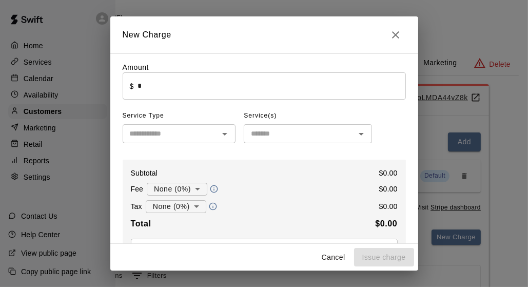
click at [175, 87] on input "*" at bounding box center [272, 85] width 268 height 27
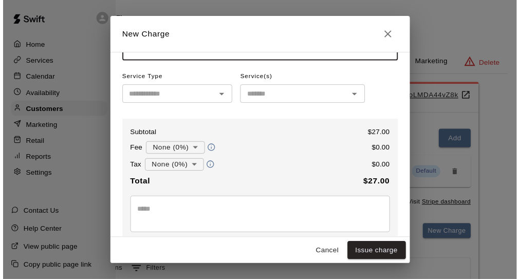
scroll to position [51, 0]
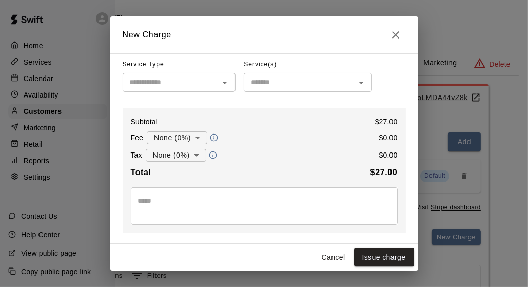
type input "*****"
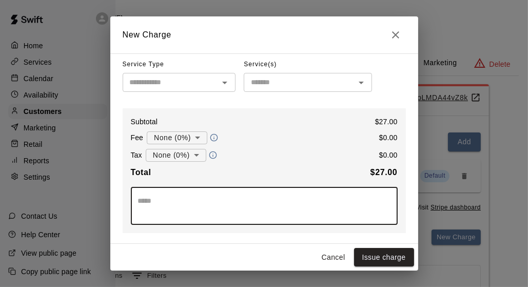
click at [181, 209] on textarea at bounding box center [264, 206] width 253 height 21
paste textarea "**********"
type textarea "**********"
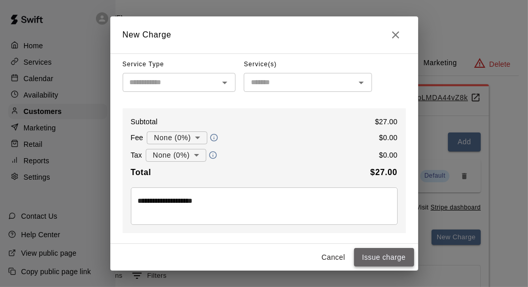
click at [374, 257] on button "Issue charge" at bounding box center [384, 257] width 60 height 19
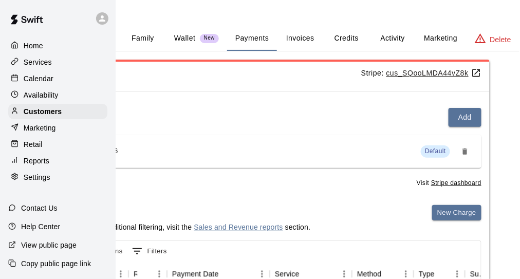
scroll to position [9, 101]
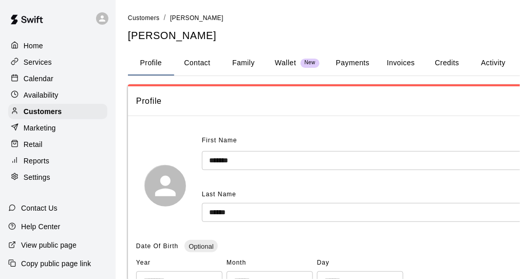
click at [360, 56] on button "Payments" at bounding box center [353, 63] width 50 height 25
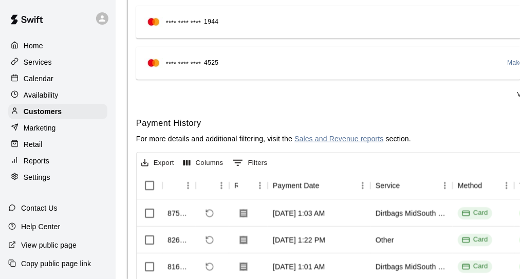
scroll to position [154, 112]
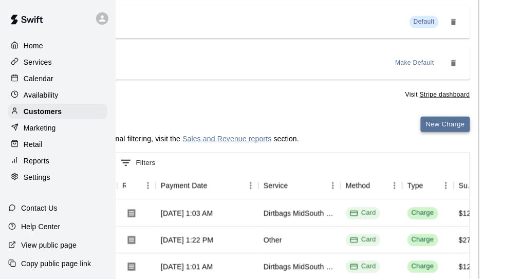
click at [451, 126] on button "New Charge" at bounding box center [445, 125] width 49 height 16
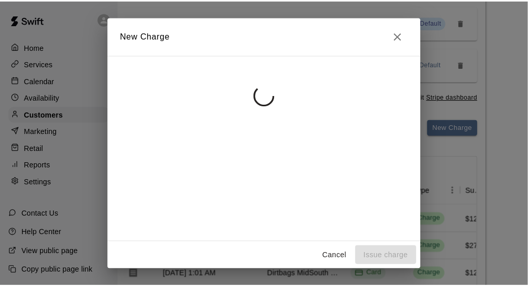
scroll to position [154, 103]
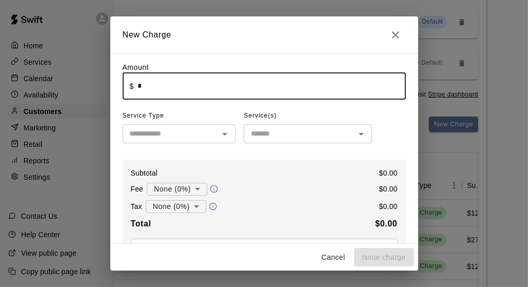
click at [139, 80] on input "*" at bounding box center [272, 85] width 268 height 27
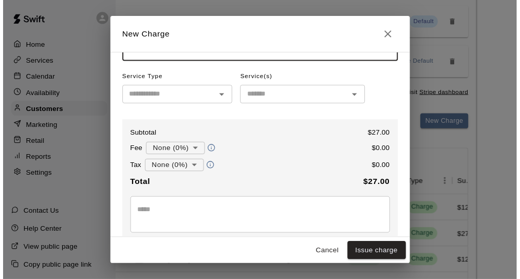
scroll to position [51, 0]
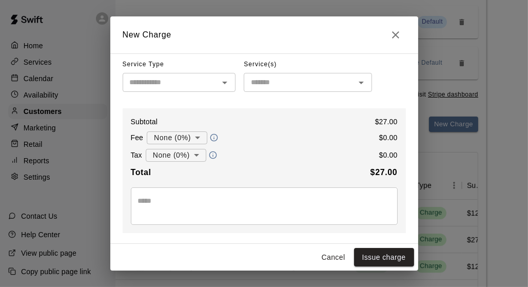
type input "*****"
click at [226, 196] on textarea at bounding box center [264, 206] width 253 height 21
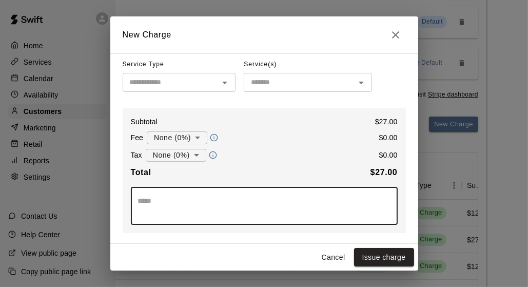
drag, startPoint x: 226, startPoint y: 195, endPoint x: 204, endPoint y: 206, distance: 24.8
paste textarea "**********"
type textarea "**********"
click at [374, 254] on button "Issue charge" at bounding box center [384, 257] width 60 height 19
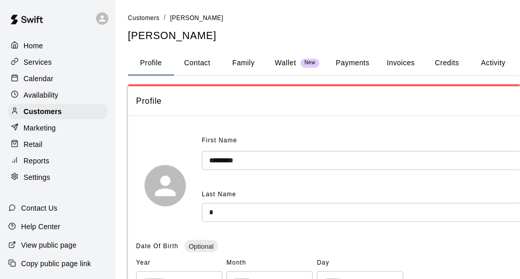
click at [357, 65] on button "Payments" at bounding box center [353, 63] width 50 height 25
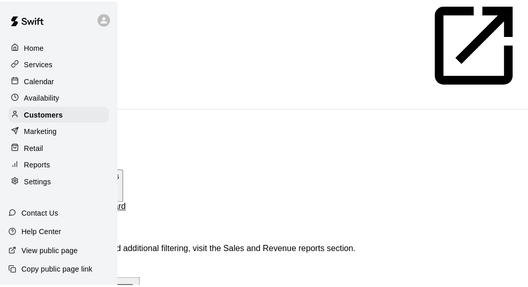
scroll to position [103, 102]
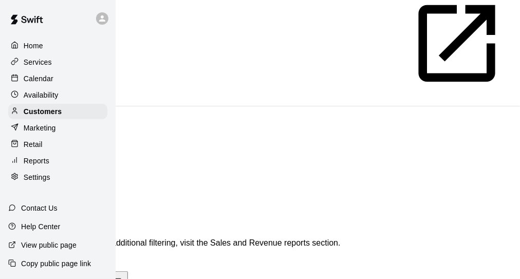
click at [80, 256] on button "New Charge" at bounding box center [57, 261] width 46 height 11
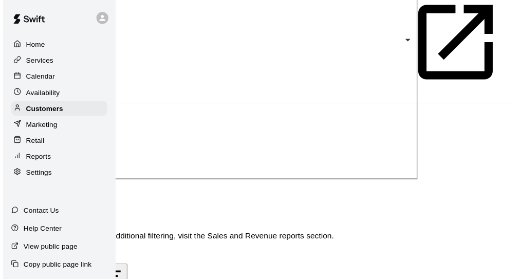
scroll to position [51, 0]
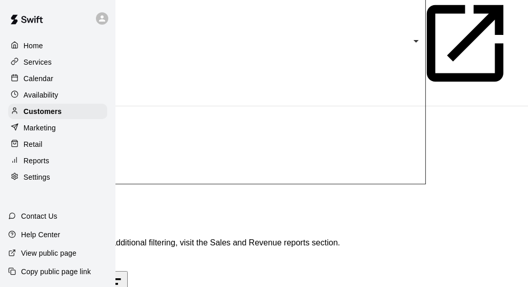
type input "*****"
paste textarea "**********"
type textarea "**********"
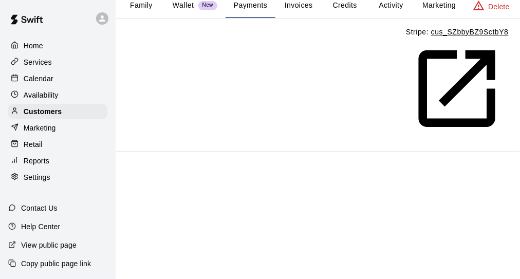
scroll to position [0, 102]
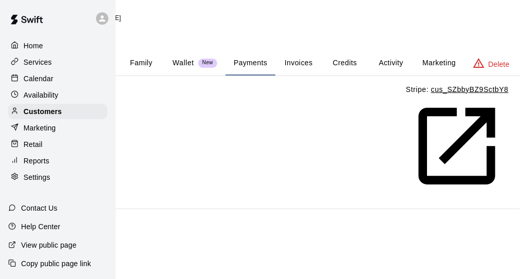
click at [249, 68] on button "Payments" at bounding box center [250, 63] width 50 height 25
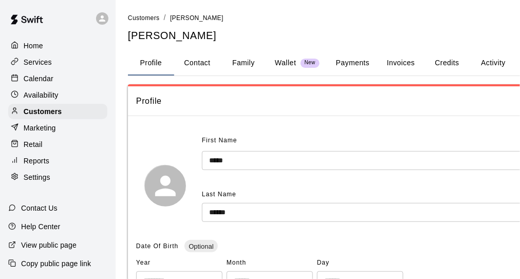
click at [351, 67] on button "Payments" at bounding box center [353, 63] width 50 height 25
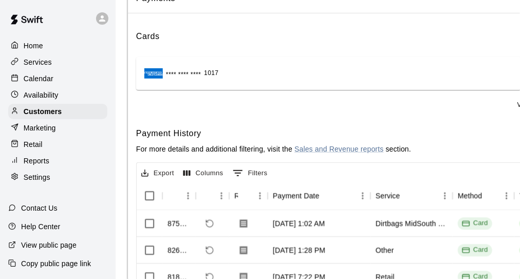
scroll to position [103, 112]
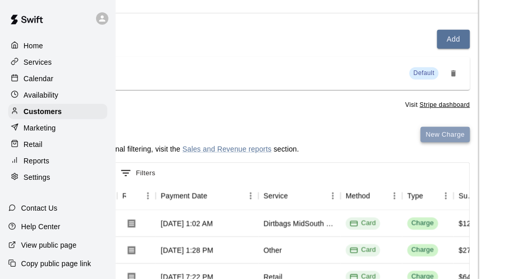
click at [443, 134] on button "New Charge" at bounding box center [445, 135] width 49 height 16
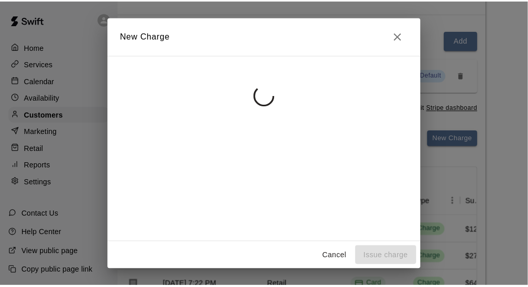
scroll to position [103, 103]
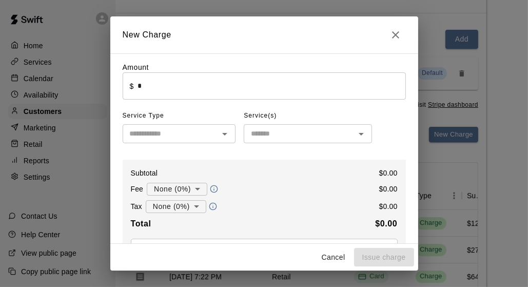
click at [158, 80] on input "*" at bounding box center [272, 85] width 268 height 27
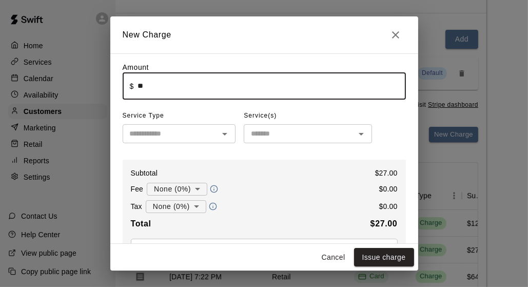
type input "*****"
click at [240, 219] on div "Total $ 27.00" at bounding box center [264, 223] width 267 height 13
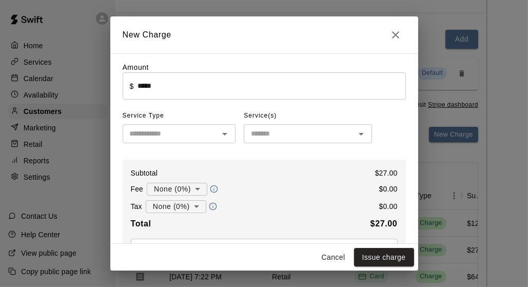
scroll to position [103, 0]
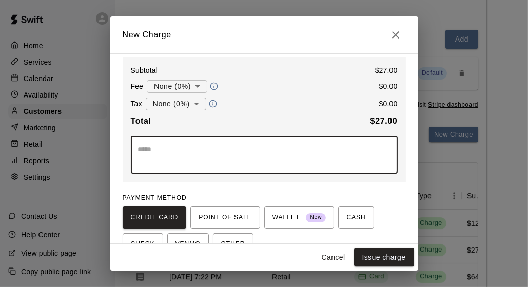
click at [157, 150] on textarea at bounding box center [264, 154] width 253 height 21
paste textarea "**********"
type textarea "**********"
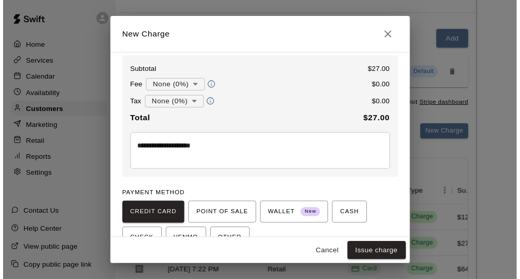
scroll to position [157, 0]
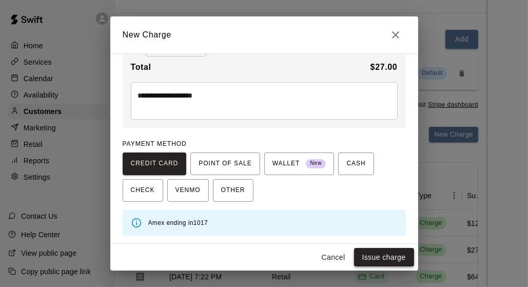
click at [393, 260] on button "Issue charge" at bounding box center [384, 257] width 60 height 19
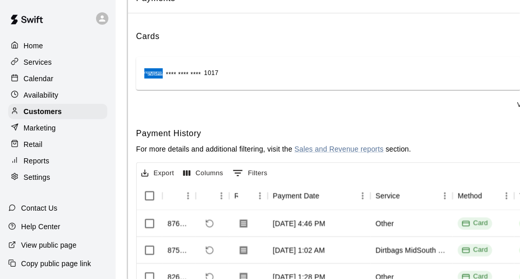
scroll to position [154, 0]
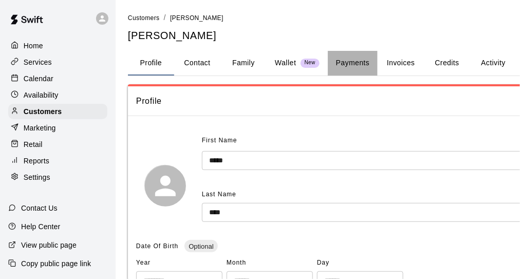
click at [360, 61] on button "Payments" at bounding box center [353, 63] width 50 height 25
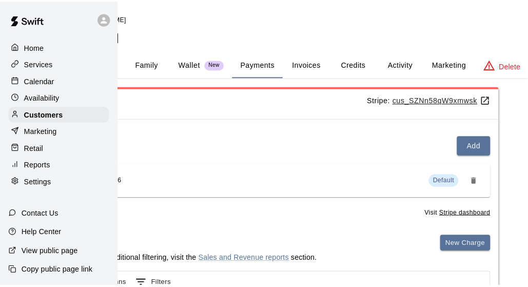
scroll to position [0, 101]
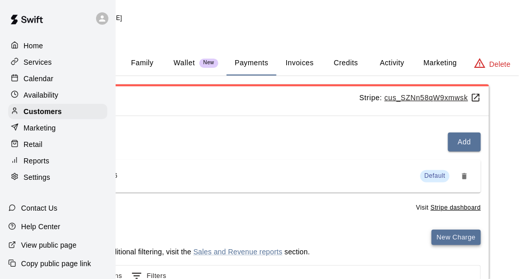
click at [447, 235] on button "New Charge" at bounding box center [455, 238] width 49 height 16
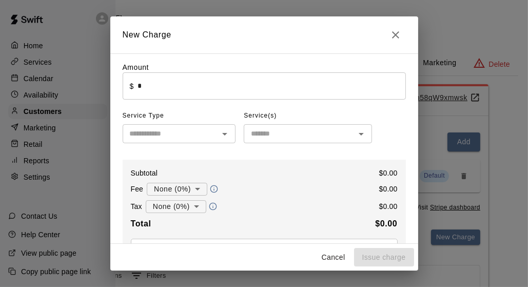
click at [153, 85] on input "*" at bounding box center [272, 85] width 268 height 27
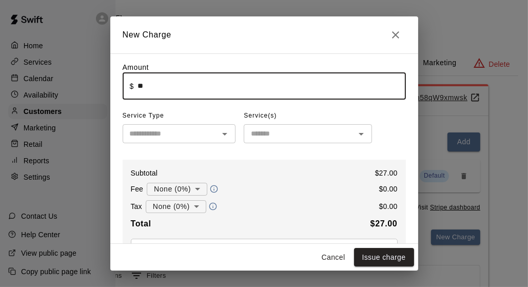
click at [172, 89] on input "**" at bounding box center [272, 85] width 268 height 27
type input "*****"
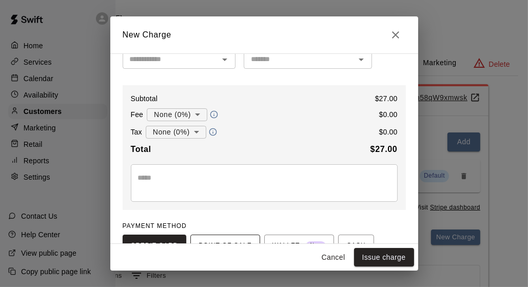
scroll to position [103, 0]
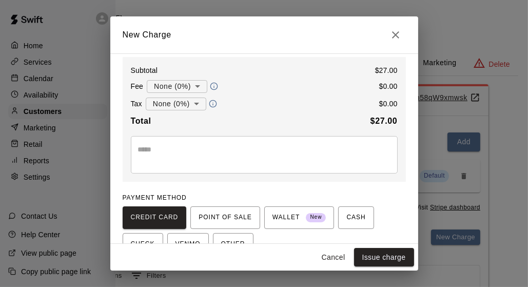
click at [159, 151] on textarea at bounding box center [264, 154] width 253 height 21
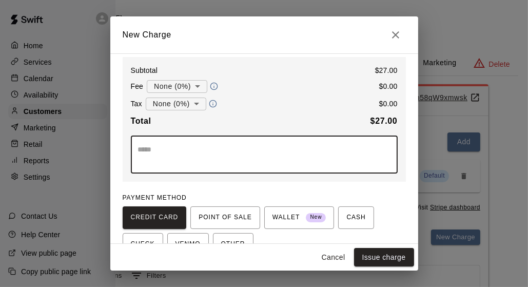
paste textarea "**********"
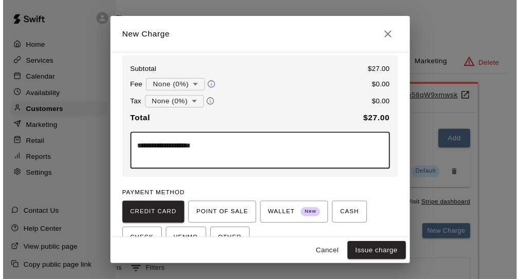
scroll to position [157, 0]
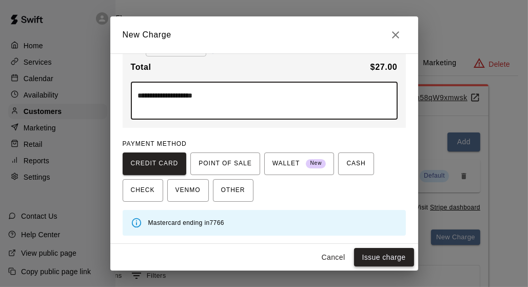
type textarea "**********"
click at [372, 253] on button "Issue charge" at bounding box center [384, 257] width 60 height 19
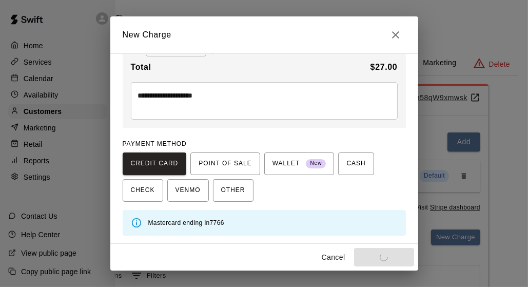
type input "*"
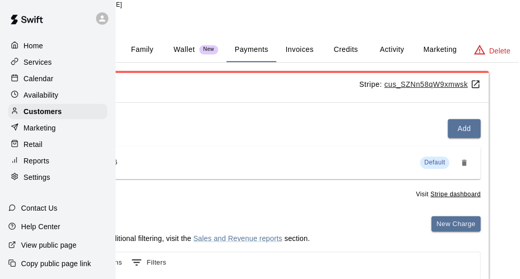
scroll to position [0, 101]
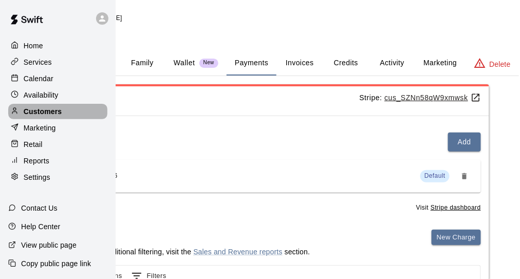
click at [60, 119] on div "Customers" at bounding box center [57, 111] width 99 height 15
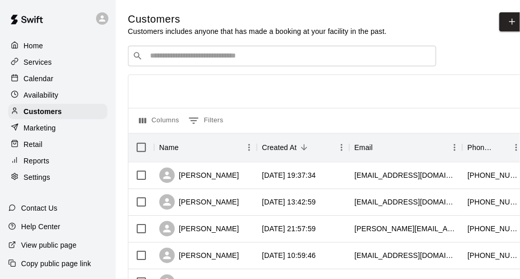
click at [38, 149] on p "Retail" at bounding box center [33, 144] width 19 height 10
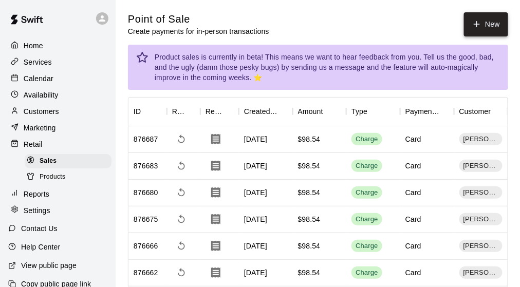
click at [486, 20] on button "New" at bounding box center [486, 24] width 44 height 24
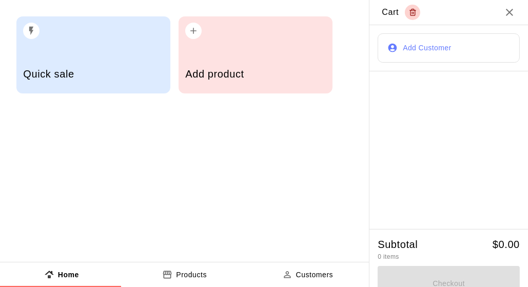
click at [224, 64] on div "Add product" at bounding box center [255, 75] width 140 height 36
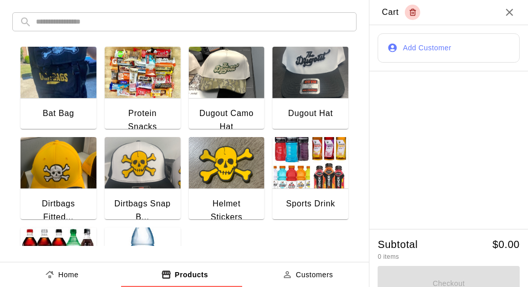
click at [72, 81] on img "button" at bounding box center [59, 72] width 76 height 51
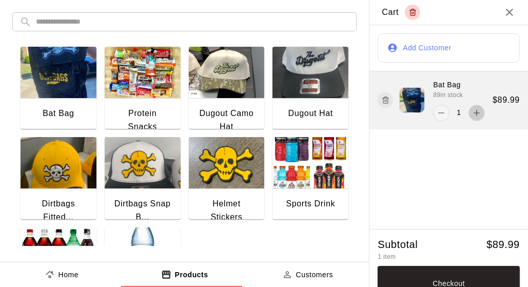
click at [473, 116] on icon "add" at bounding box center [477, 113] width 10 height 10
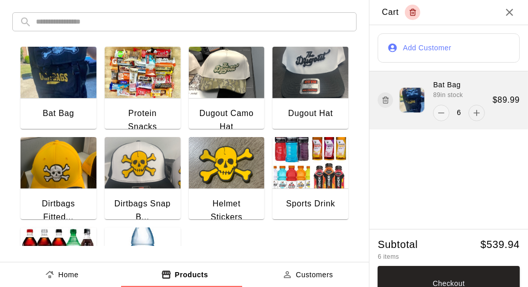
click at [473, 116] on icon "add" at bounding box center [477, 113] width 10 height 10
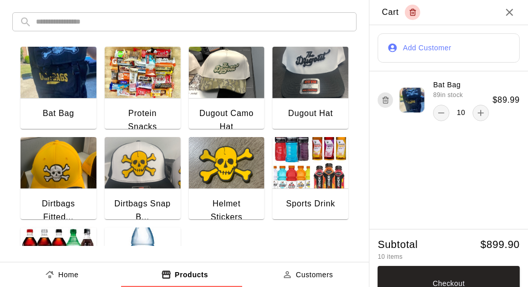
scroll to position [14, 0]
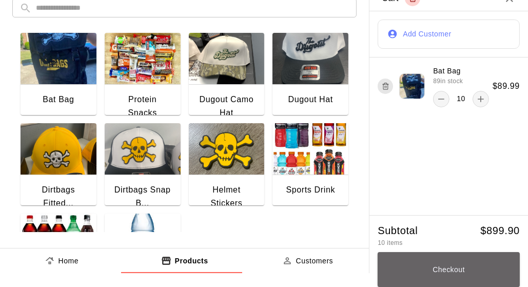
click at [457, 272] on button "Checkout" at bounding box center [449, 269] width 142 height 35
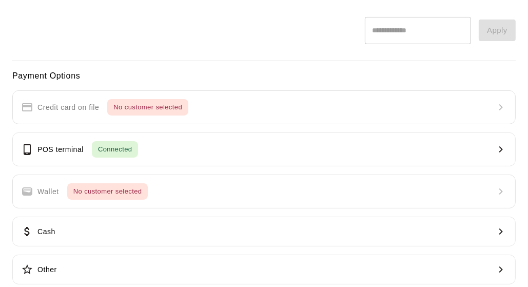
scroll to position [181, 0]
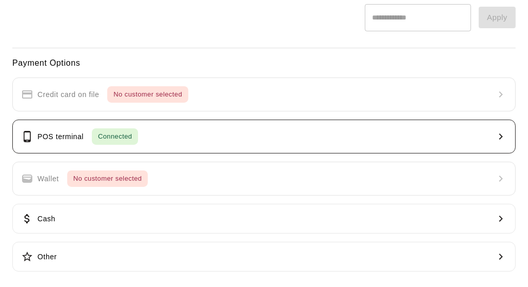
click at [171, 143] on button "POS terminal Connected" at bounding box center [264, 137] width 504 height 34
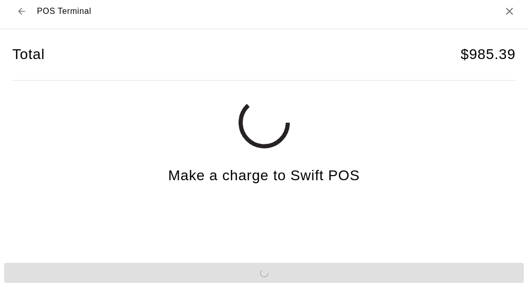
scroll to position [6, 0]
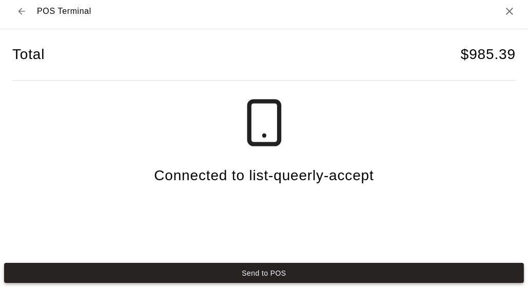
click at [262, 270] on button "Send to POS" at bounding box center [264, 273] width 520 height 20
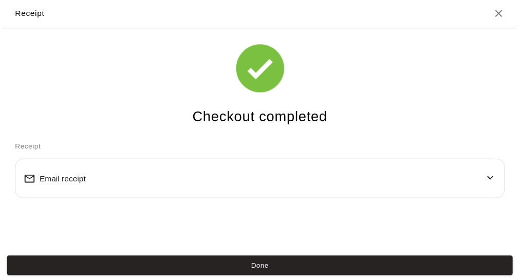
scroll to position [1, 0]
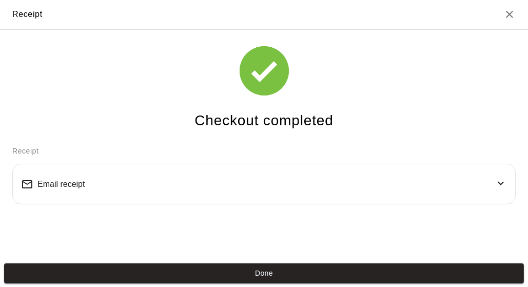
drag, startPoint x: 173, startPoint y: 184, endPoint x: 176, endPoint y: 180, distance: 5.9
click at [175, 181] on div "Email receipt" at bounding box center [264, 184] width 486 height 23
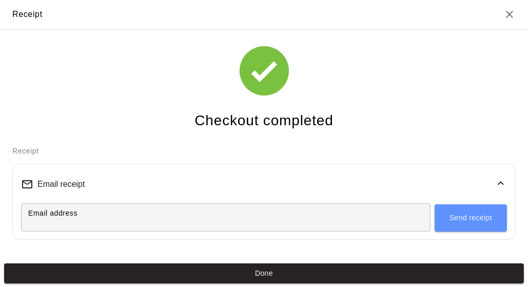
click at [101, 211] on input "Email address" at bounding box center [226, 217] width 410 height 19
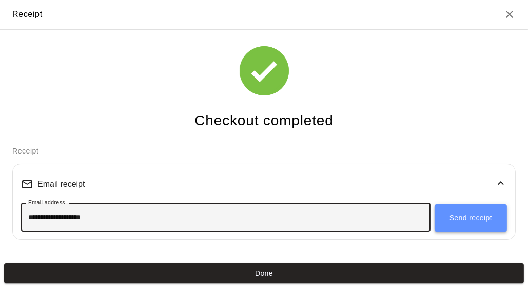
type input "**********"
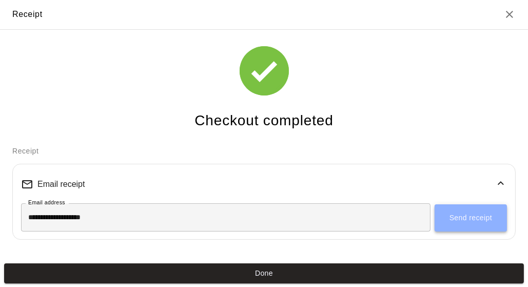
click at [462, 220] on button "Send receipt" at bounding box center [471, 218] width 72 height 28
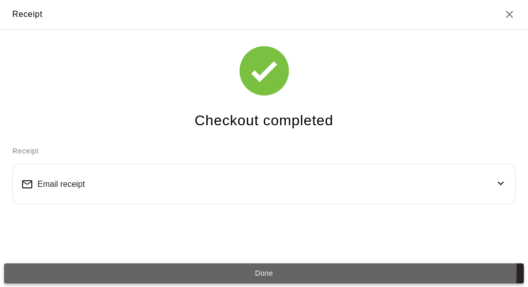
click at [156, 266] on button "Done" at bounding box center [264, 273] width 520 height 20
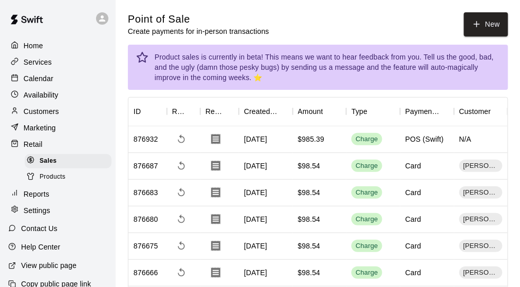
click at [48, 109] on p "Customers" at bounding box center [41, 111] width 35 height 10
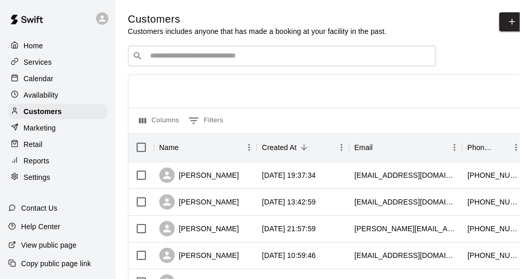
click at [179, 56] on input "Search customers by name or email" at bounding box center [289, 56] width 285 height 10
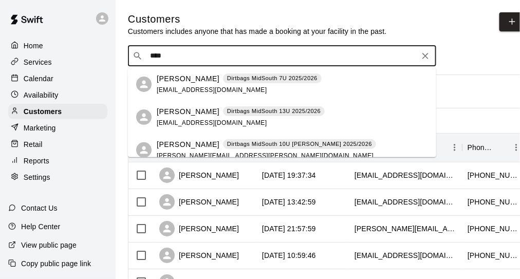
type input "****"
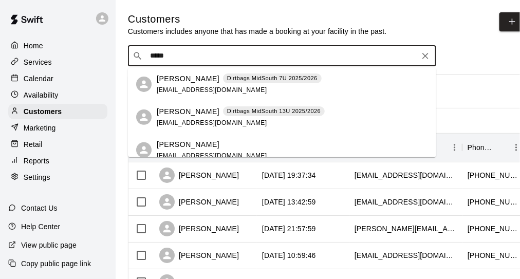
click at [193, 79] on p "Paul Phillips" at bounding box center [188, 78] width 63 height 11
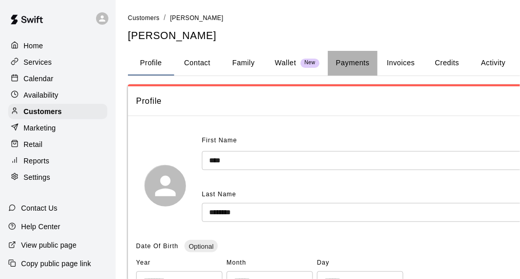
click at [360, 61] on button "Payments" at bounding box center [353, 63] width 50 height 25
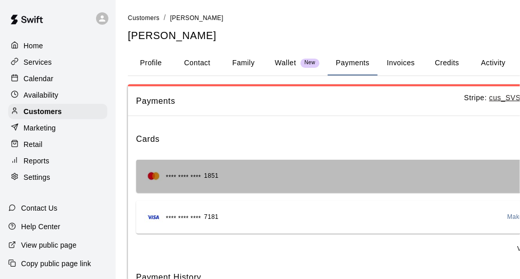
click at [298, 180] on div "**** **** **** 1851 Default" at bounding box center [358, 176] width 429 height 16
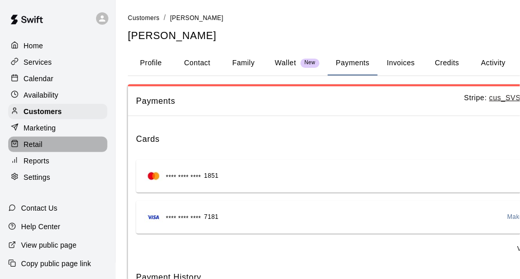
click at [29, 149] on p "Retail" at bounding box center [33, 144] width 19 height 10
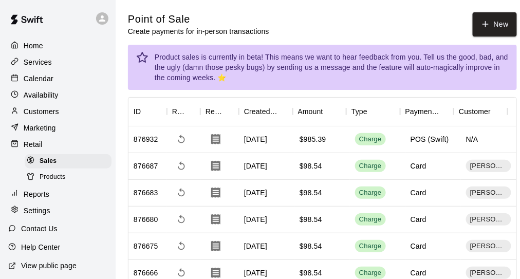
click at [30, 149] on p "Retail" at bounding box center [33, 144] width 19 height 10
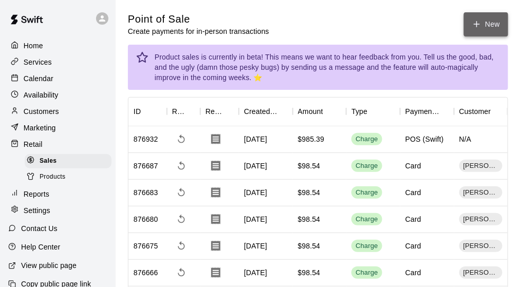
click at [495, 19] on button "New" at bounding box center [486, 24] width 44 height 24
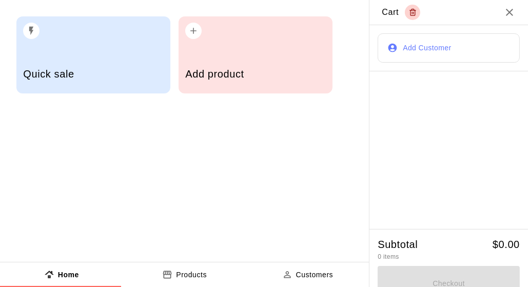
click at [232, 47] on div "Add product" at bounding box center [256, 54] width 154 height 77
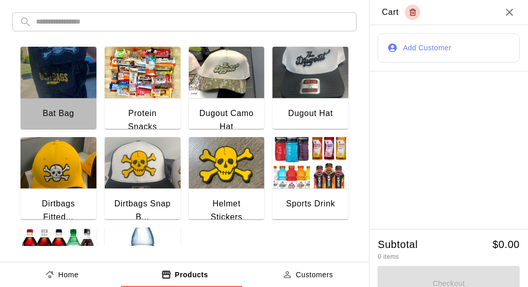
click at [62, 75] on img "button" at bounding box center [59, 72] width 76 height 51
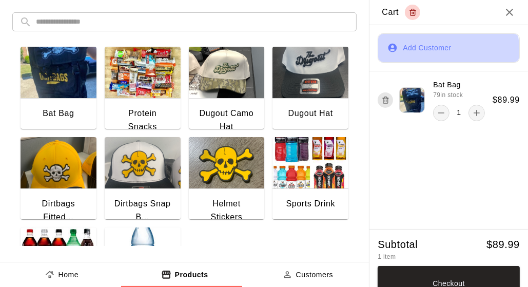
click at [415, 49] on button "Add Customer" at bounding box center [449, 47] width 142 height 29
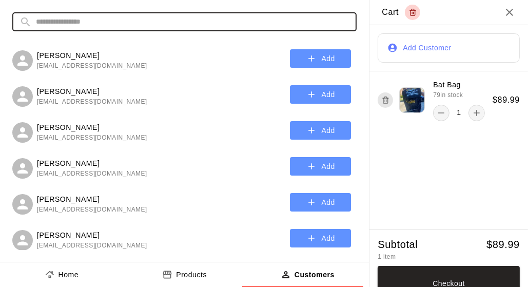
click at [104, 18] on input "text" at bounding box center [193, 21] width 314 height 19
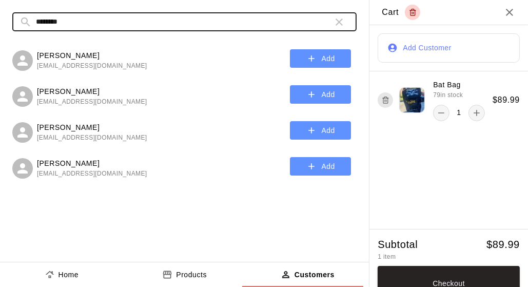
type input "********"
click at [306, 91] on button "Add" at bounding box center [320, 94] width 61 height 19
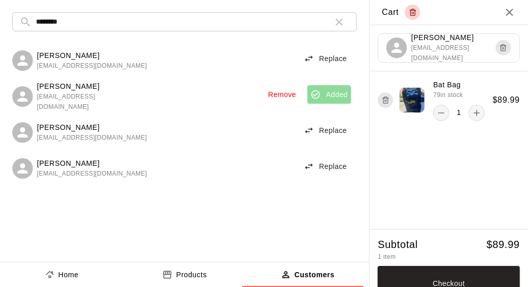
scroll to position [14, 0]
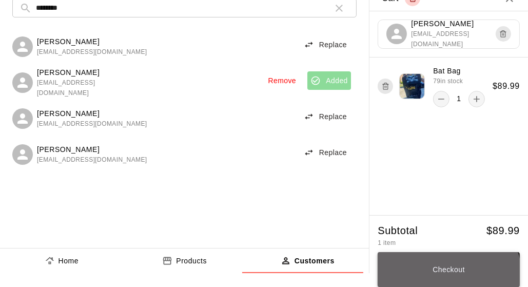
click at [439, 278] on button "Checkout" at bounding box center [449, 269] width 142 height 35
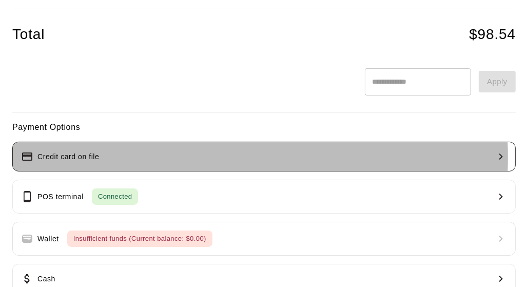
click at [105, 156] on button "Credit card on file" at bounding box center [264, 157] width 504 height 30
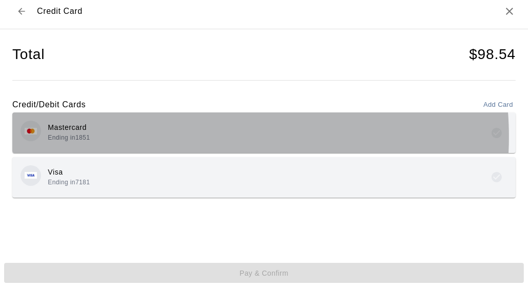
click at [184, 136] on div "Mastercard Ending in 1851" at bounding box center [264, 133] width 487 height 24
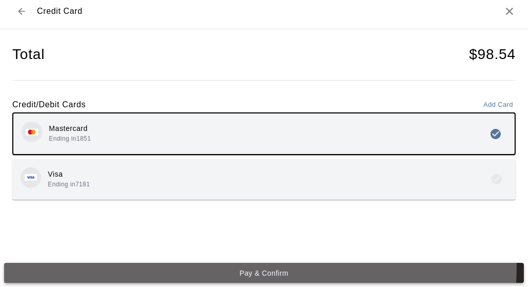
click at [251, 267] on button "Pay & Confirm" at bounding box center [264, 273] width 520 height 20
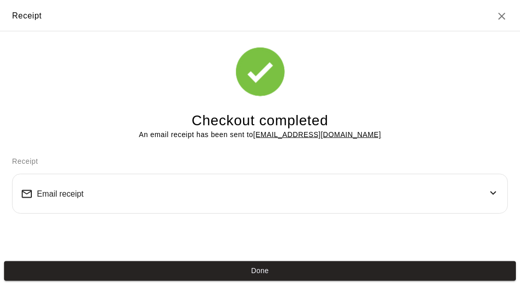
scroll to position [1, 0]
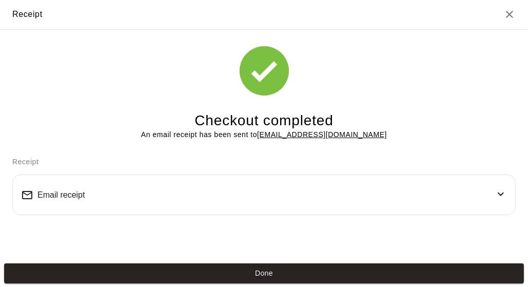
drag, startPoint x: 270, startPoint y: 270, endPoint x: 201, endPoint y: 166, distance: 124.5
click at [270, 270] on button "Done" at bounding box center [264, 273] width 520 height 20
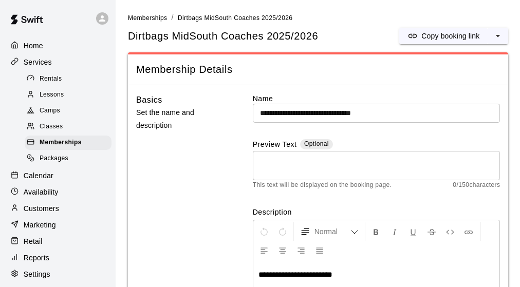
scroll to position [1130, 0]
